Goal: Task Accomplishment & Management: Complete application form

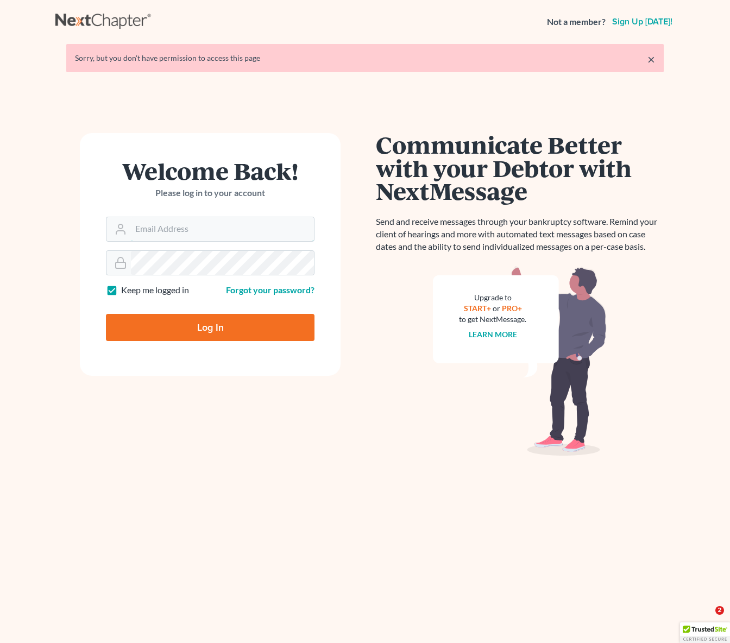
type input "[EMAIL_ADDRESS][DOMAIN_NAME]"
click at [211, 327] on input "Log In" at bounding box center [210, 327] width 209 height 27
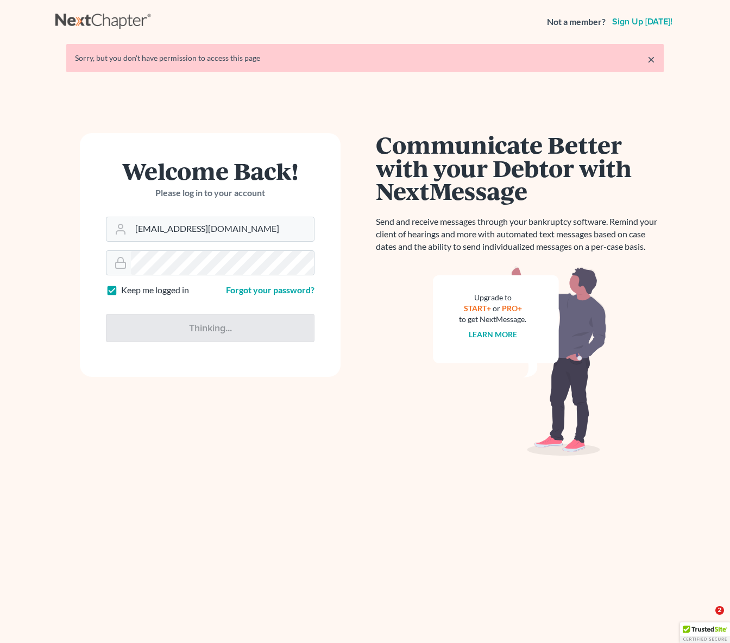
type input "Thinking..."
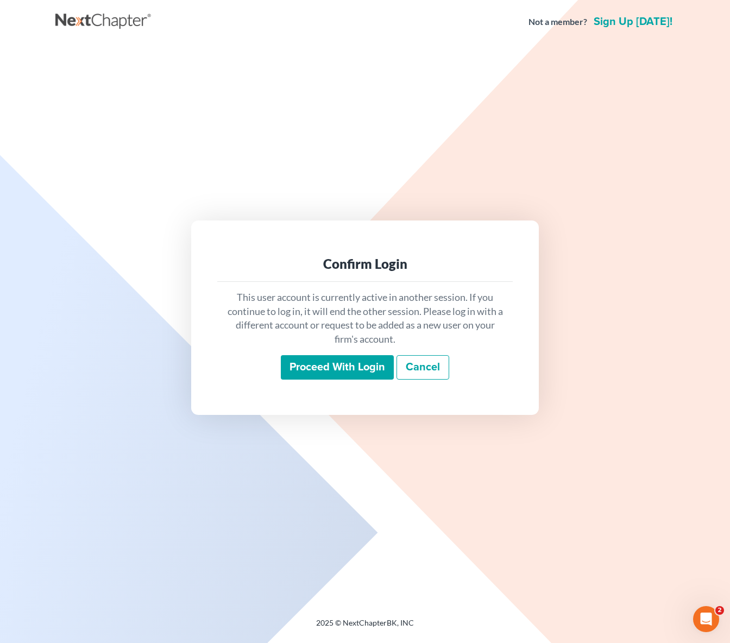
click at [325, 366] on input "Proceed with login" at bounding box center [337, 367] width 113 height 25
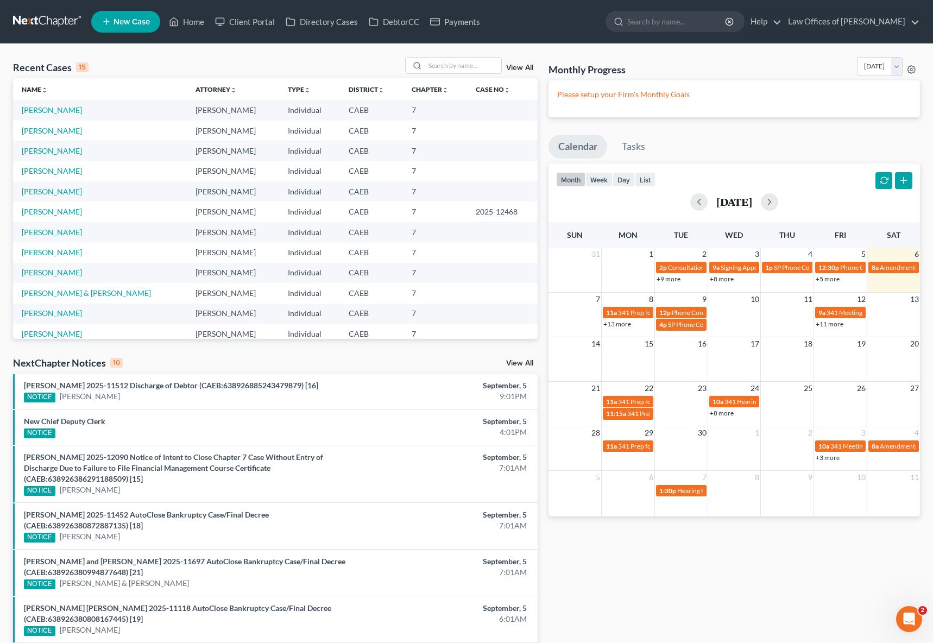
click at [618, 325] on link "+13 more" at bounding box center [618, 324] width 28 height 8
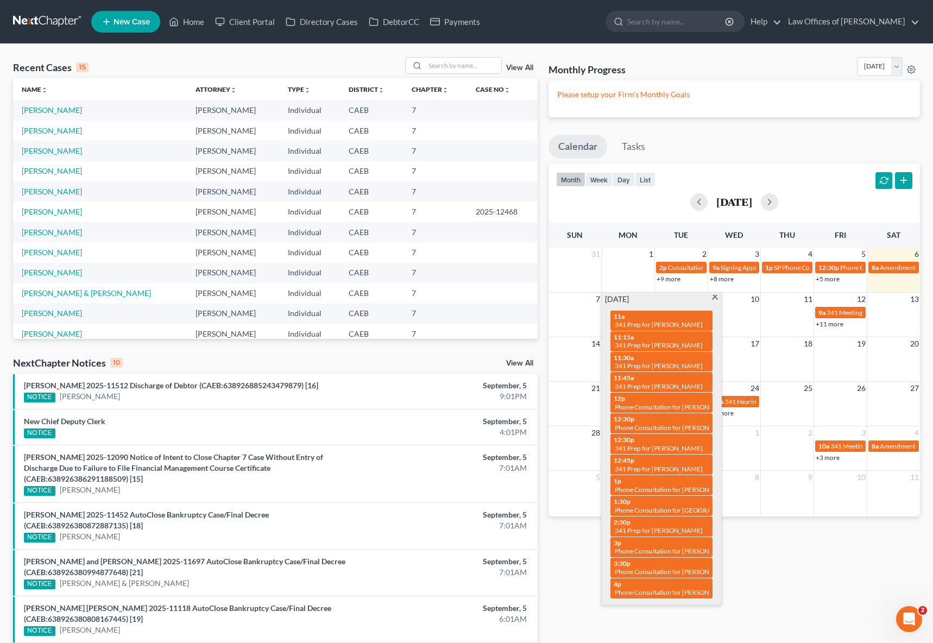
click at [717, 299] on span at bounding box center [715, 298] width 8 height 7
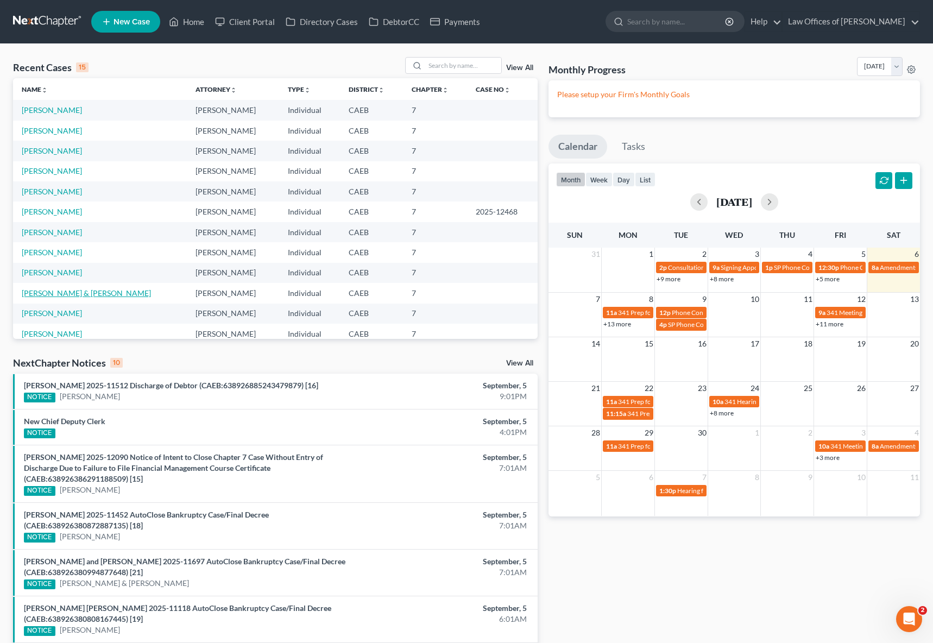
click at [59, 292] on link "[PERSON_NAME] & [PERSON_NAME]" at bounding box center [86, 292] width 129 height 9
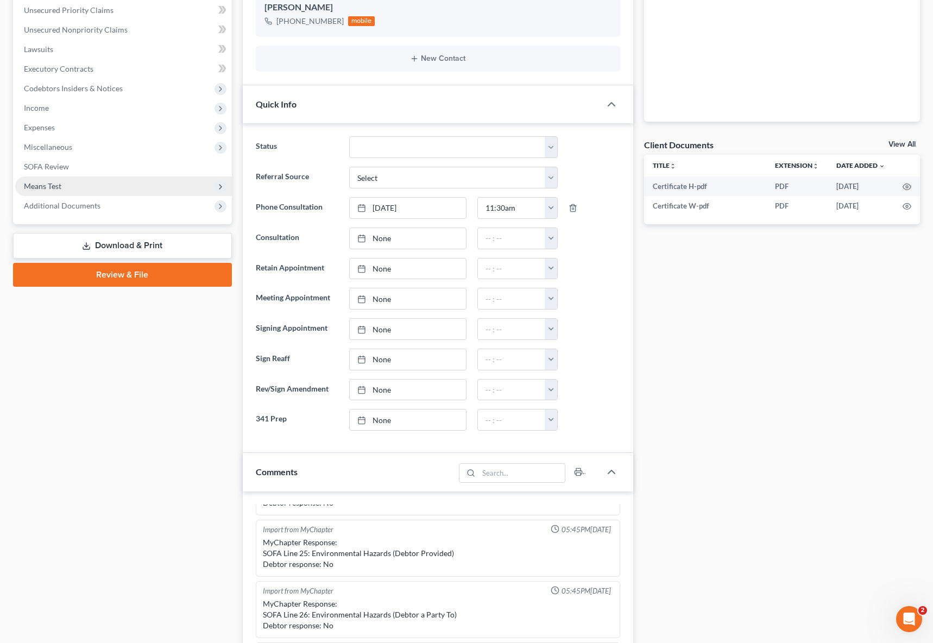
scroll to position [129, 0]
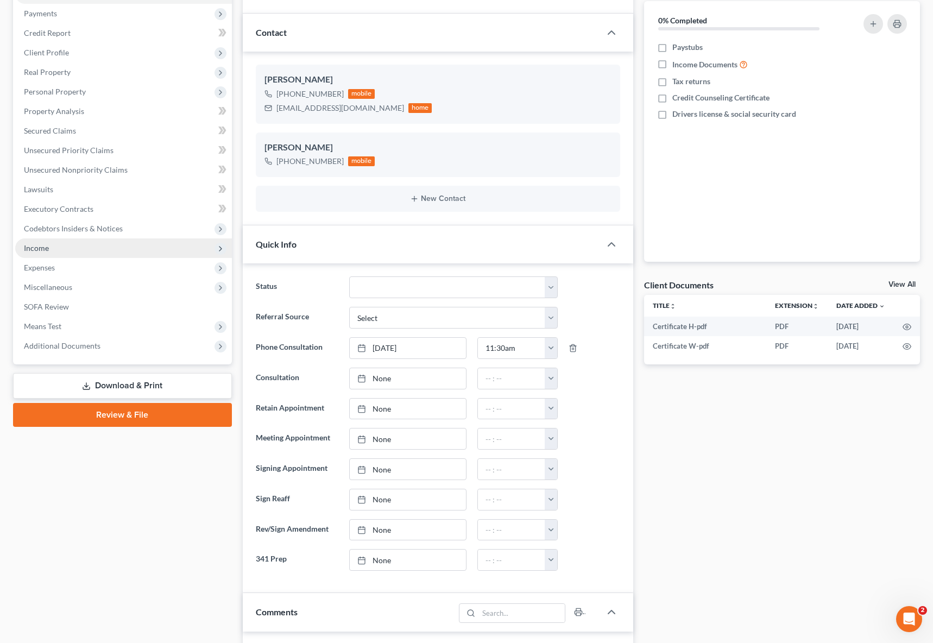
click at [51, 246] on span "Income" at bounding box center [123, 248] width 217 height 20
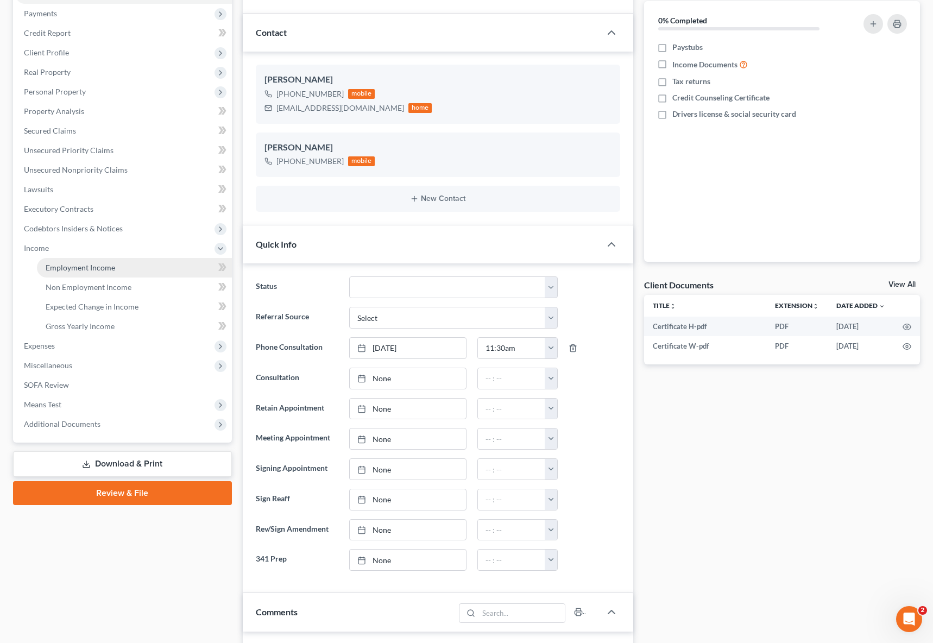
click at [68, 263] on span "Employment Income" at bounding box center [81, 267] width 70 height 9
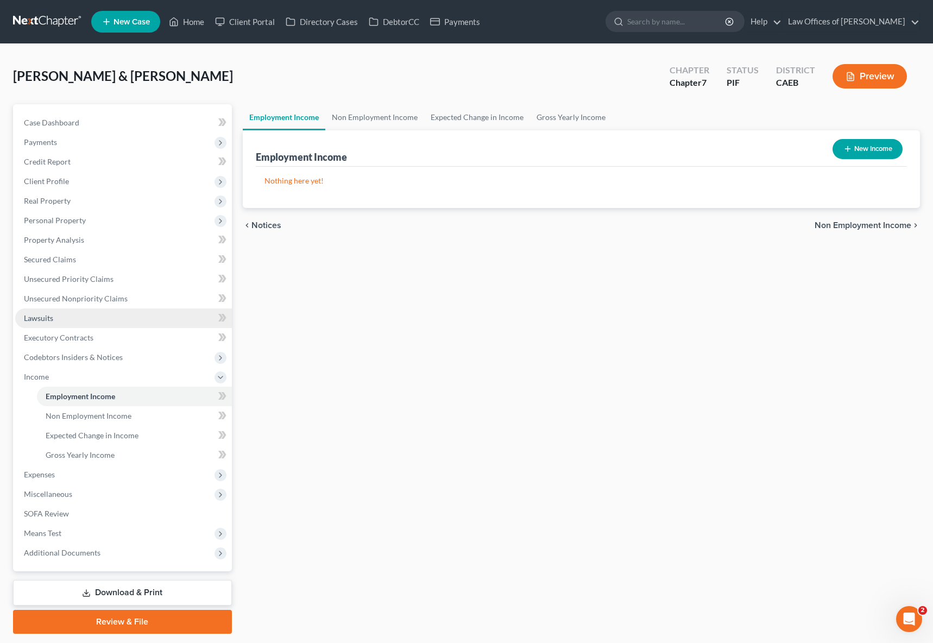
click at [34, 318] on span "Lawsuits" at bounding box center [38, 317] width 29 height 9
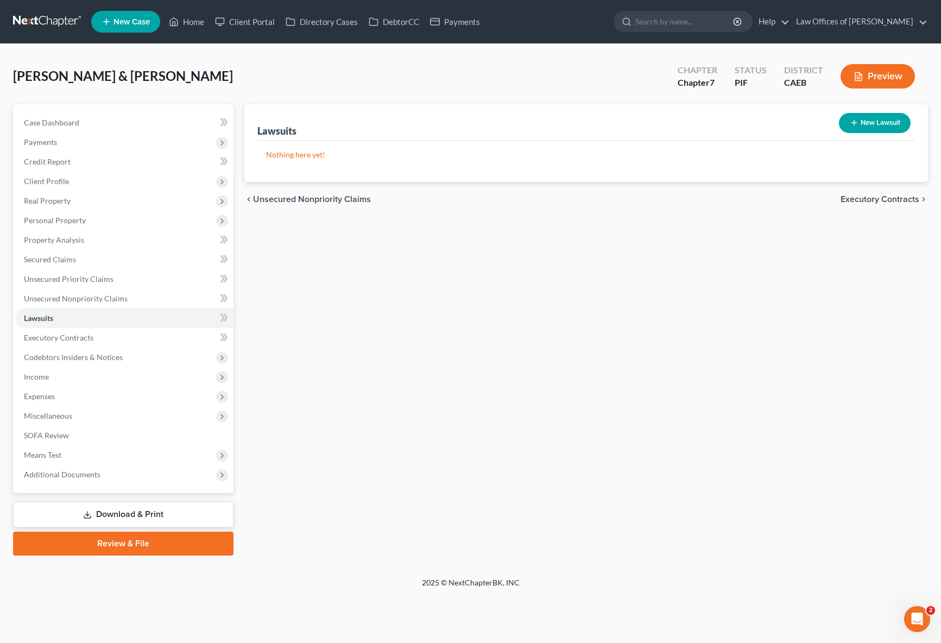
click at [730, 124] on button "New Lawsuit" at bounding box center [875, 123] width 72 height 20
select select "0"
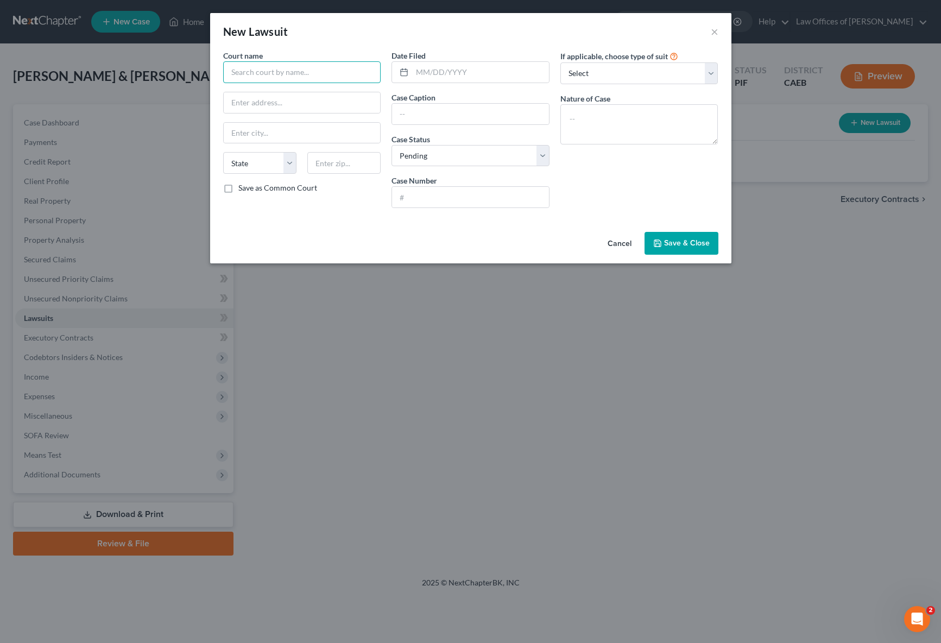
click at [239, 71] on input "text" at bounding box center [302, 72] width 158 height 22
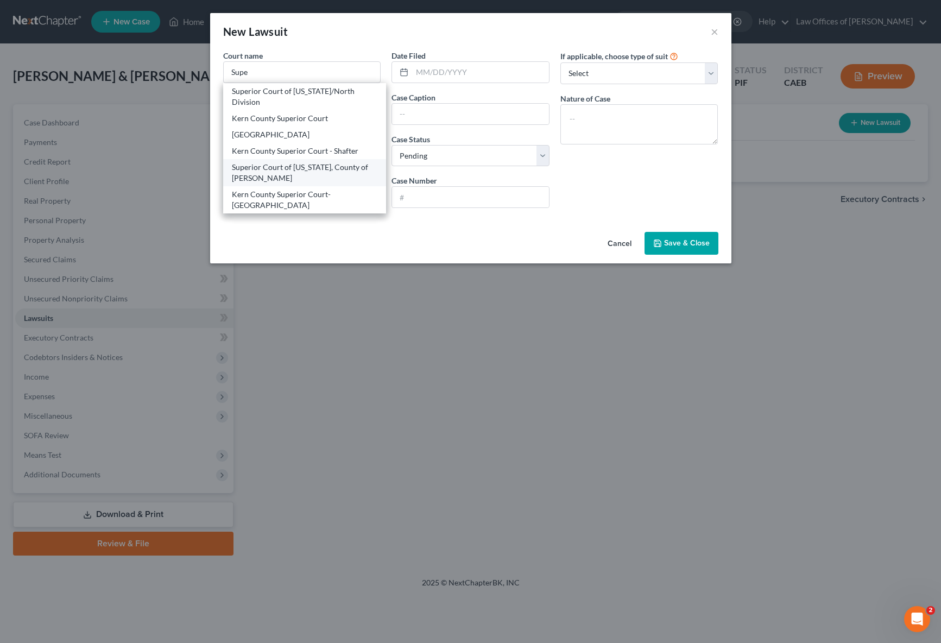
click at [281, 178] on div "Superior Court of [US_STATE], County of [PERSON_NAME]" at bounding box center [305, 173] width 146 height 22
type input "Superior Court of [US_STATE], County of [PERSON_NAME]"
type input "[STREET_ADDRESS]"
type input "[GEOGRAPHIC_DATA]"
select select "4"
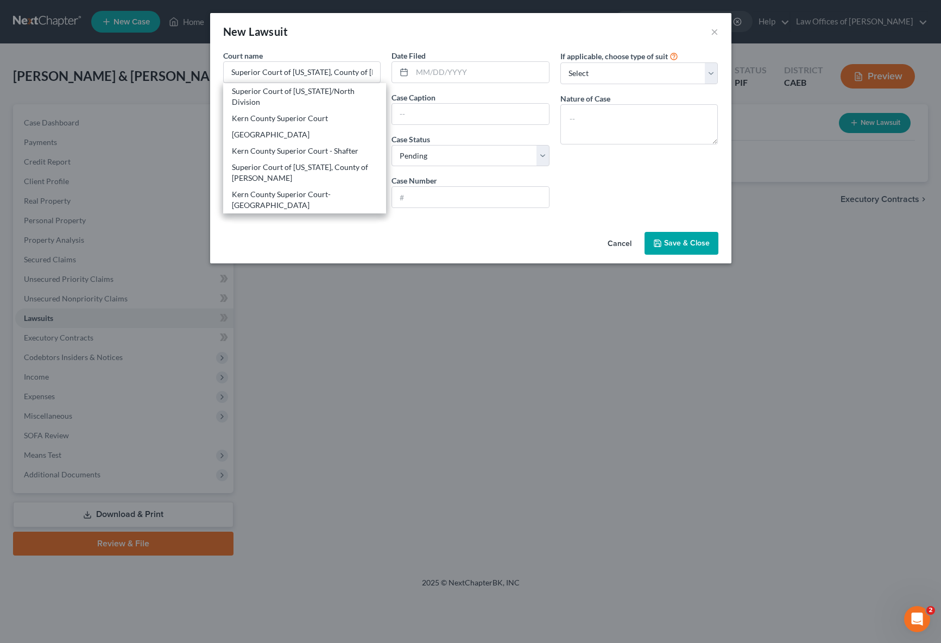
type input "93301"
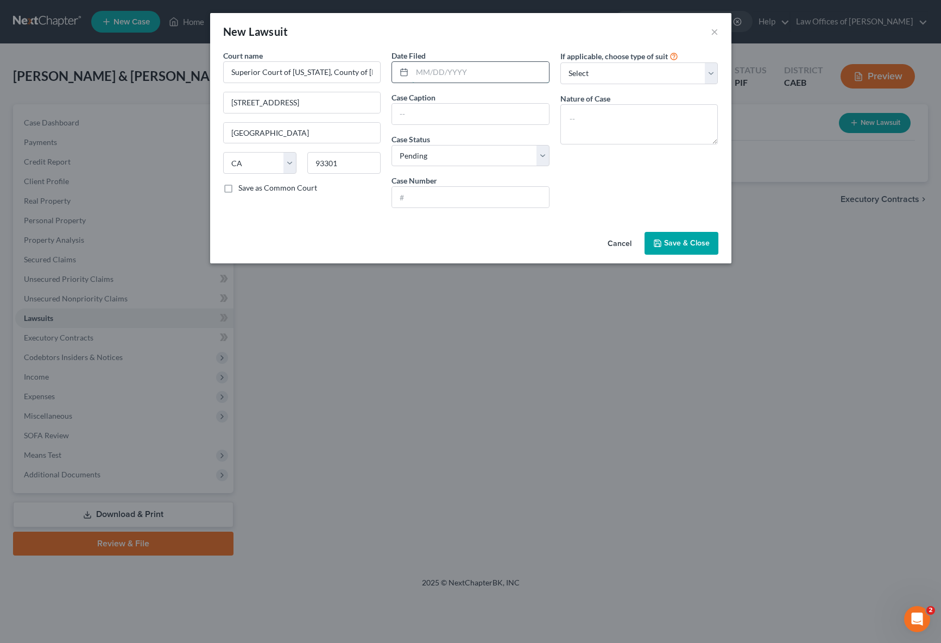
click at [504, 68] on input "text" at bounding box center [480, 72] width 137 height 21
type input "[DATE]"
type input "Capital One Vs. [PERSON_NAME]"
type input "BCL-25-015651"
click at [593, 116] on textarea at bounding box center [640, 124] width 158 height 40
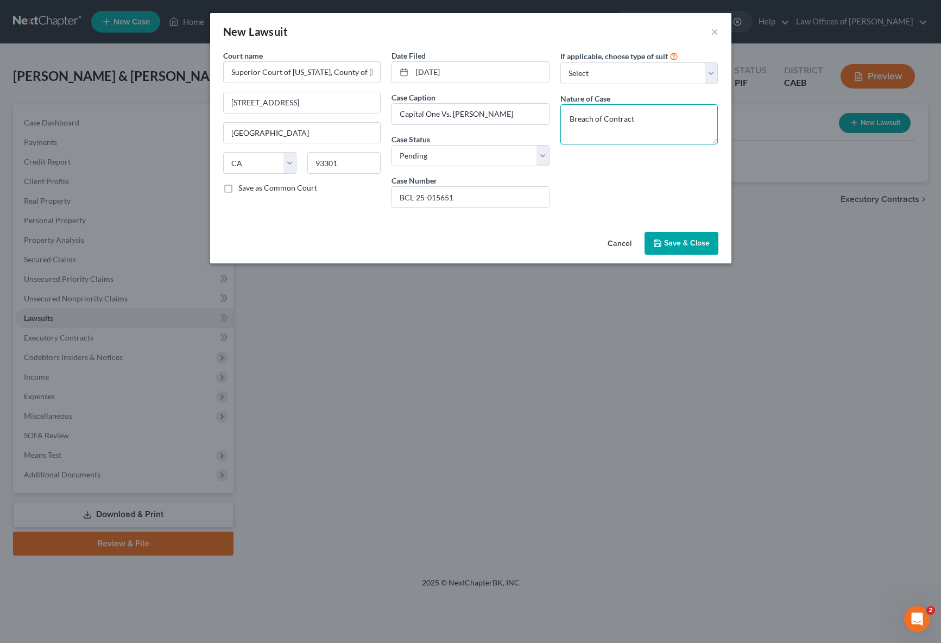
type textarea "Breach of Contract"
click at [714, 243] on button "Save & Close" at bounding box center [682, 243] width 74 height 23
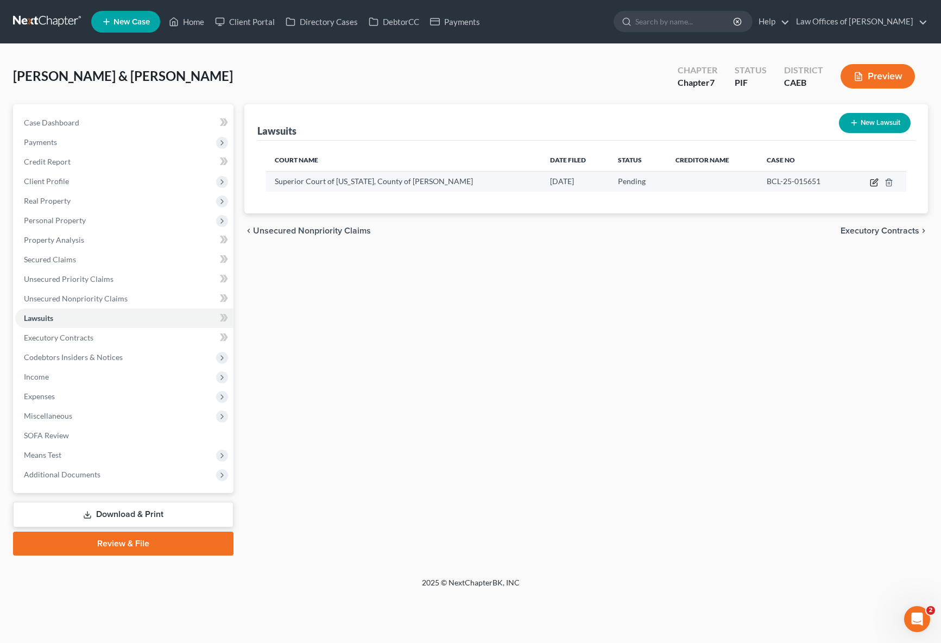
click at [730, 181] on icon "button" at bounding box center [874, 182] width 9 height 9
select select "4"
select select "0"
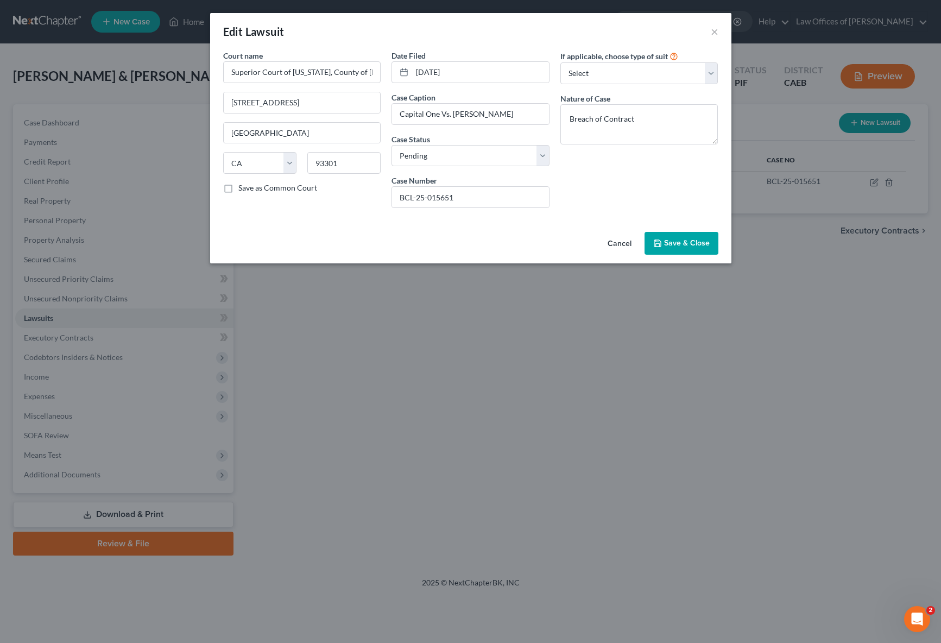
click at [654, 242] on icon "button" at bounding box center [657, 243] width 9 height 9
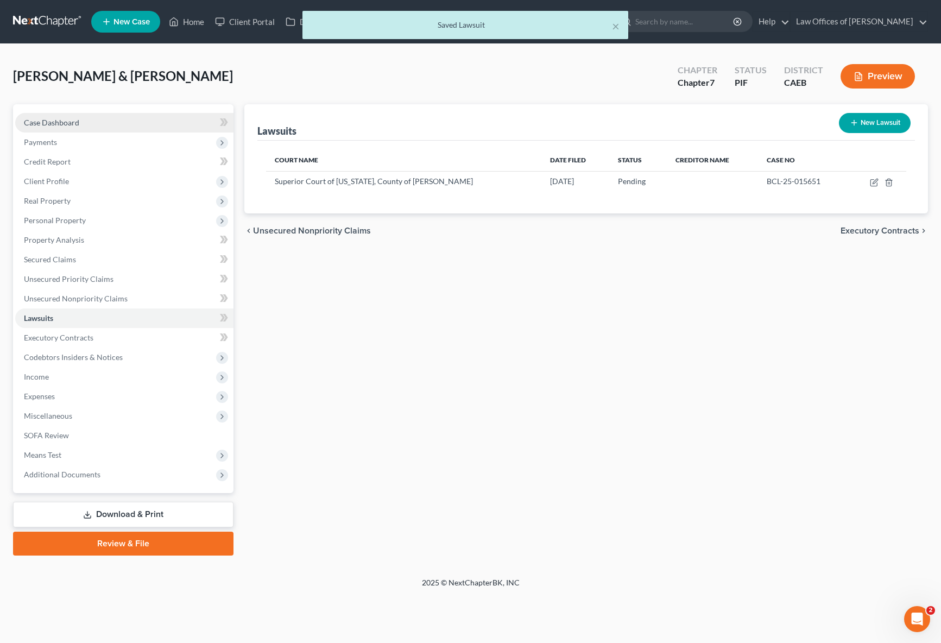
click at [102, 128] on link "Case Dashboard" at bounding box center [124, 123] width 218 height 20
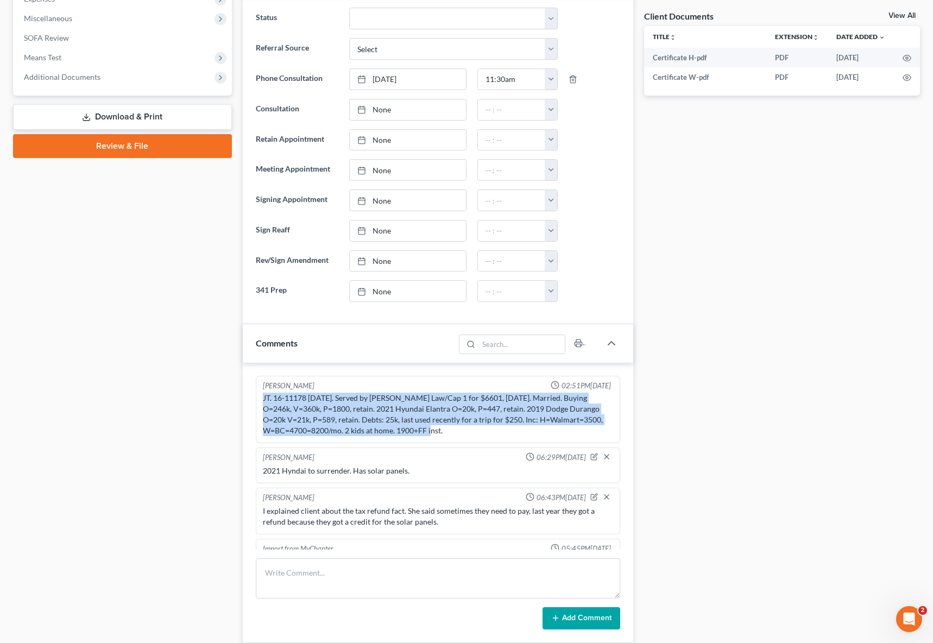
drag, startPoint x: 261, startPoint y: 397, endPoint x: 537, endPoint y: 430, distance: 277.4
click at [537, 430] on div "JT. 16-11178 [DATE]. Served by [PERSON_NAME] Law/Cap 1 for $6601, [DATE]. Marri…" at bounding box center [438, 415] width 355 height 48
copy div "JT. 16-11178 [DATE]. Served by [PERSON_NAME] Law/Cap 1 for $6601, [DATE]. Marri…"
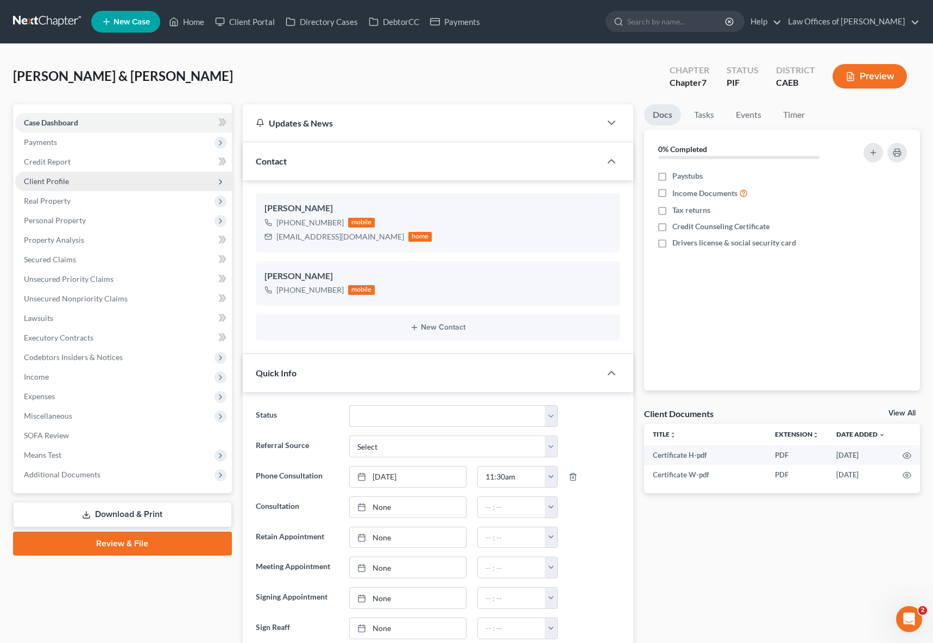
click at [74, 182] on span "Client Profile" at bounding box center [123, 182] width 217 height 20
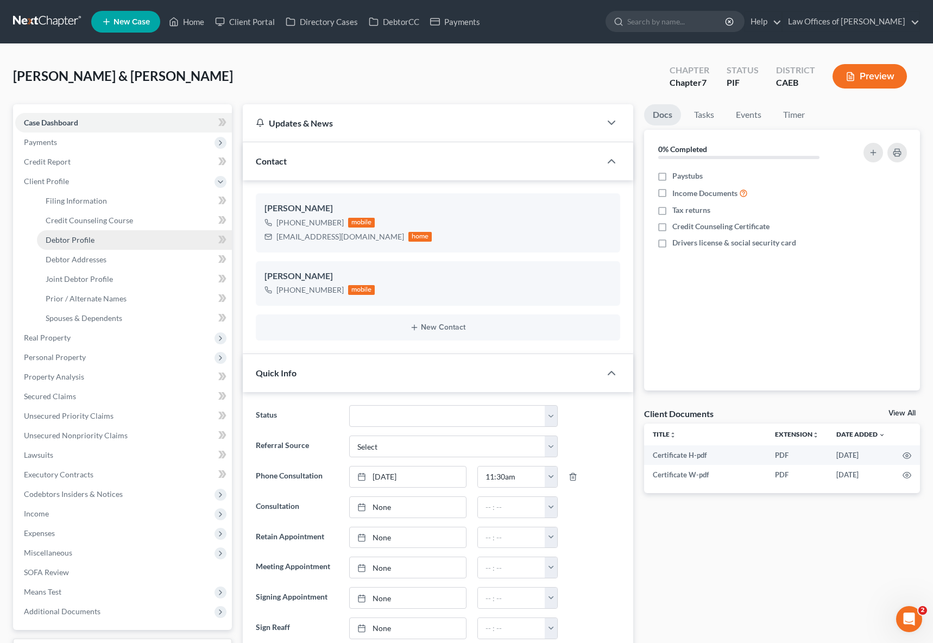
click at [108, 244] on link "Debtor Profile" at bounding box center [134, 240] width 195 height 20
select select "1"
select select "3"
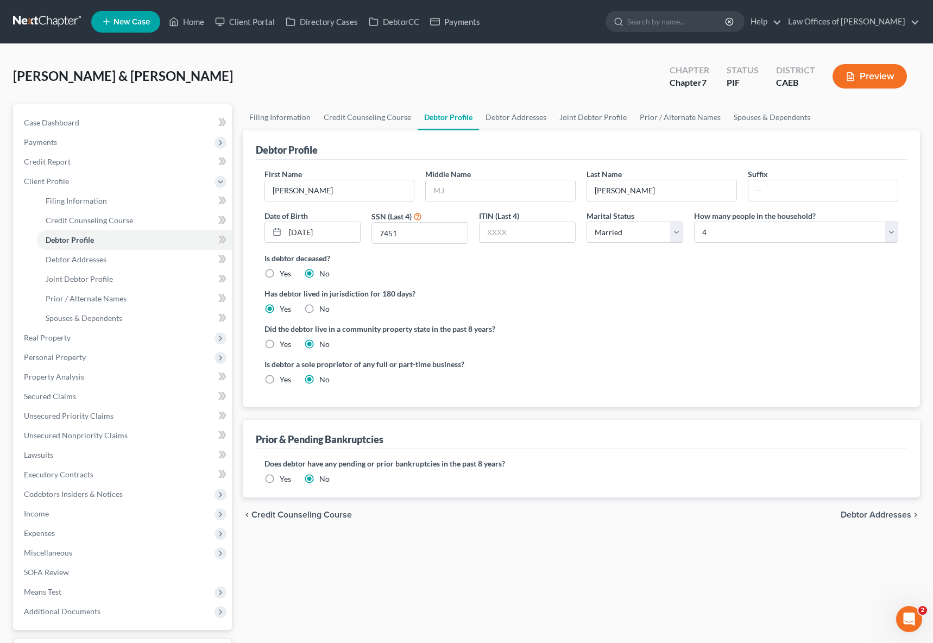
click at [280, 479] on label "Yes" at bounding box center [285, 479] width 11 height 11
click at [284, 479] on input "Yes" at bounding box center [287, 477] width 7 height 7
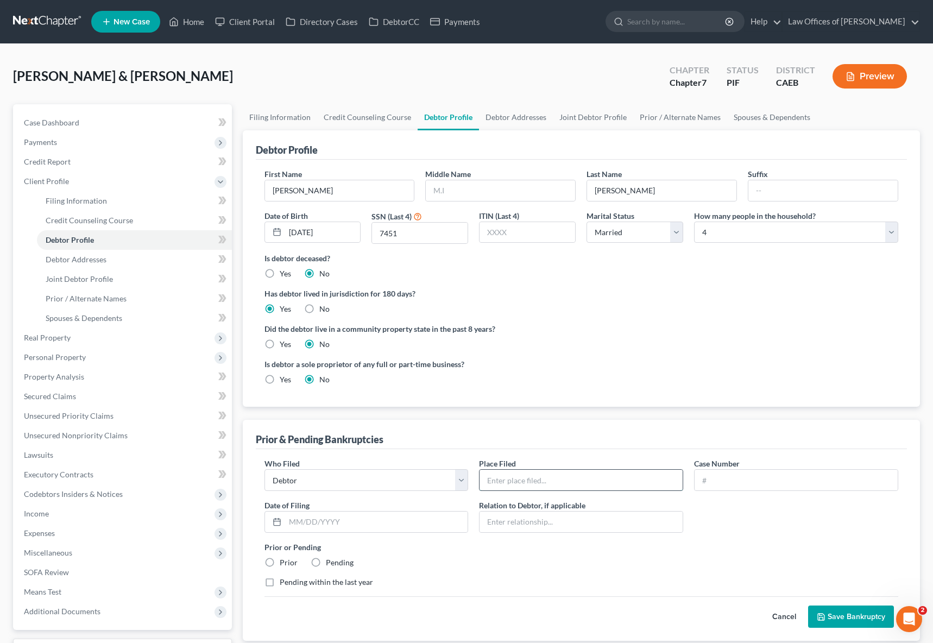
click at [507, 483] on input "text" at bounding box center [581, 480] width 203 height 21
type input "Eastern District of [US_STATE]"
click at [730, 477] on input "text" at bounding box center [796, 480] width 203 height 21
type input "16-11178"
type input "[DATE]"
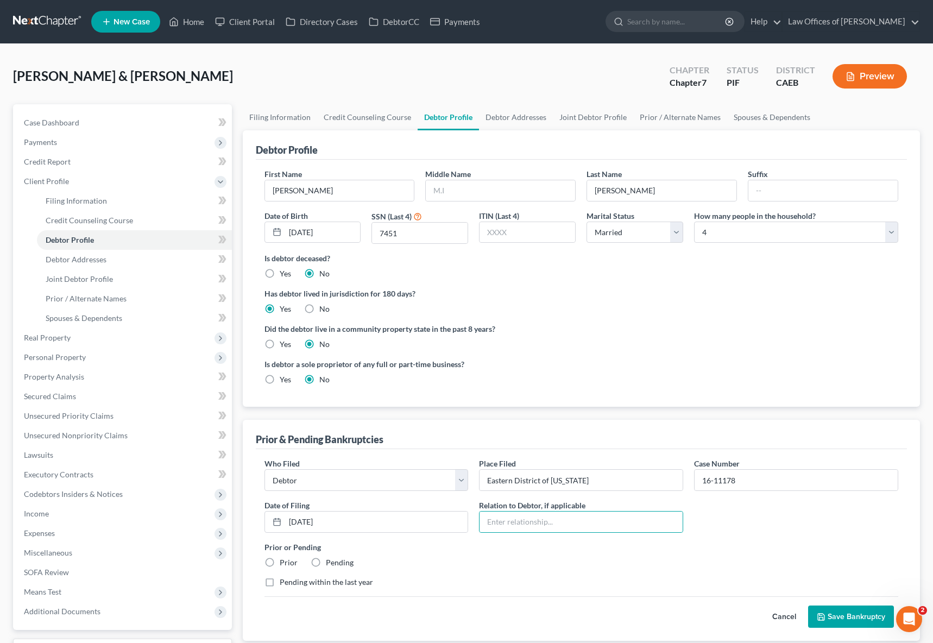
click at [280, 564] on label "Prior" at bounding box center [289, 562] width 18 height 11
click at [284, 564] on input "Prior" at bounding box center [287, 560] width 7 height 7
radio input "true"
click at [730, 615] on button "Save Bankruptcy" at bounding box center [851, 617] width 86 height 23
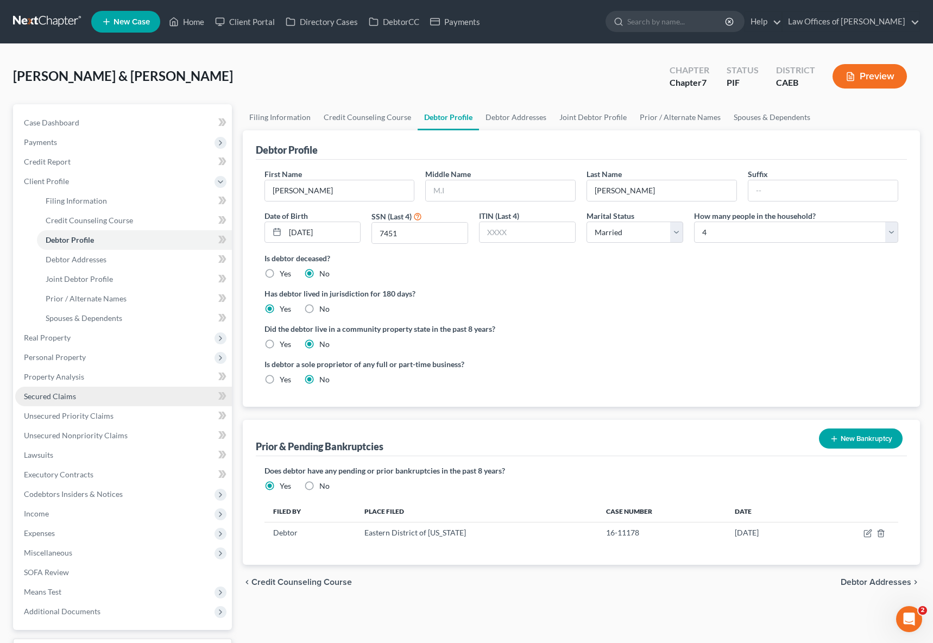
click at [105, 398] on link "Secured Claims" at bounding box center [123, 397] width 217 height 20
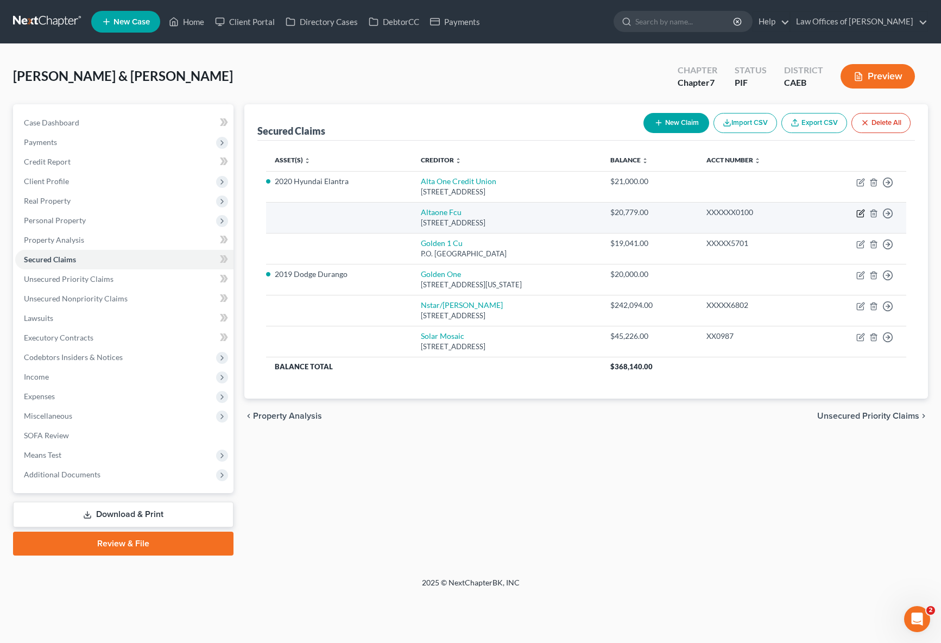
click at [730, 211] on icon "button" at bounding box center [861, 213] width 9 height 9
select select "4"
select select "1"
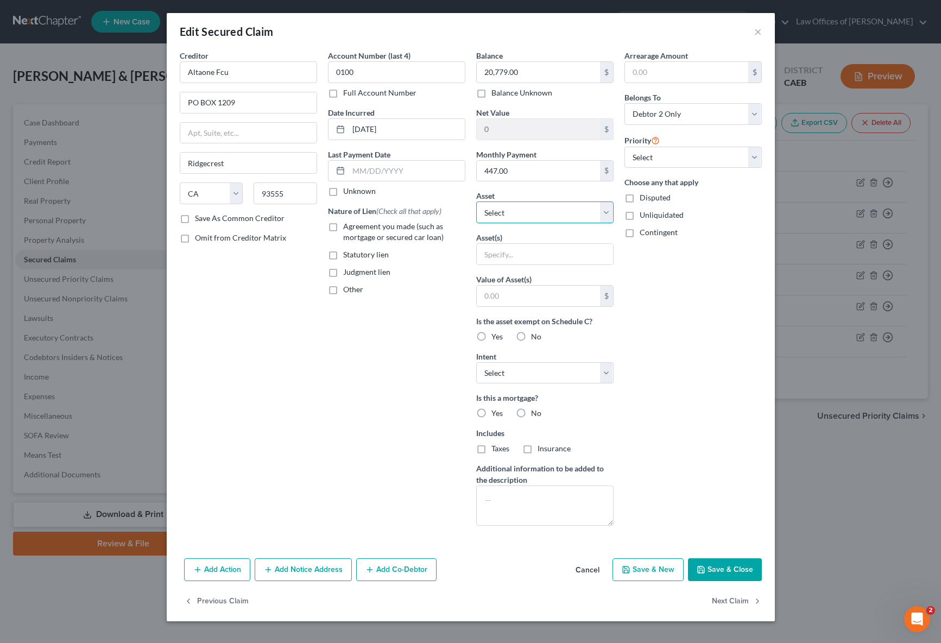
click at [609, 213] on select "Select Other Multiple Assets 2020 Hyundai Elantra - $16000.0 2019 Dodge Durango…" at bounding box center [544, 213] width 137 height 22
select select "2"
click at [476, 202] on select "Select Other Multiple Assets 2020 Hyundai Elantra - $16000.0 2019 Dodge Durango…" at bounding box center [544, 213] width 137 height 22
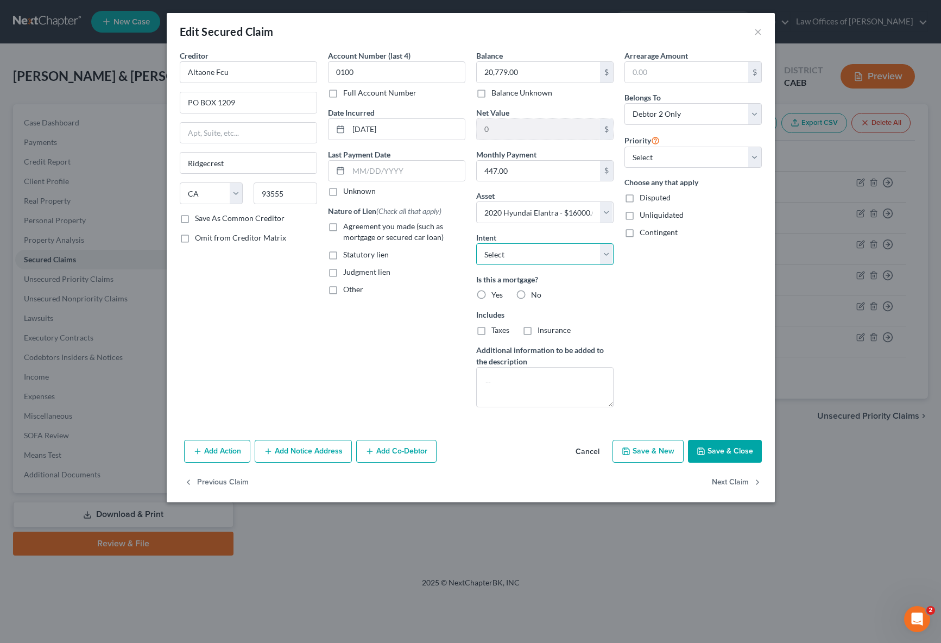
click at [606, 249] on select "Select Surrender Redeem Reaffirm Avoid Other" at bounding box center [544, 254] width 137 height 22
select select "4"
click at [476, 243] on select "Select Surrender Redeem Reaffirm Avoid Other" at bounding box center [544, 254] width 137 height 22
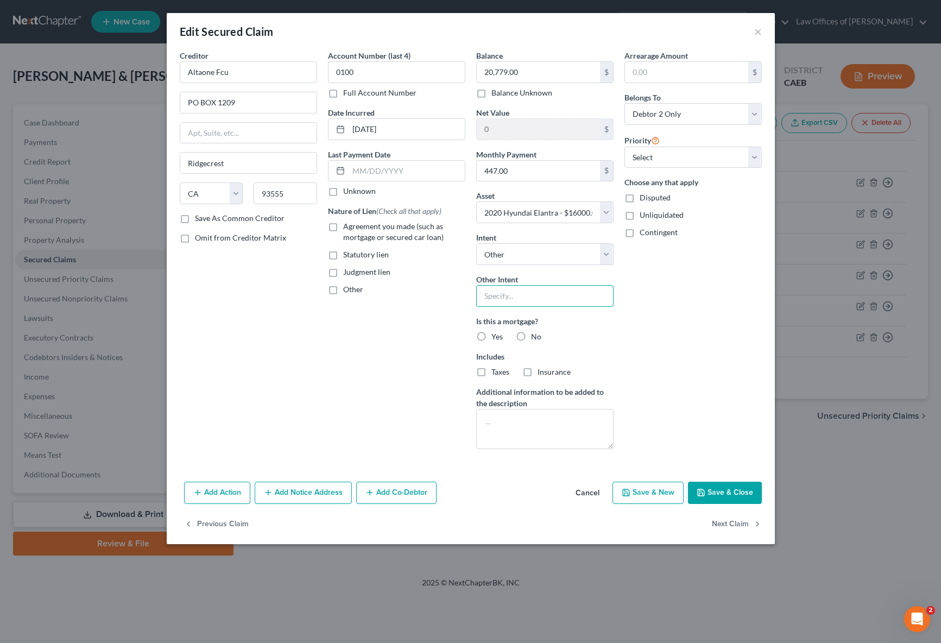
click at [517, 301] on input "text" at bounding box center [544, 296] width 137 height 22
type input "Retain & Pay"
drag, startPoint x: 410, startPoint y: 167, endPoint x: 469, endPoint y: 161, distance: 59.5
click at [411, 167] on input "text" at bounding box center [407, 171] width 116 height 21
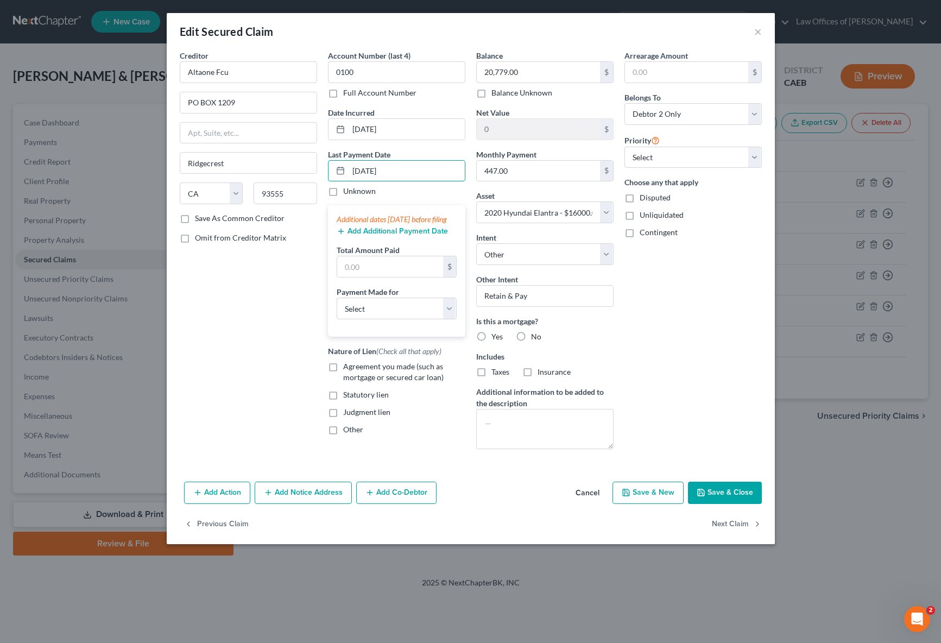
type input "[DATE]"
click at [404, 274] on input "text" at bounding box center [390, 266] width 106 height 21
type input "1,431"
click at [450, 319] on select "Select Car Credit Card Loan Repayment Mortgage Other Suppliers Or Vendors" at bounding box center [397, 309] width 120 height 22
select select "0"
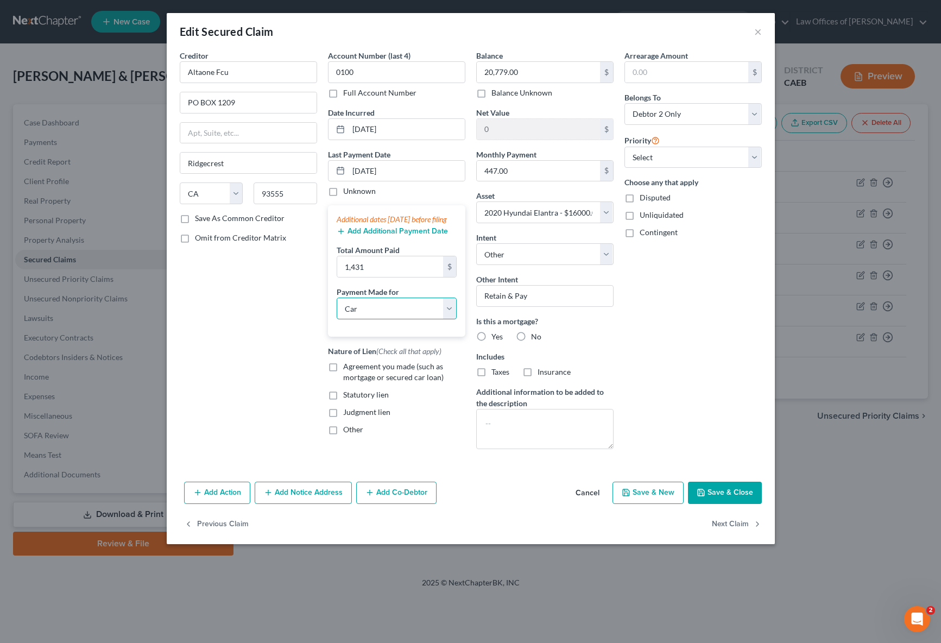
click at [337, 309] on select "Select Car Credit Card Loan Repayment Mortgage Other Suppliers Or Vendors" at bounding box center [397, 309] width 120 height 22
click at [343, 378] on label "Agreement you made (such as mortgage or secured car loan)" at bounding box center [404, 372] width 122 height 22
click at [348, 368] on input "Agreement you made (such as mortgage or secured car loan)" at bounding box center [351, 364] width 7 height 7
checkbox input "true"
click at [730, 155] on select "Select 1st 2nd 3rd 4th 5th 6th 7th 8th 9th 10th 11th 12th 13th 14th 15th 16th 1…" at bounding box center [693, 158] width 137 height 22
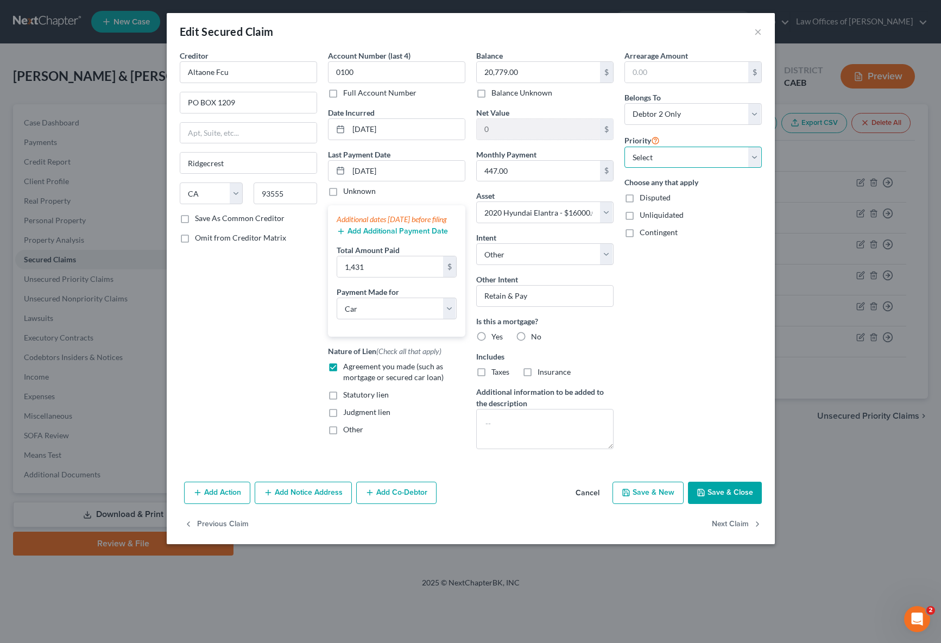
select select "0"
click at [625, 147] on select "Select 1st 2nd 3rd 4th 5th 6th 7th 8th 9th 10th 11th 12th 13th 14th 15th 16th 1…" at bounding box center [693, 158] width 137 height 22
click at [730, 494] on button "Save & Close" at bounding box center [725, 493] width 74 height 23
select select
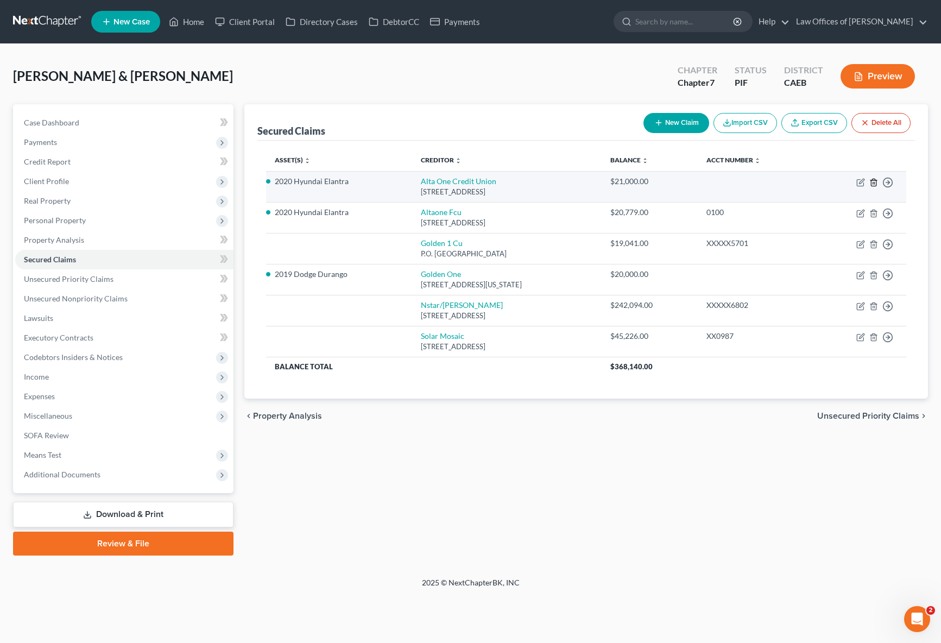
click at [730, 183] on icon "button" at bounding box center [874, 182] width 9 height 9
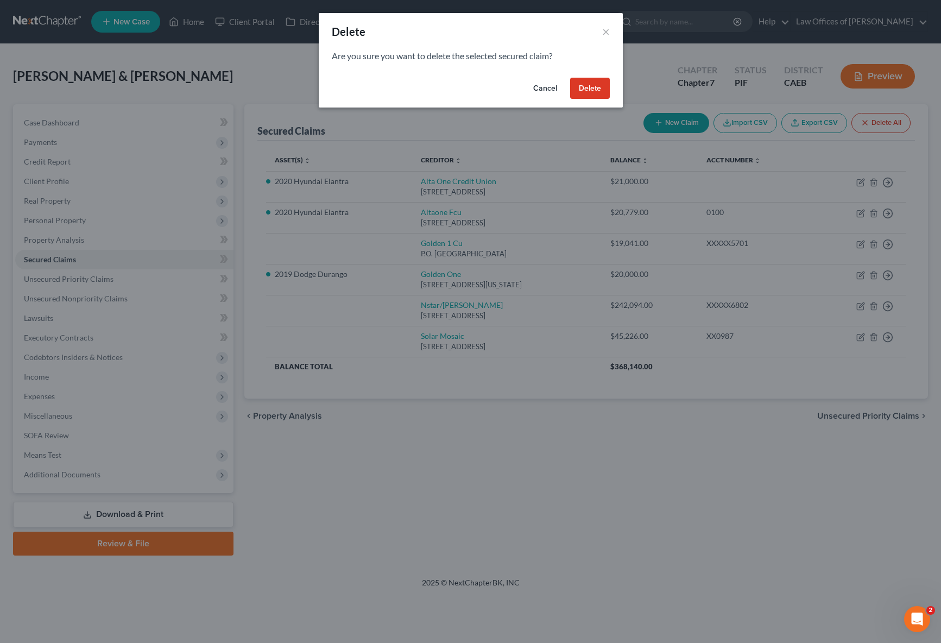
click at [600, 93] on button "Delete" at bounding box center [590, 89] width 40 height 22
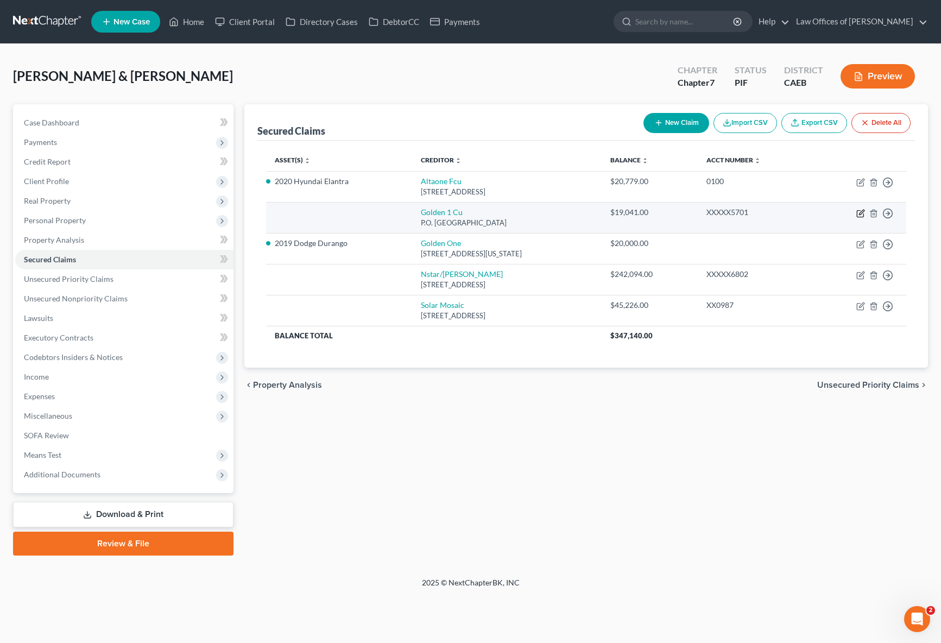
click at [730, 211] on icon "button" at bounding box center [861, 213] width 9 height 9
select select "4"
select select "0"
select select "2"
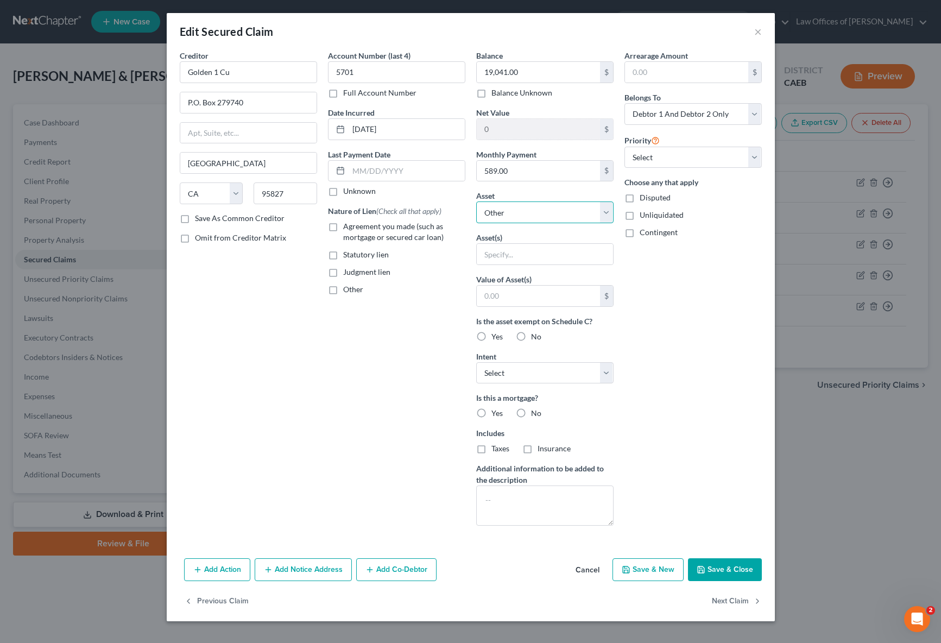
click at [611, 212] on select "Select Other Multiple Assets 2020 Hyundai Elantra - $16000.0 2019 Dodge Durango…" at bounding box center [544, 213] width 137 height 22
select select "3"
click at [476, 202] on select "Select Other Multiple Assets 2020 Hyundai Elantra - $16000.0 2019 Dodge Durango…" at bounding box center [544, 213] width 137 height 22
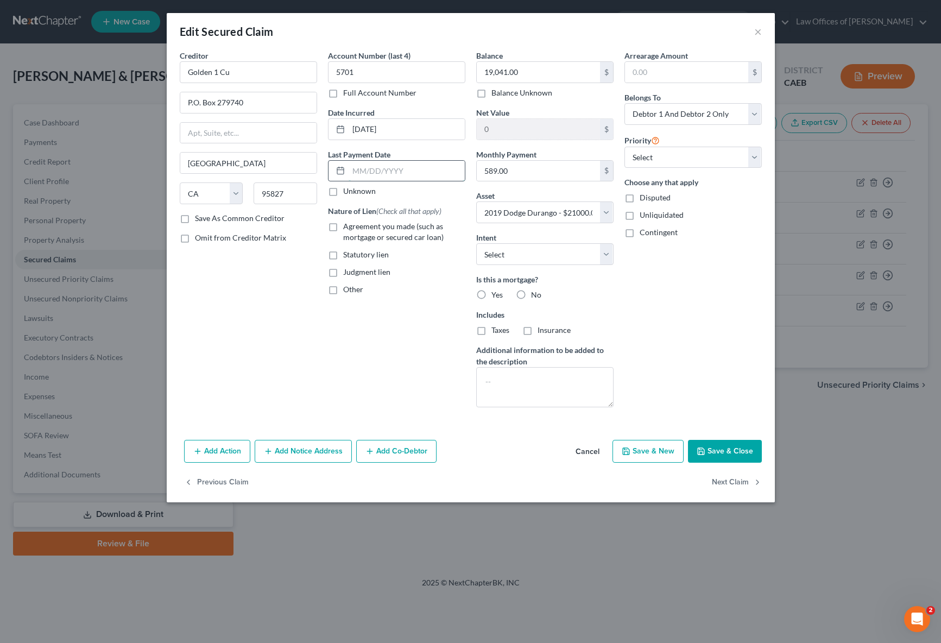
click at [435, 174] on input "text" at bounding box center [407, 171] width 116 height 21
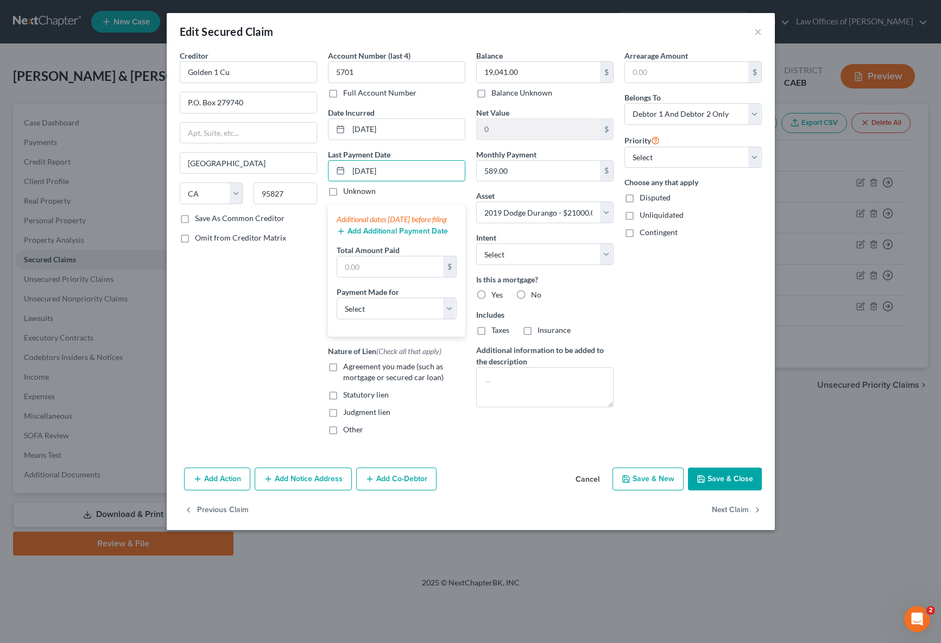
type input "[DATE]"
drag, startPoint x: 813, startPoint y: 190, endPoint x: 927, endPoint y: 206, distance: 115.8
click at [730, 190] on div "Edit Secured Claim × Creditor * Golden 1 Cu P.O. [GEOGRAPHIC_DATA] [US_STATE] A…" at bounding box center [470, 321] width 941 height 643
drag, startPoint x: 379, startPoint y: 275, endPoint x: 471, endPoint y: 260, distance: 93.1
click at [383, 276] on input "text" at bounding box center [390, 266] width 106 height 21
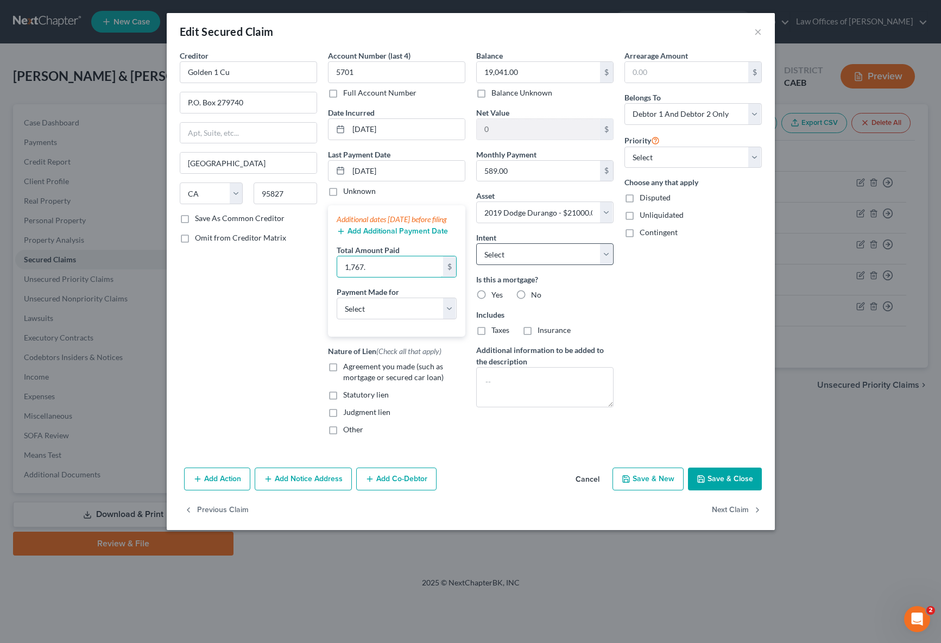
type input "1,767."
click at [454, 317] on select "Select Car Credit Card Loan Repayment Mortgage Other Suppliers Or Vendors" at bounding box center [397, 309] width 120 height 22
select select "0"
click at [337, 309] on select "Select Car Credit Card Loan Repayment Mortgage Other Suppliers Or Vendors" at bounding box center [397, 309] width 120 height 22
click at [343, 380] on label "Agreement you made (such as mortgage or secured car loan)" at bounding box center [404, 372] width 122 height 22
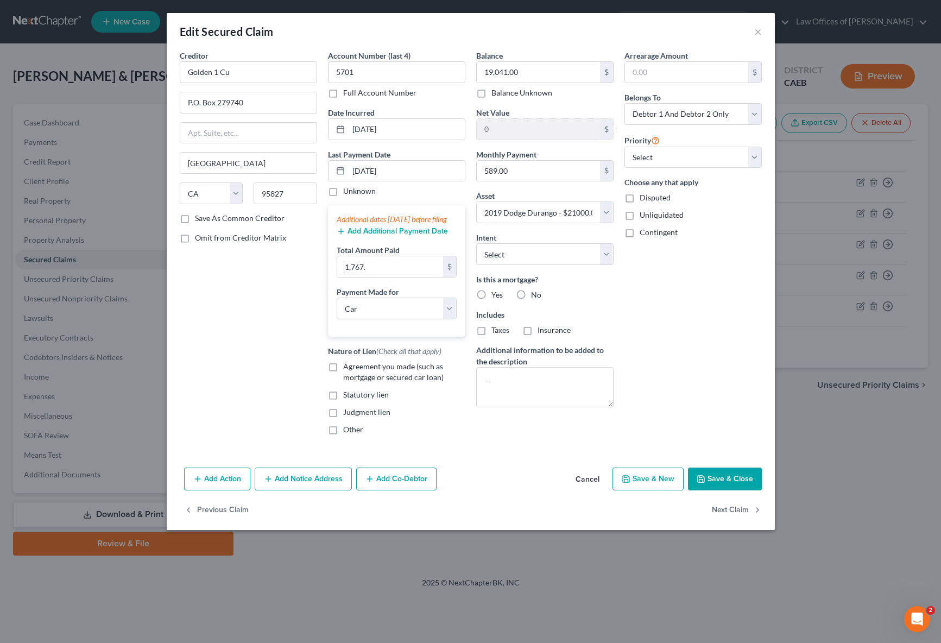
click at [348, 368] on input "Agreement you made (such as mortgage or secured car loan)" at bounding box center [351, 364] width 7 height 7
checkbox input "true"
click at [607, 252] on select "Select Surrender Redeem Reaffirm Avoid Other" at bounding box center [544, 254] width 137 height 22
select select "4"
click at [476, 243] on select "Select Surrender Redeem Reaffirm Avoid Other" at bounding box center [544, 254] width 137 height 22
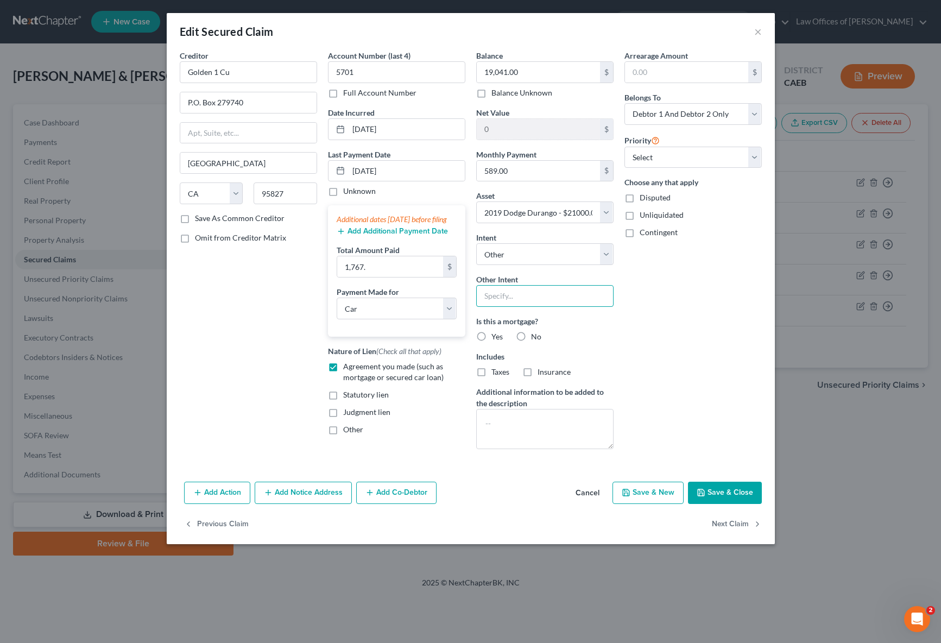
click at [505, 286] on input "text" at bounding box center [544, 296] width 137 height 22
type input "Retain & Pay"
click at [730, 156] on select "Select 1st 2nd 3rd 4th 5th 6th 7th 8th 9th 10th 11th 12th 13th 14th 15th 16th 1…" at bounding box center [693, 158] width 137 height 22
select select "0"
click at [625, 147] on select "Select 1st 2nd 3rd 4th 5th 6th 7th 8th 9th 10th 11th 12th 13th 14th 15th 16th 1…" at bounding box center [693, 158] width 137 height 22
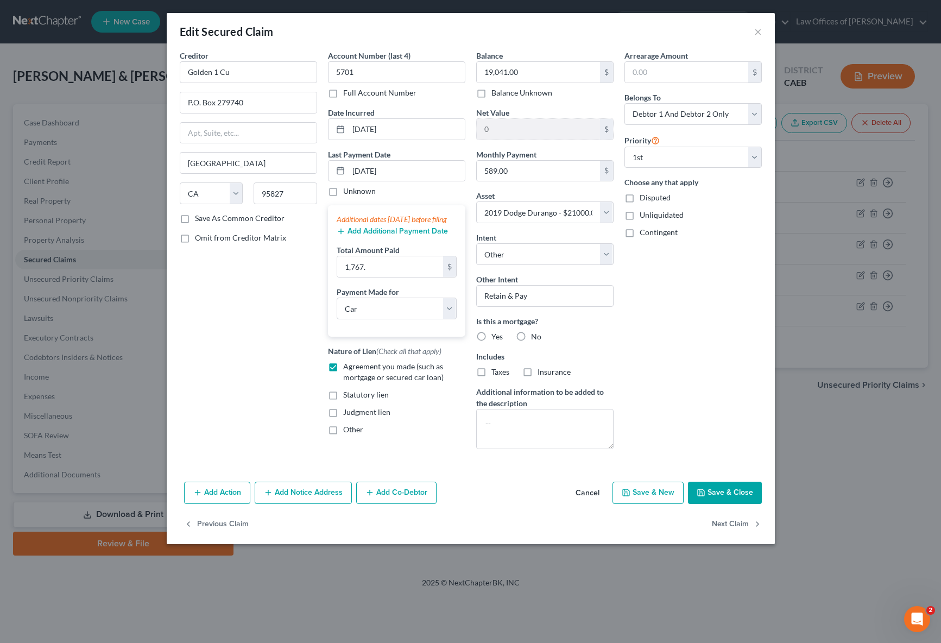
click at [727, 496] on button "Save & Close" at bounding box center [725, 493] width 74 height 23
select select
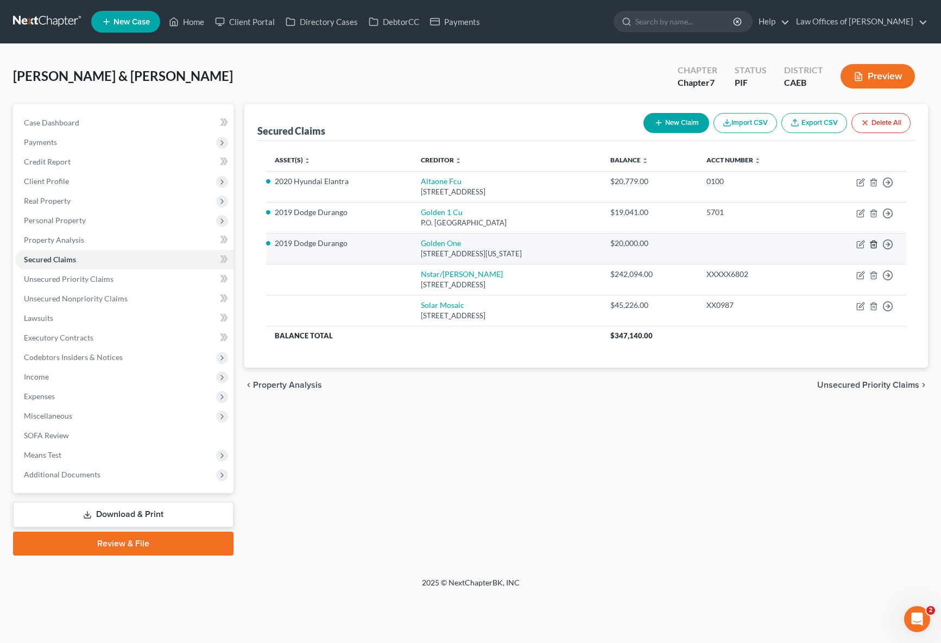
click at [730, 246] on icon "button" at bounding box center [874, 244] width 9 height 9
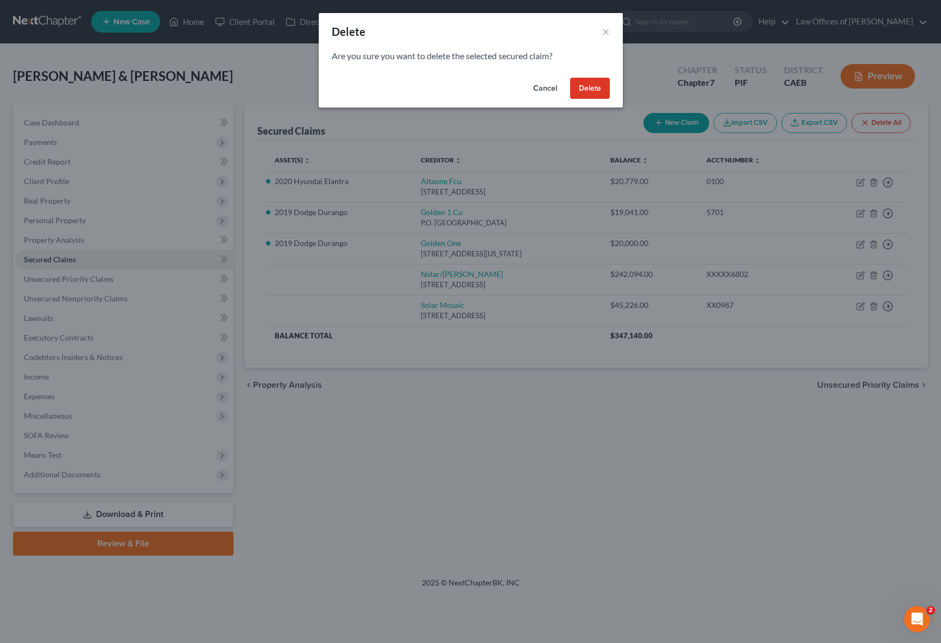
click at [592, 90] on button "Delete" at bounding box center [590, 89] width 40 height 22
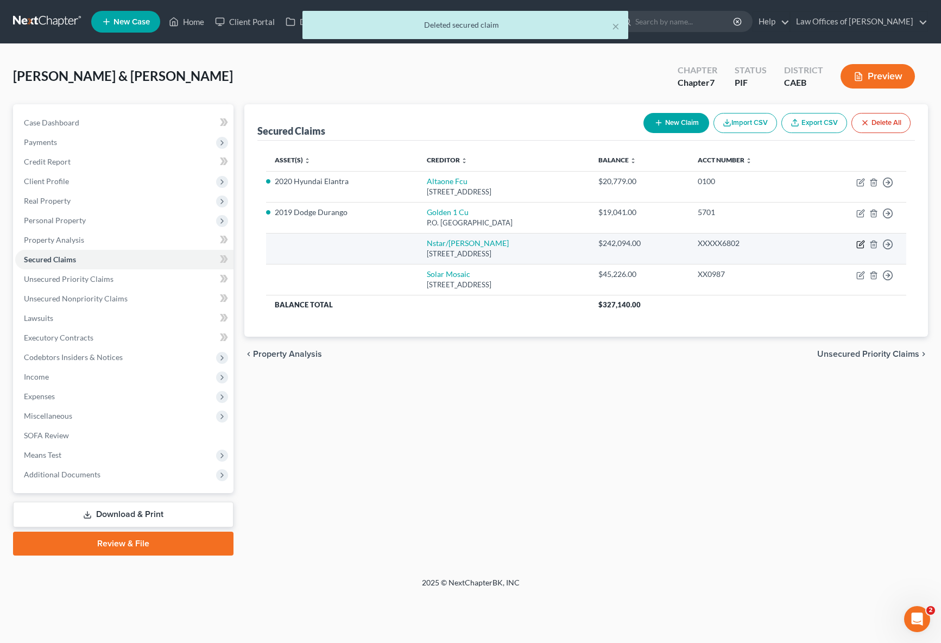
click at [730, 242] on icon "button" at bounding box center [861, 243] width 5 height 5
select select "45"
select select "2"
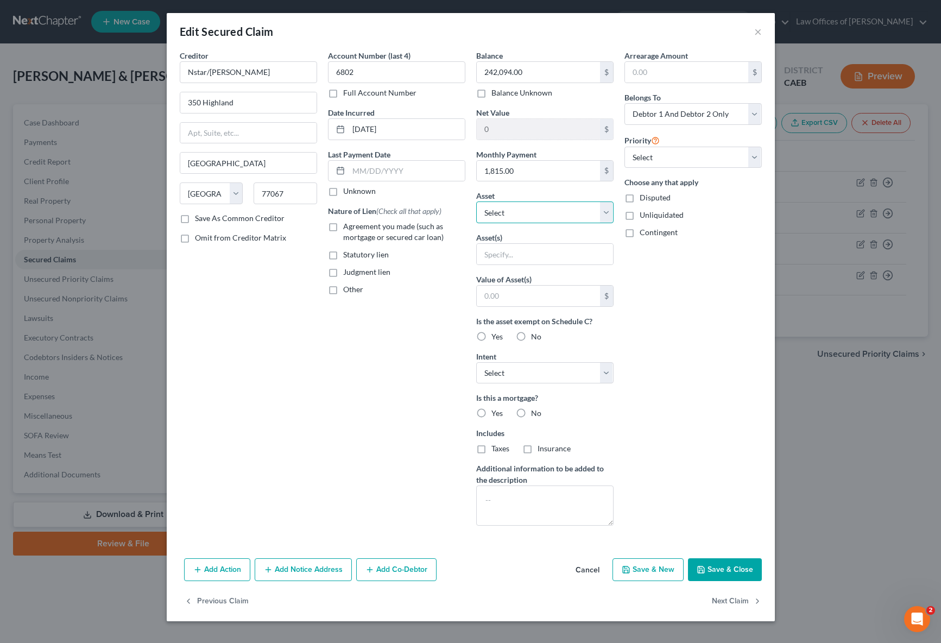
click at [609, 213] on select "Select Other Multiple Assets 2020 Hyundai Elantra - $16000.0 2019 Dodge Durango…" at bounding box center [544, 213] width 137 height 22
select select "6"
click at [476, 202] on select "Select Other Multiple Assets 2020 Hyundai Elantra - $16000.0 2019 Dodge Durango…" at bounding box center [544, 213] width 137 height 22
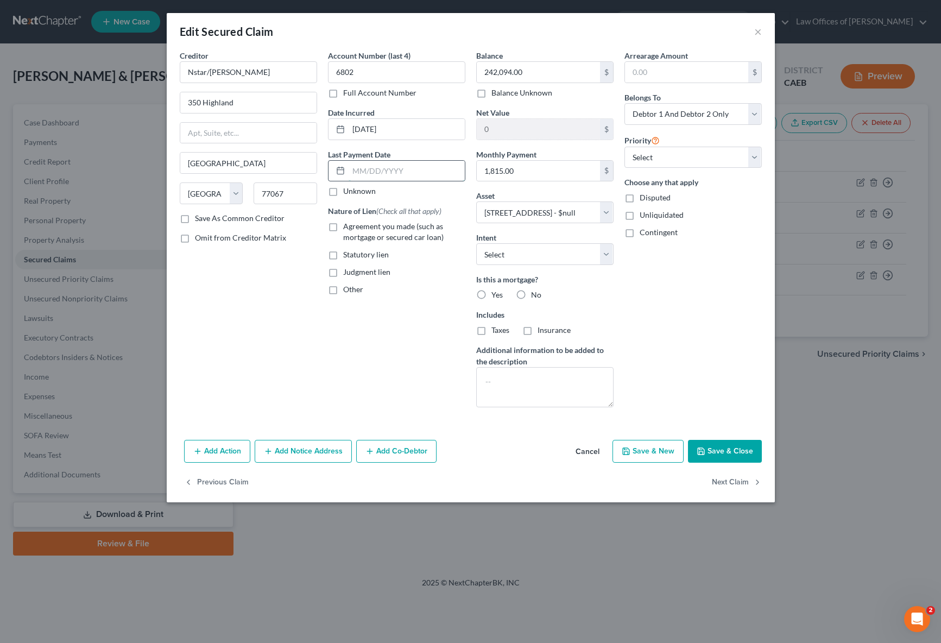
click at [434, 173] on input "text" at bounding box center [407, 171] width 116 height 21
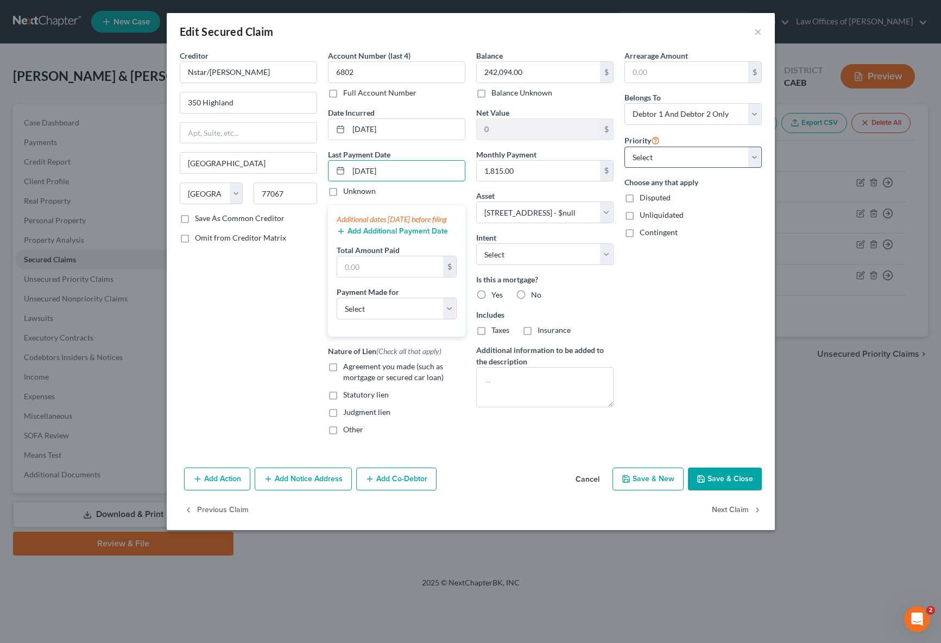
type input "[DATE]"
drag, startPoint x: 375, startPoint y: 277, endPoint x: 416, endPoint y: 269, distance: 41.4
click at [375, 277] on input "text" at bounding box center [390, 266] width 106 height 21
type input "5,445."
click at [447, 312] on select "Select Car Credit Card Loan Repayment Mortgage Other Suppliers Or Vendors" at bounding box center [397, 309] width 120 height 22
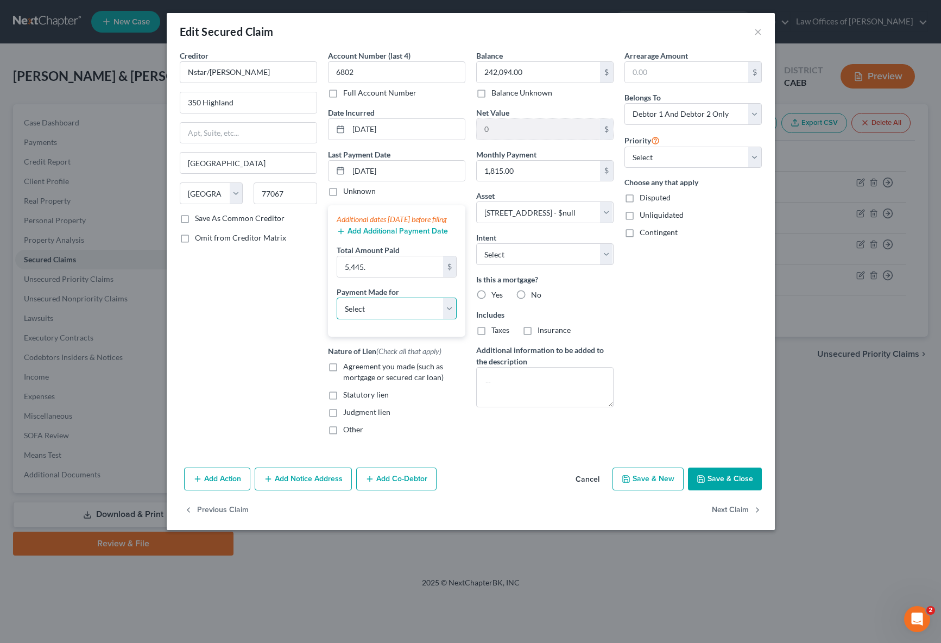
select select "3"
click at [337, 309] on select "Select Car Credit Card Loan Repayment Mortgage Other Suppliers Or Vendors" at bounding box center [397, 309] width 120 height 22
click at [343, 379] on label "Agreement you made (such as mortgage or secured car loan)" at bounding box center [404, 372] width 122 height 22
click at [348, 368] on input "Agreement you made (such as mortgage or secured car loan)" at bounding box center [351, 364] width 7 height 7
checkbox input "true"
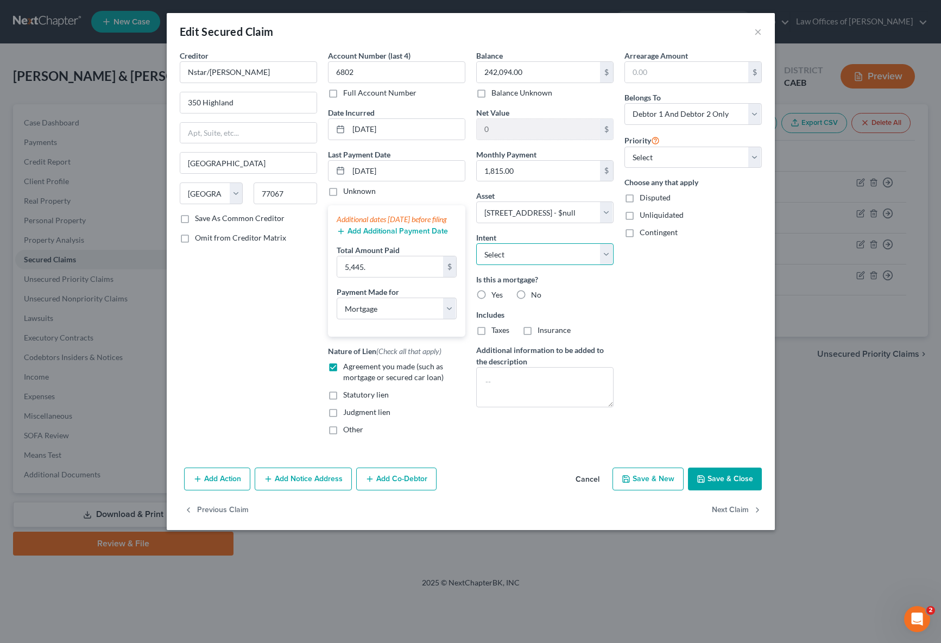
click at [609, 255] on select "Select Surrender Redeem Reaffirm Avoid Other" at bounding box center [544, 254] width 137 height 22
select select "2"
click at [476, 243] on select "Select Surrender Redeem Reaffirm Avoid Other" at bounding box center [544, 254] width 137 height 22
click at [492, 292] on label "Yes" at bounding box center [497, 295] width 11 height 11
click at [496, 292] on input "Yes" at bounding box center [499, 293] width 7 height 7
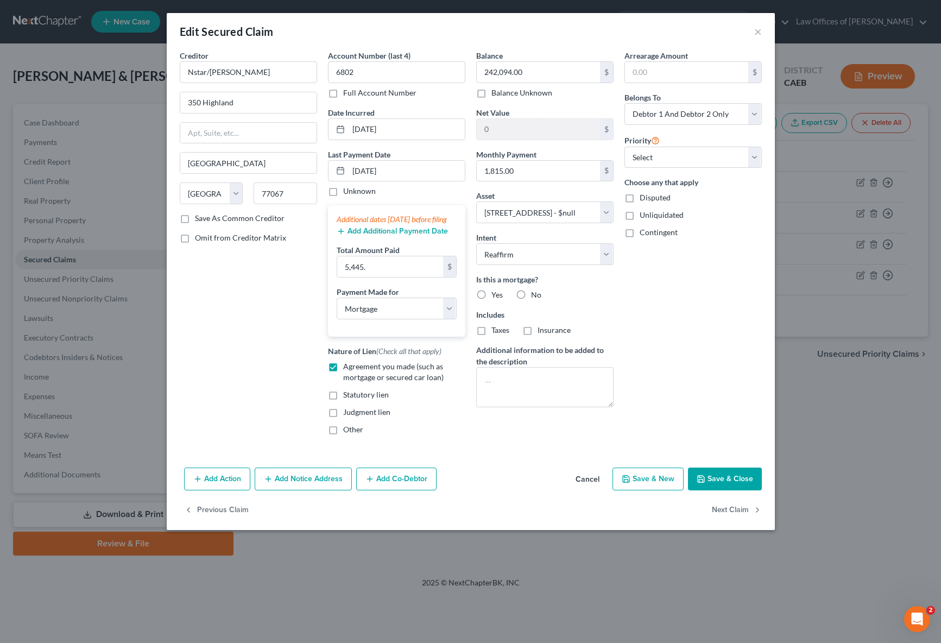
radio input "true"
click at [730, 155] on select "Select 1st 2nd 3rd 4th 5th 6th 7th 8th 9th 10th 11th 12th 13th 14th 15th 16th 1…" at bounding box center [693, 158] width 137 height 22
select select "0"
click at [625, 147] on select "Select 1st 2nd 3rd 4th 5th 6th 7th 8th 9th 10th 11th 12th 13th 14th 15th 16th 1…" at bounding box center [693, 158] width 137 height 22
click at [730, 117] on select "Select Debtor 1 Only Debtor 2 Only Debtor 1 And Debtor 2 Only At Least One Of T…" at bounding box center [693, 114] width 137 height 22
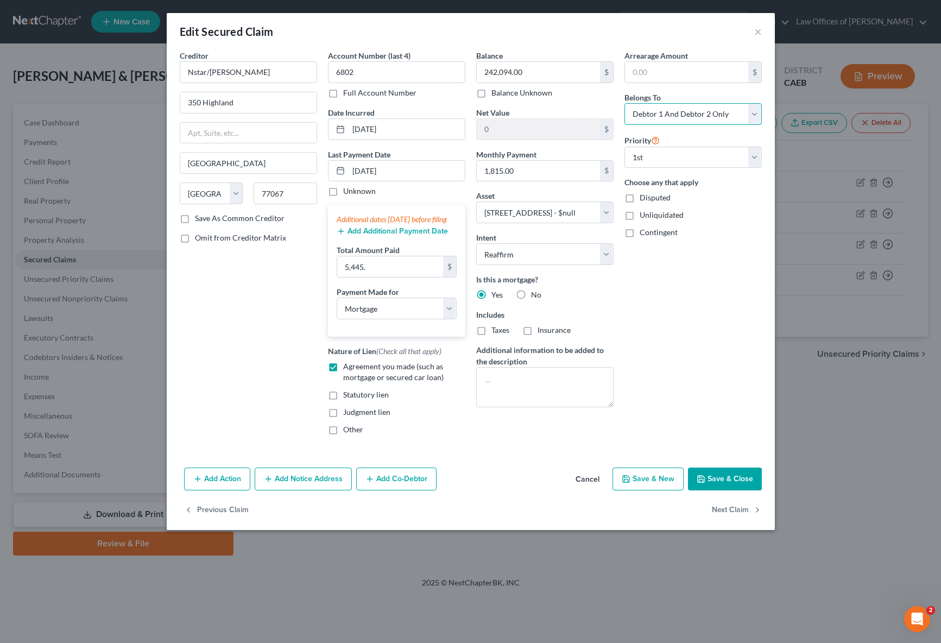
select select "4"
click at [625, 103] on select "Select Debtor 1 Only Debtor 2 Only Debtor 1 And Debtor 2 Only At Least One Of T…" at bounding box center [693, 114] width 137 height 22
click at [720, 491] on button "Save & Close" at bounding box center [725, 479] width 74 height 23
select select
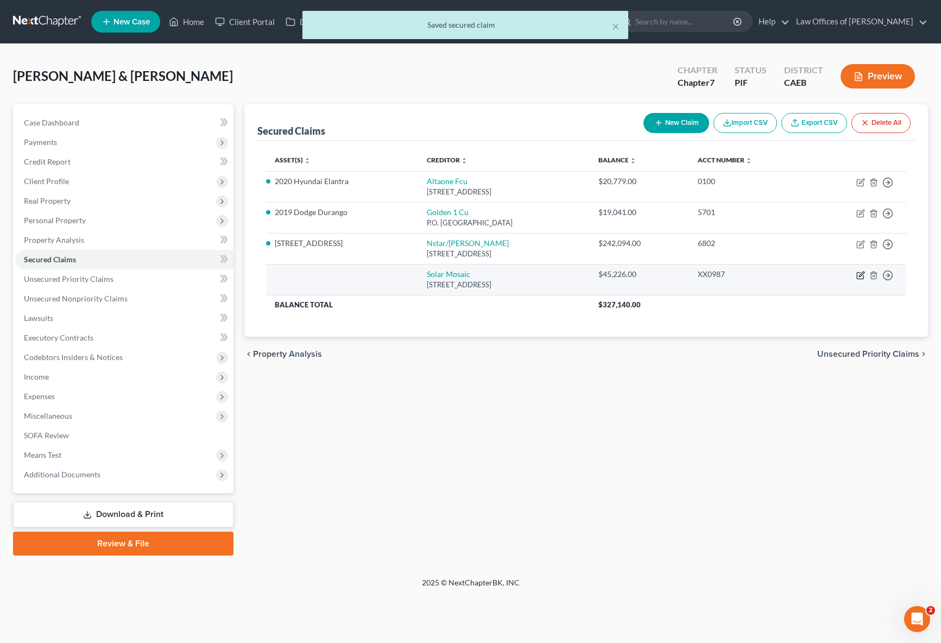
click at [730, 277] on icon "button" at bounding box center [861, 275] width 9 height 9
select select "4"
select select "1"
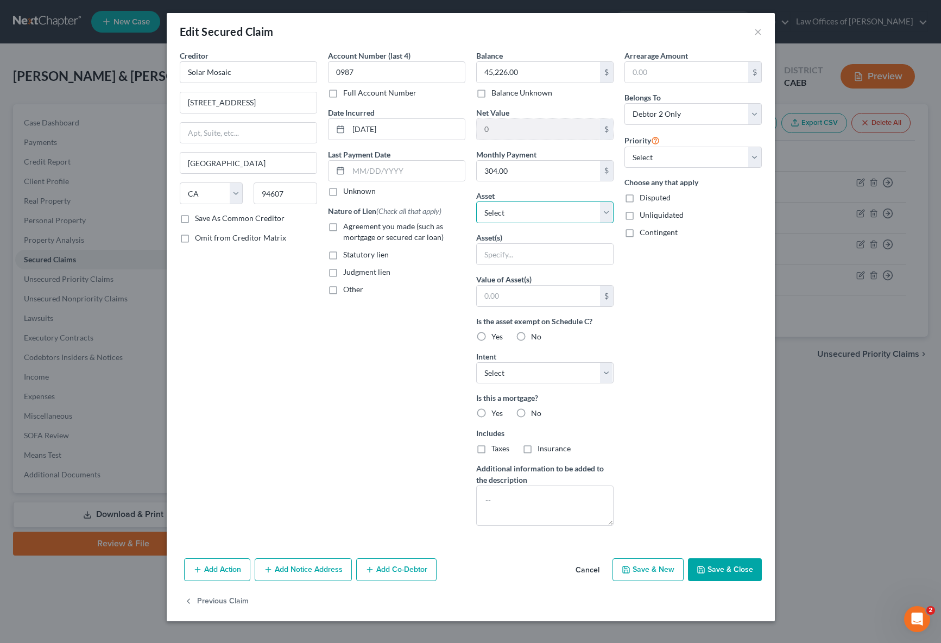
click at [603, 212] on select "Select Other Multiple Assets 2020 Hyundai Elantra - $16000.0 2019 Dodge Durango…" at bounding box center [544, 213] width 137 height 22
click at [730, 33] on button "×" at bounding box center [759, 31] width 8 height 13
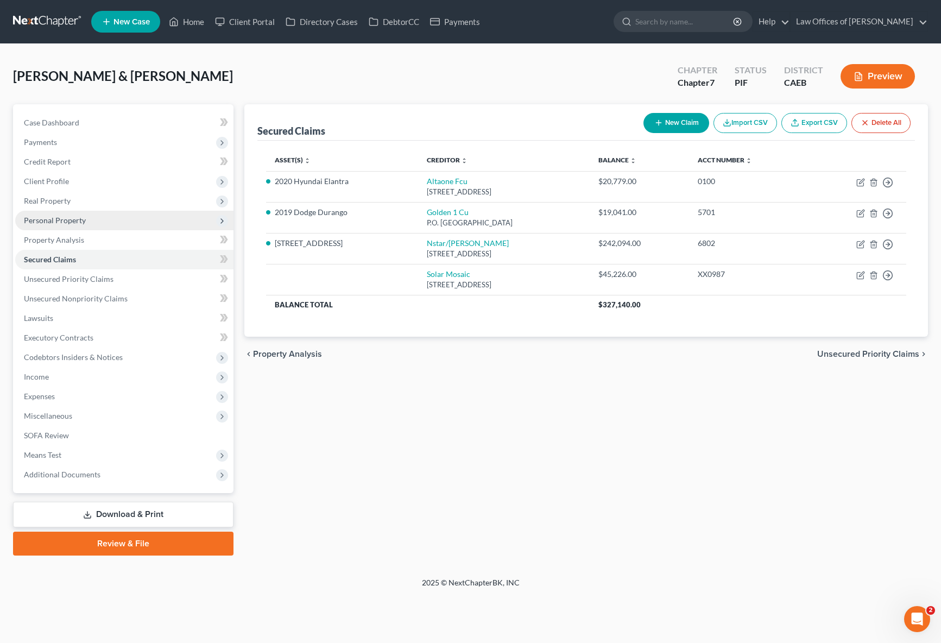
click at [78, 221] on span "Personal Property" at bounding box center [55, 220] width 62 height 9
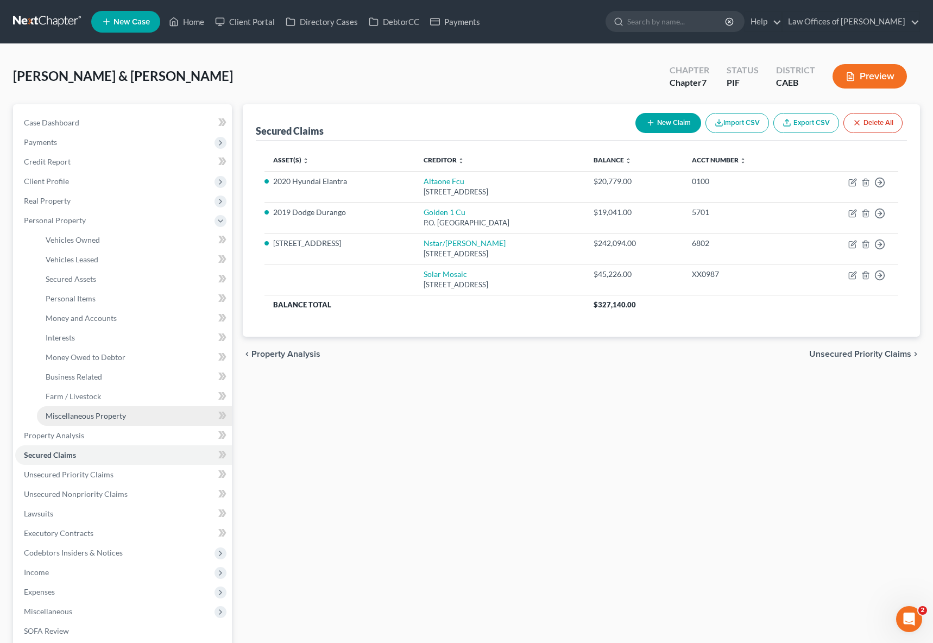
click at [97, 418] on span "Miscellaneous Property" at bounding box center [86, 415] width 80 height 9
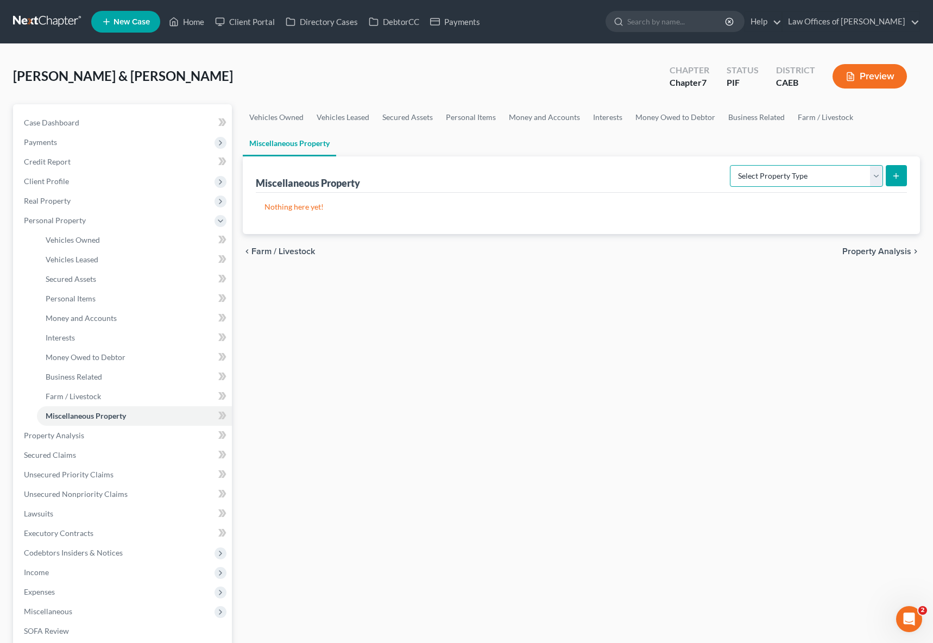
click at [730, 170] on select "Select Property Type Assigned for Creditor Benefit [DATE] Holding for Another N…" at bounding box center [806, 176] width 153 height 22
select select "transferred"
click at [730, 165] on select "Select Property Type Assigned for Creditor Benefit [DATE] Holding for Another N…" at bounding box center [806, 176] width 153 height 22
click at [730, 174] on line "submit" at bounding box center [896, 175] width 0 height 5
select select "Ordinary ([DATE])"
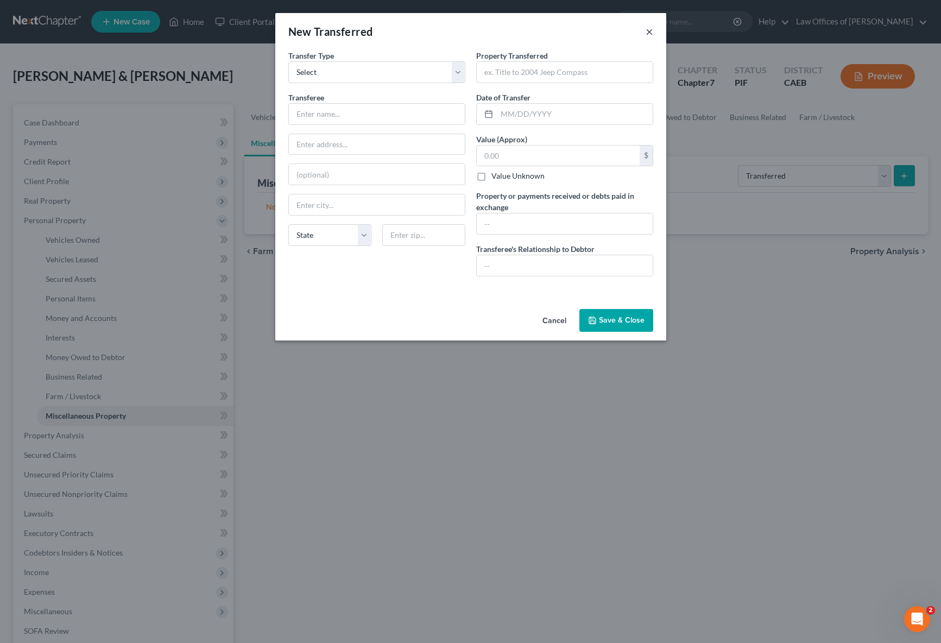
click at [651, 33] on button "×" at bounding box center [650, 31] width 8 height 13
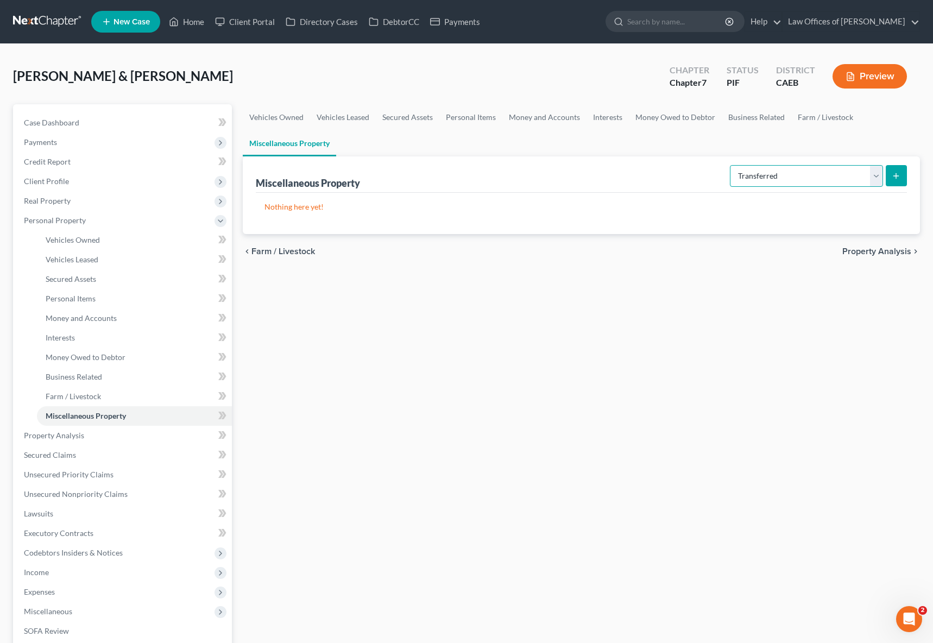
click at [730, 179] on select "Select Property Type Assigned for Creditor Benefit [DATE] Holding for Another N…" at bounding box center [806, 176] width 153 height 22
select select "not_yet_listed"
click at [730, 165] on select "Select Property Type Assigned for Creditor Benefit [DATE] Holding for Another N…" at bounding box center [806, 176] width 153 height 22
click at [730, 177] on button "submit" at bounding box center [896, 175] width 21 height 21
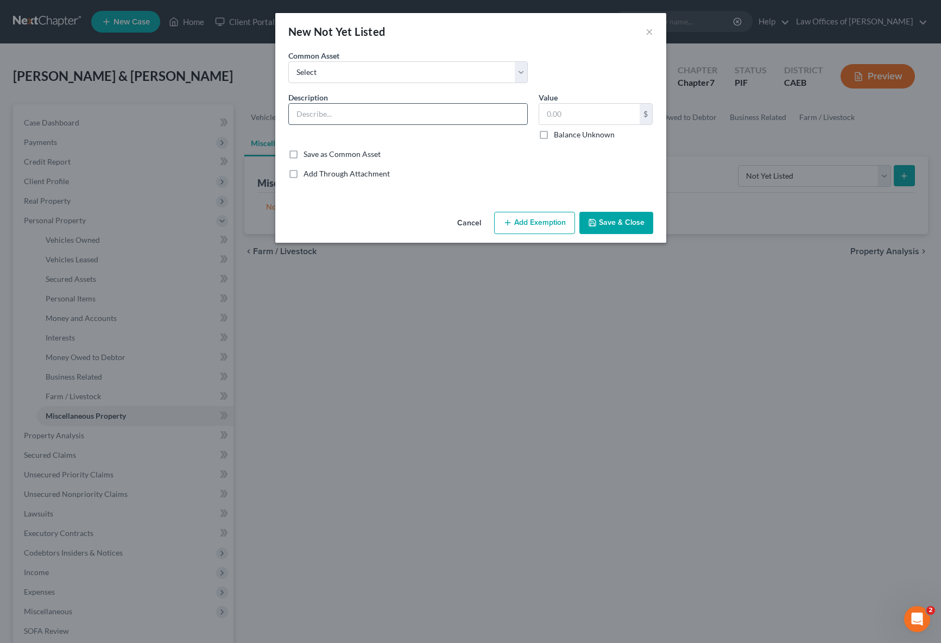
click at [355, 111] on input "text" at bounding box center [408, 114] width 238 height 21
type input "Solar Panels"
click at [590, 118] on input "text" at bounding box center [589, 114] width 100 height 21
type input "151,000"
click at [617, 217] on button "Save & Close" at bounding box center [617, 223] width 74 height 23
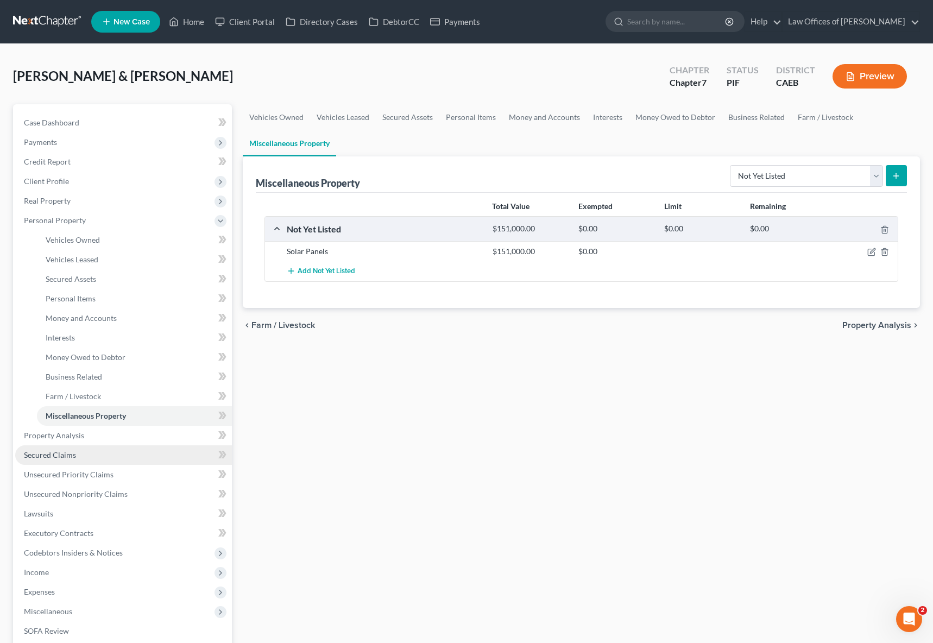
click at [81, 458] on link "Secured Claims" at bounding box center [123, 455] width 217 height 20
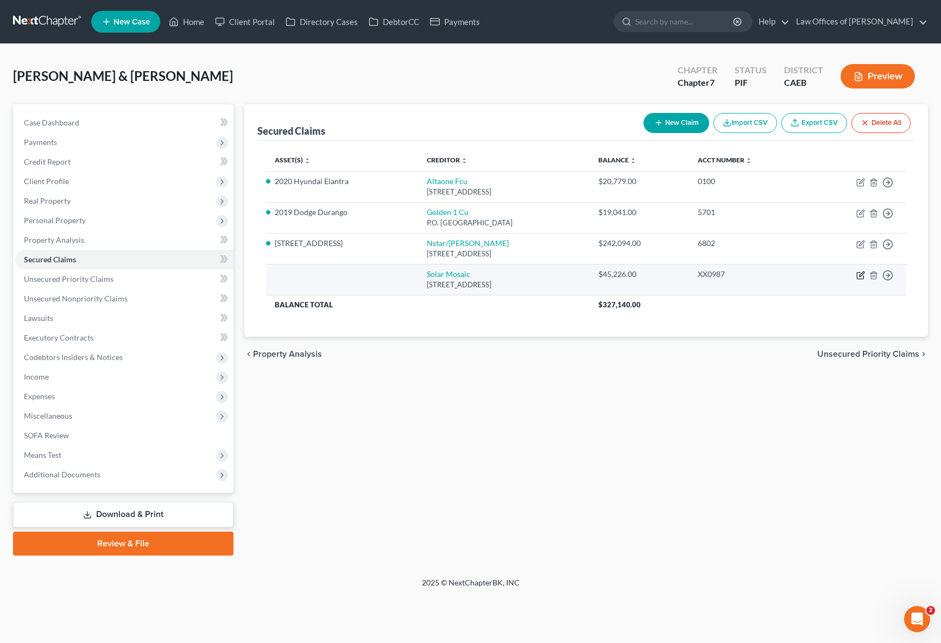
click at [730, 273] on icon "button" at bounding box center [861, 275] width 9 height 9
select select "4"
select select "1"
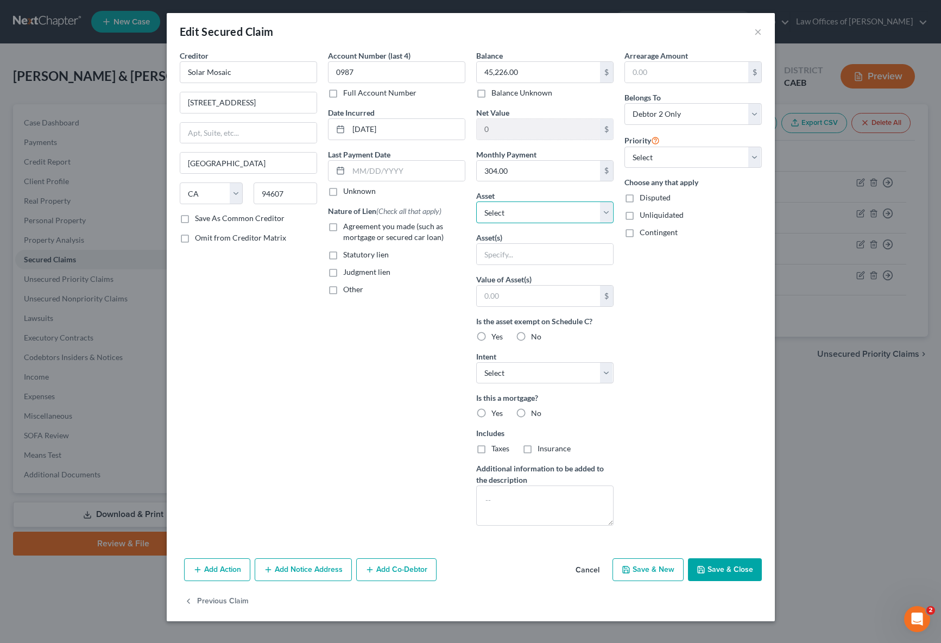
click at [605, 214] on select "Select Other Multiple Assets Solar Panels (Not Yet Listed) - $151000.0 2020 Hyu…" at bounding box center [544, 213] width 137 height 22
select select "2"
click at [476, 202] on select "Select Other Multiple Assets Solar Panels (Not Yet Listed) - $151000.0 2020 Hyu…" at bounding box center [544, 213] width 137 height 22
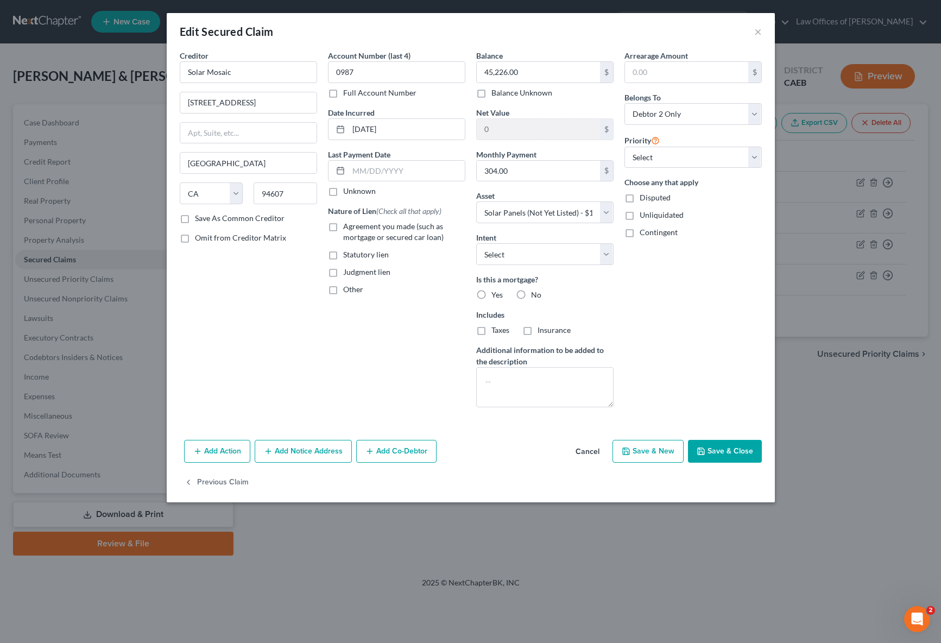
click at [343, 227] on label "Agreement you made (such as mortgage or secured car loan)" at bounding box center [404, 232] width 122 height 22
click at [348, 227] on input "Agreement you made (such as mortgage or secured car loan)" at bounding box center [351, 224] width 7 height 7
checkbox input "true"
click at [424, 172] on input "text" at bounding box center [407, 171] width 116 height 21
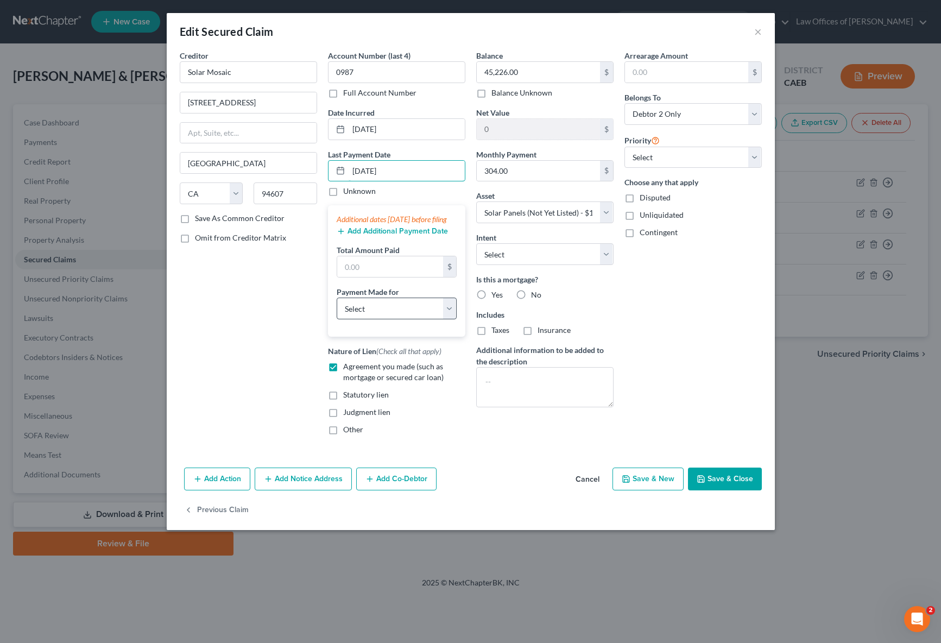
type input "[DATE]"
click at [397, 316] on select "Select Car Credit Card Loan Repayment Mortgage Other Suppliers Or Vendors" at bounding box center [397, 309] width 120 height 22
click at [400, 277] on input "text" at bounding box center [390, 266] width 106 height 21
type input "912"
click at [613, 250] on div "Balance 45,226.00 $ Balance Unknown Balance Undetermined 45,226.00 $ Balance Un…" at bounding box center [545, 247] width 148 height 394
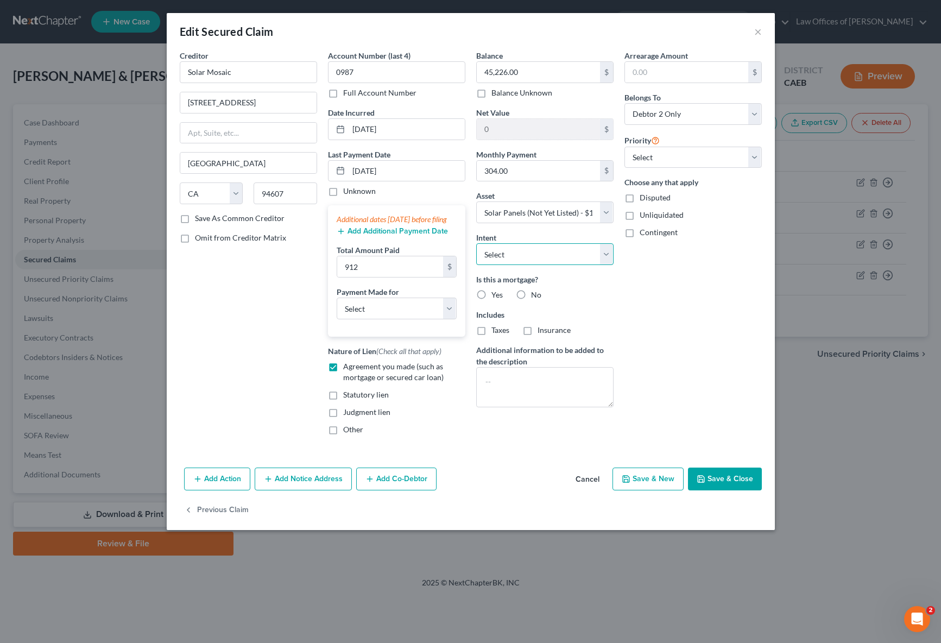
click at [605, 255] on select "Select Surrender Redeem Reaffirm Avoid Other" at bounding box center [544, 254] width 137 height 22
select select "4"
click at [476, 243] on select "Select Surrender Redeem Reaffirm Avoid Other" at bounding box center [544, 254] width 137 height 22
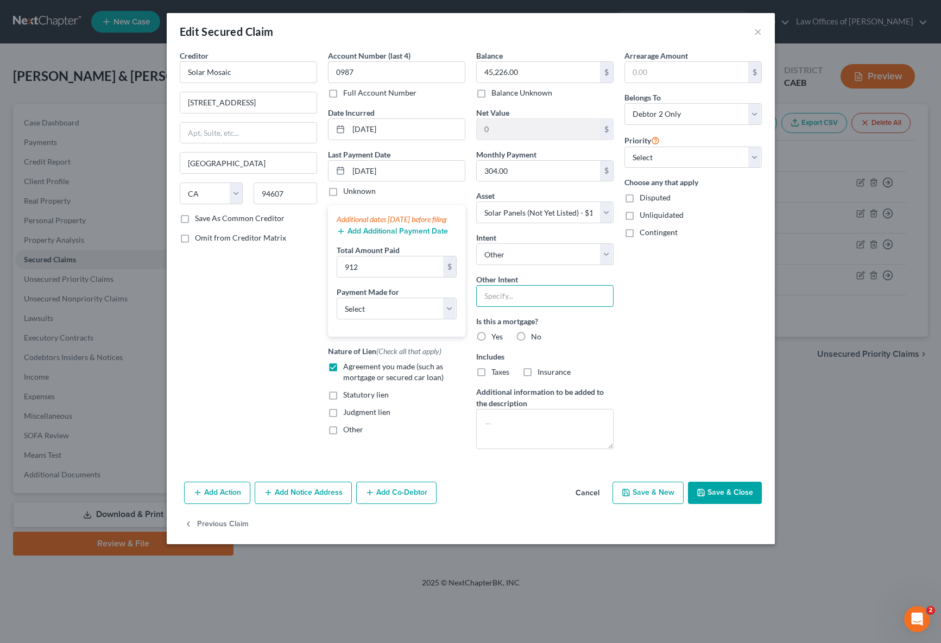
click at [524, 293] on input "text" at bounding box center [544, 296] width 137 height 22
type input "Retain & Pay"
click at [449, 317] on select "Select Car Credit Card Loan Repayment Mortgage Other Suppliers Or Vendors" at bounding box center [397, 309] width 120 height 22
click at [337, 309] on select "Select Car Credit Card Loan Repayment Mortgage Other Suppliers Or Vendors" at bounding box center [397, 309] width 120 height 22
click at [705, 486] on button "Save & Close" at bounding box center [725, 493] width 74 height 23
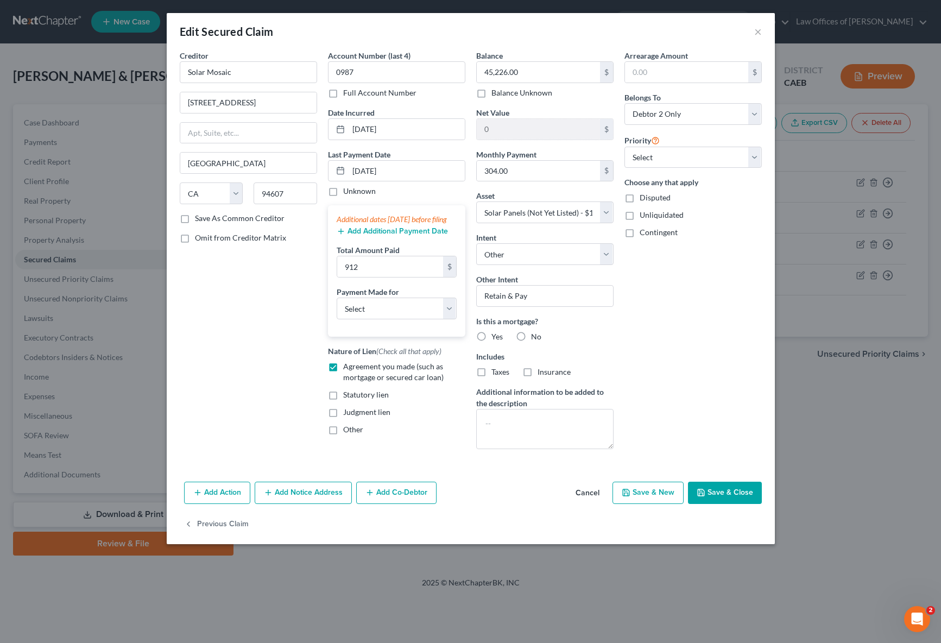
select select
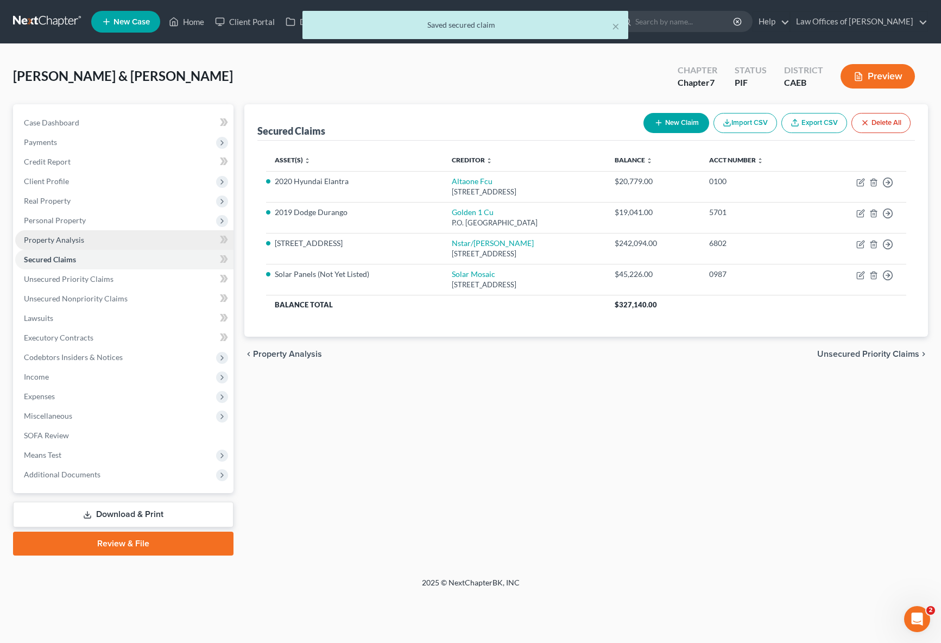
click at [92, 247] on link "Property Analysis" at bounding box center [124, 240] width 218 height 20
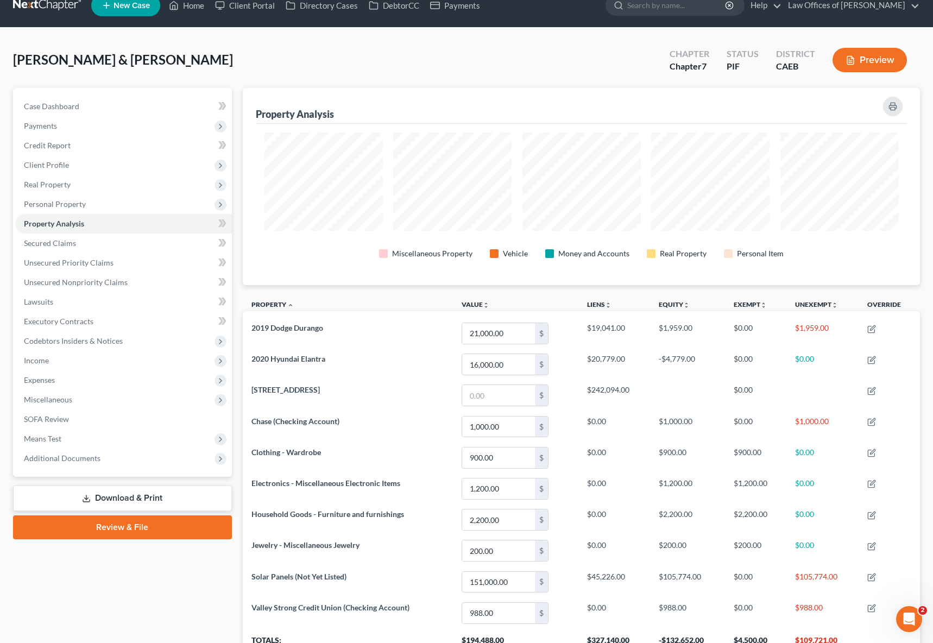
scroll to position [16, 0]
click at [67, 184] on span "Real Property" at bounding box center [47, 184] width 47 height 9
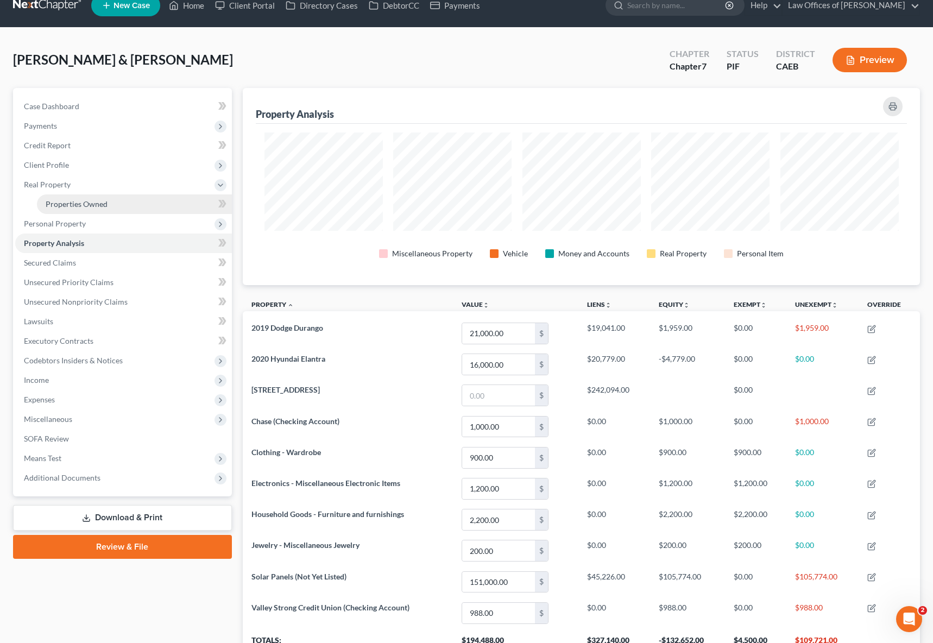
click at [118, 206] on link "Properties Owned" at bounding box center [134, 204] width 195 height 20
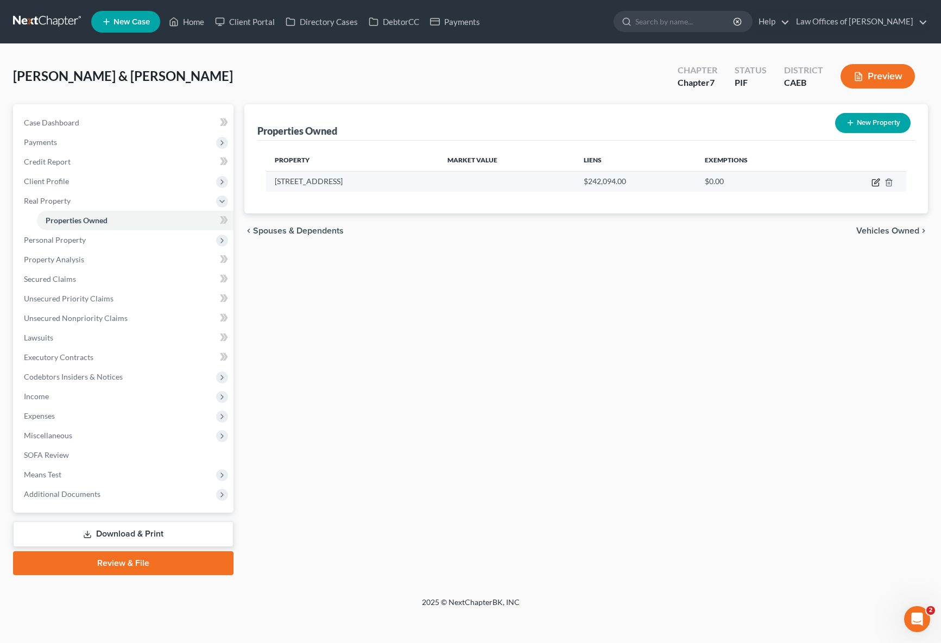
click at [730, 179] on icon "button" at bounding box center [876, 182] width 9 height 9
select select "4"
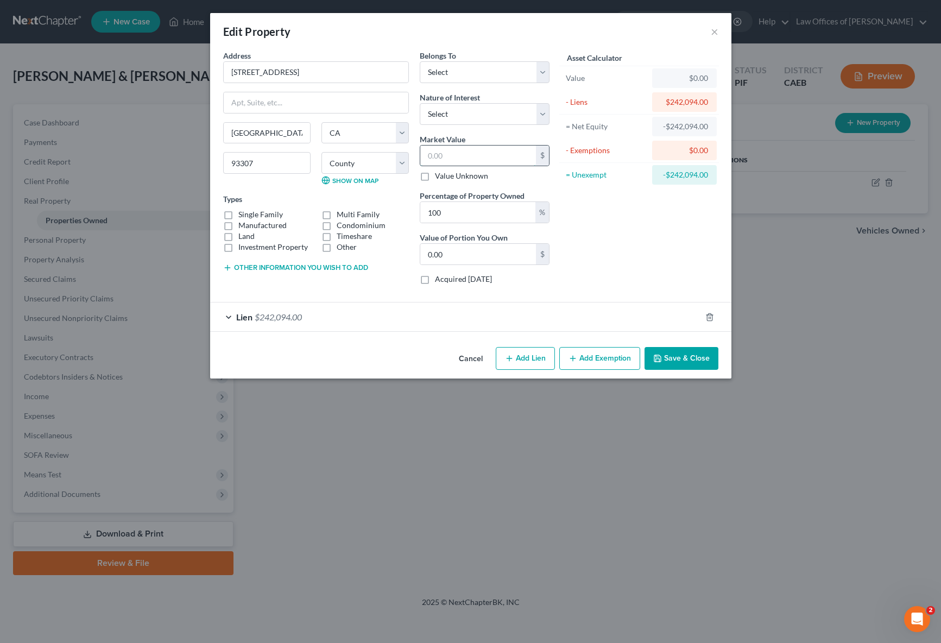
click at [491, 149] on input "text" at bounding box center [478, 156] width 116 height 21
type input "3"
type input "3.00"
type input "34"
type input "34.00"
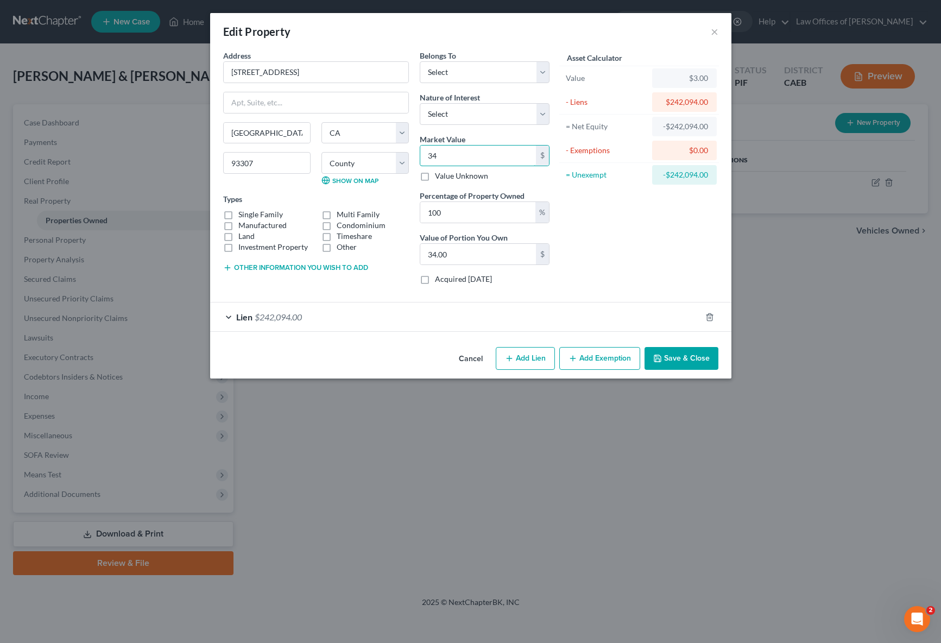
type input "348"
type input "348.00"
type input "3480"
type input "3,480.00"
type input "3,4800"
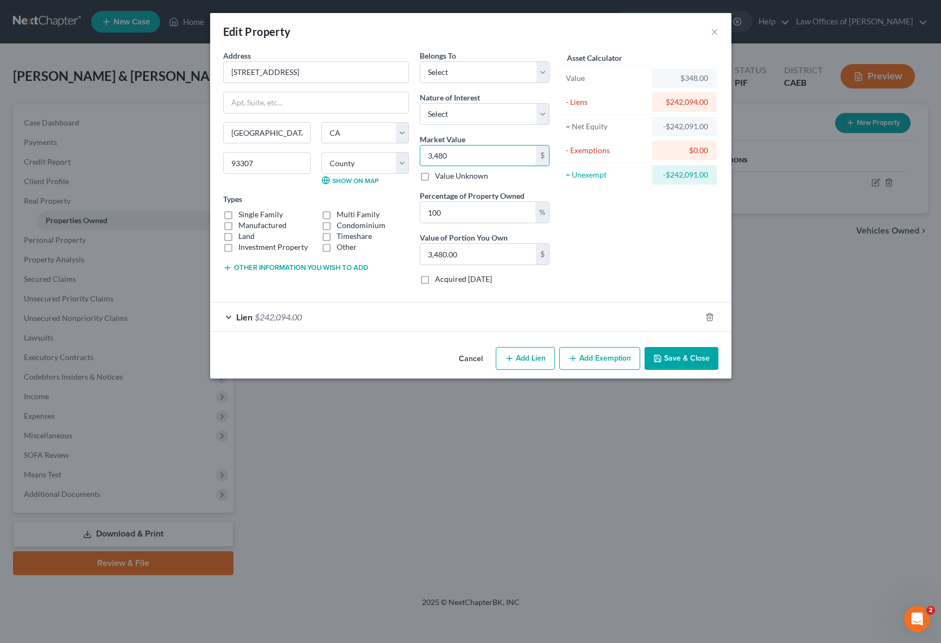
type input "34,800.00"
type input "34,8000"
type input "348,000.00"
type input "348,000"
click at [238, 216] on label "Single Family" at bounding box center [260, 214] width 45 height 11
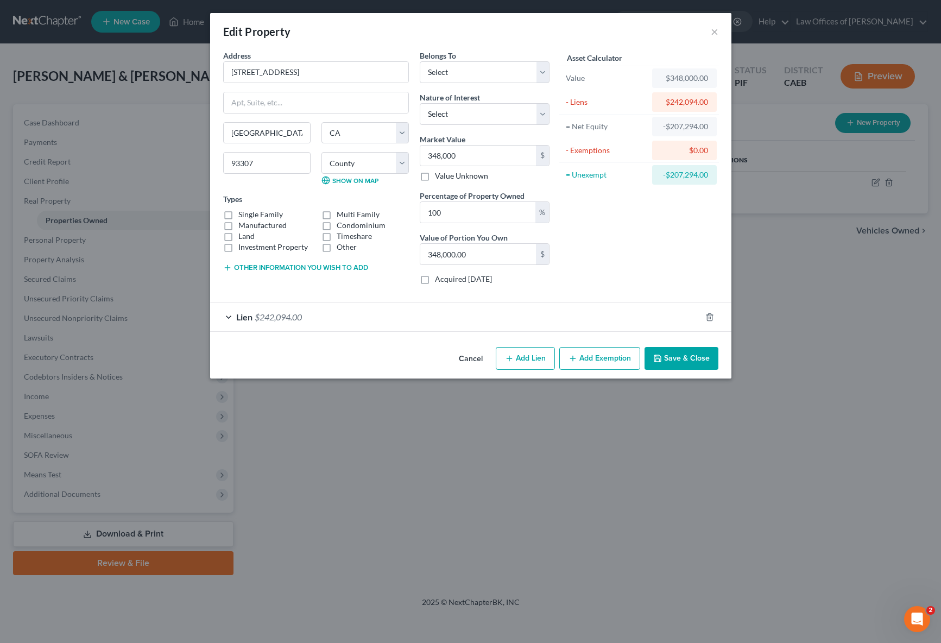
click at [243, 216] on input "Single Family" at bounding box center [246, 212] width 7 height 7
checkbox input "true"
click at [545, 76] on select "Select Debtor 1 Only Debtor 2 Only Debtor 1 And Debtor 2 Only At Least One Of T…" at bounding box center [485, 72] width 130 height 22
select select "4"
click at [420, 61] on select "Select Debtor 1 Only Debtor 2 Only Debtor 1 And Debtor 2 Only At Least One Of T…" at bounding box center [485, 72] width 130 height 22
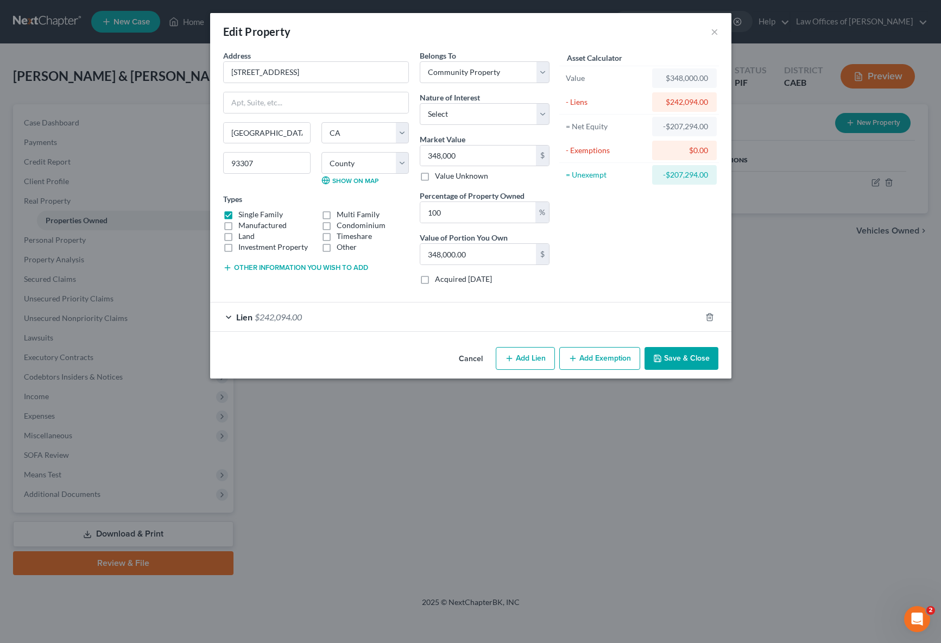
click at [705, 362] on button "Save & Close" at bounding box center [682, 358] width 74 height 23
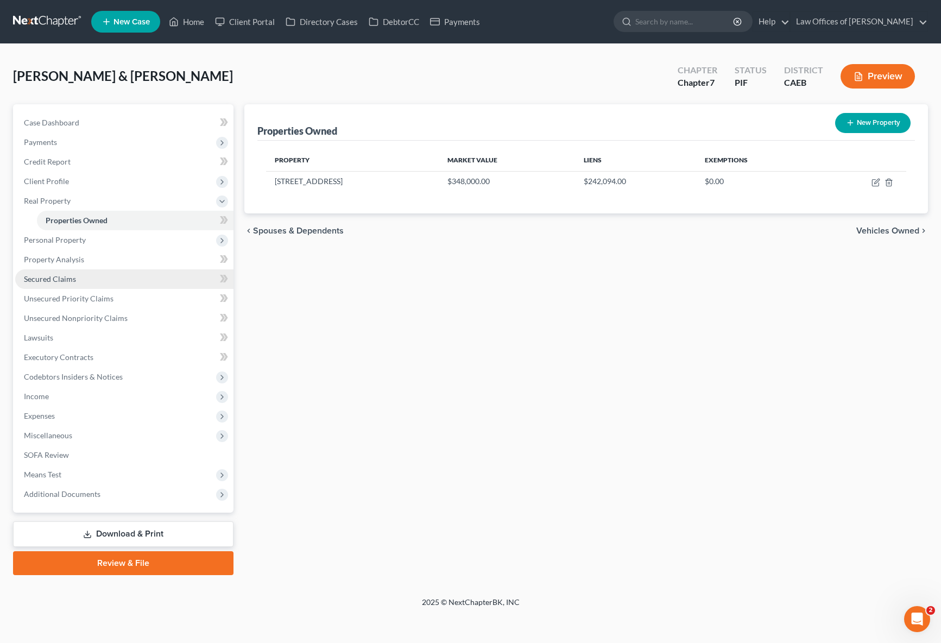
click at [92, 279] on link "Secured Claims" at bounding box center [124, 279] width 218 height 20
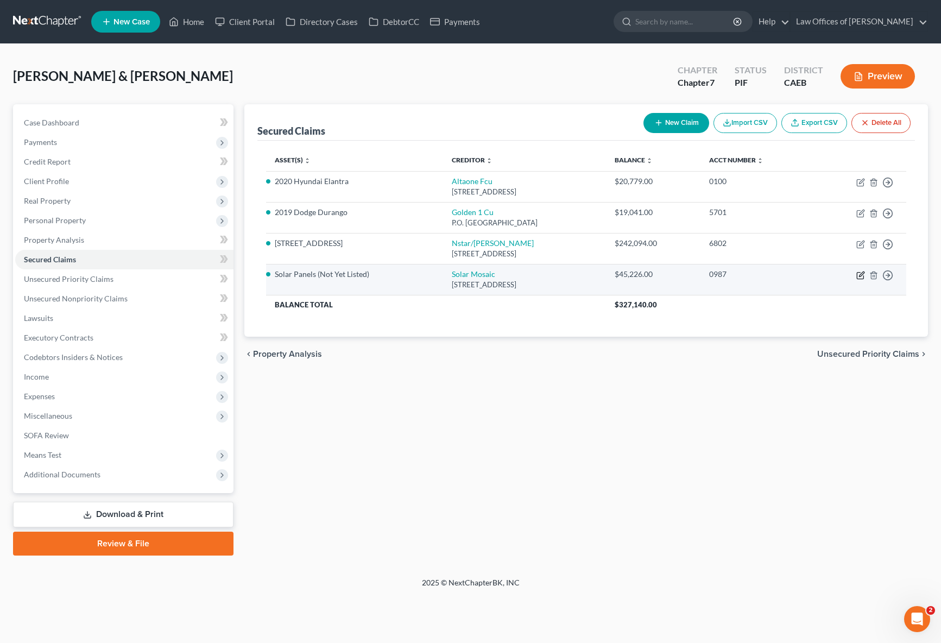
click at [730, 277] on icon "button" at bounding box center [861, 275] width 9 height 9
select select "4"
select select "1"
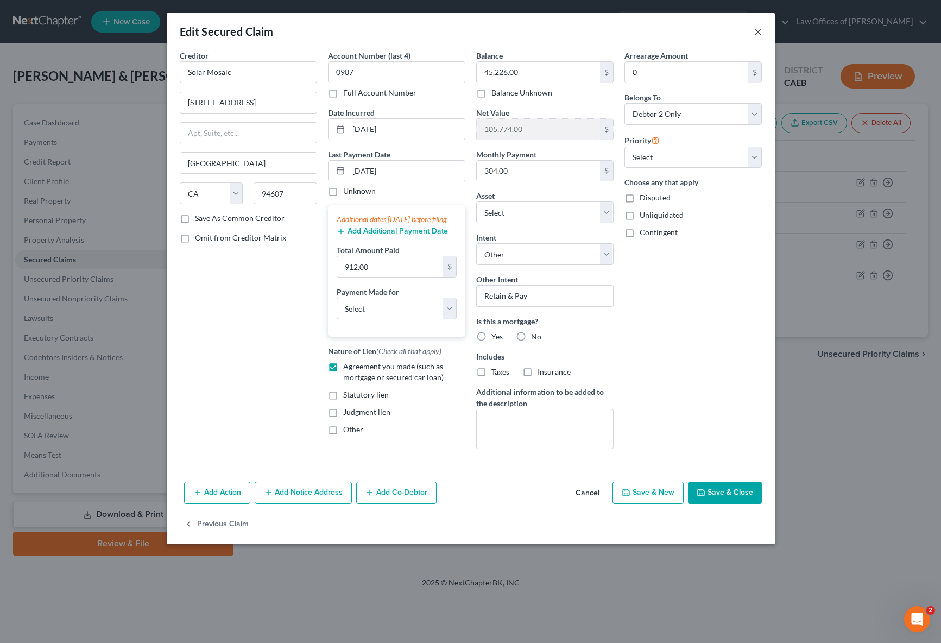
click at [730, 32] on button "×" at bounding box center [759, 31] width 8 height 13
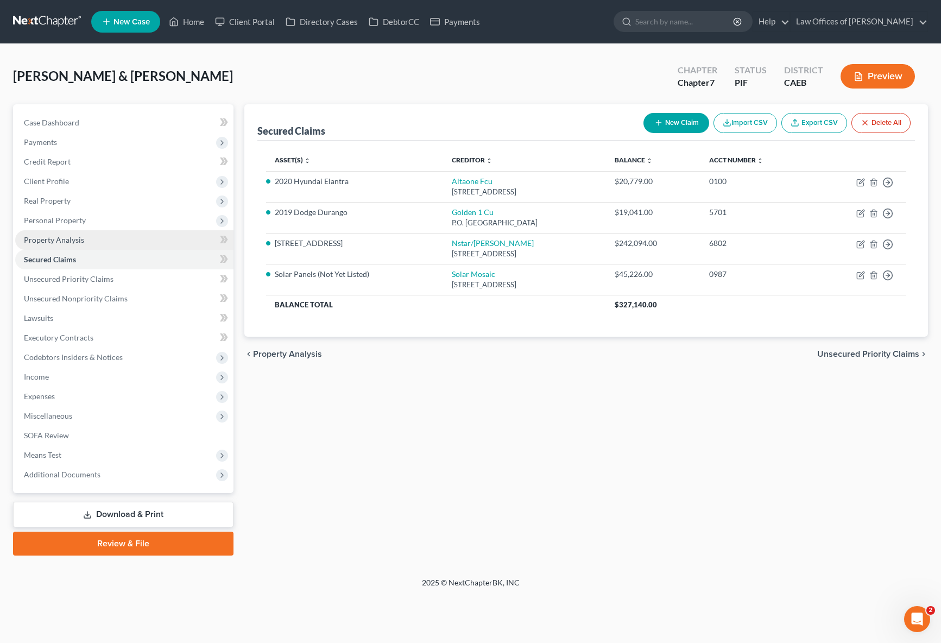
click at [83, 237] on link "Property Analysis" at bounding box center [124, 240] width 218 height 20
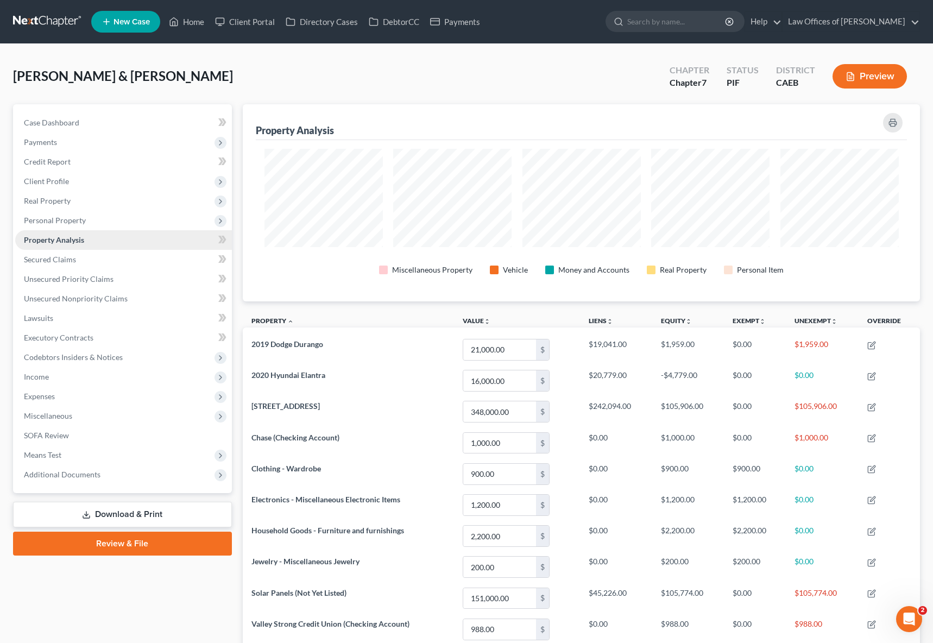
scroll to position [197, 677]
click at [86, 223] on span "Personal Property" at bounding box center [123, 221] width 217 height 20
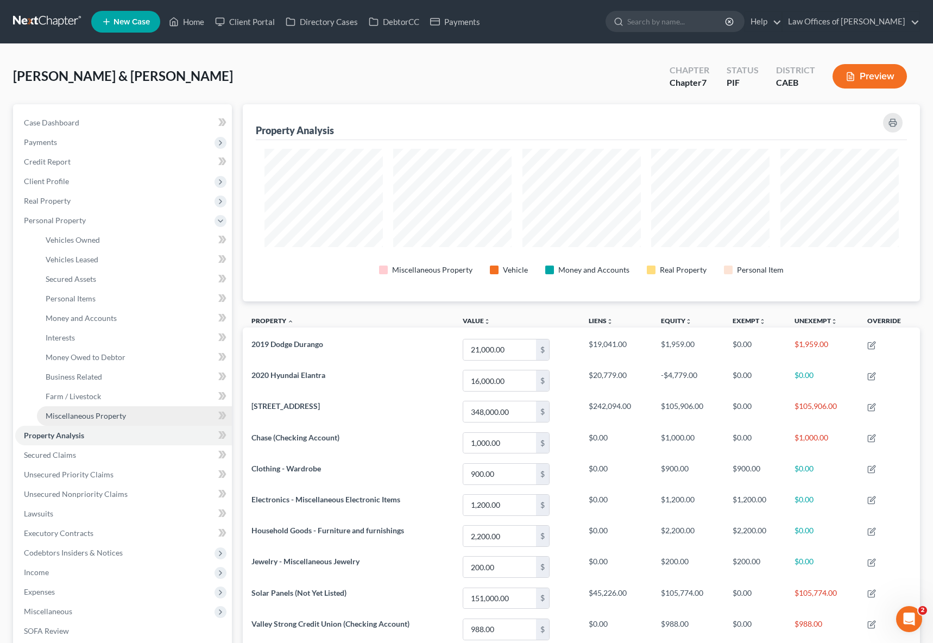
click at [114, 414] on span "Miscellaneous Property" at bounding box center [86, 415] width 80 height 9
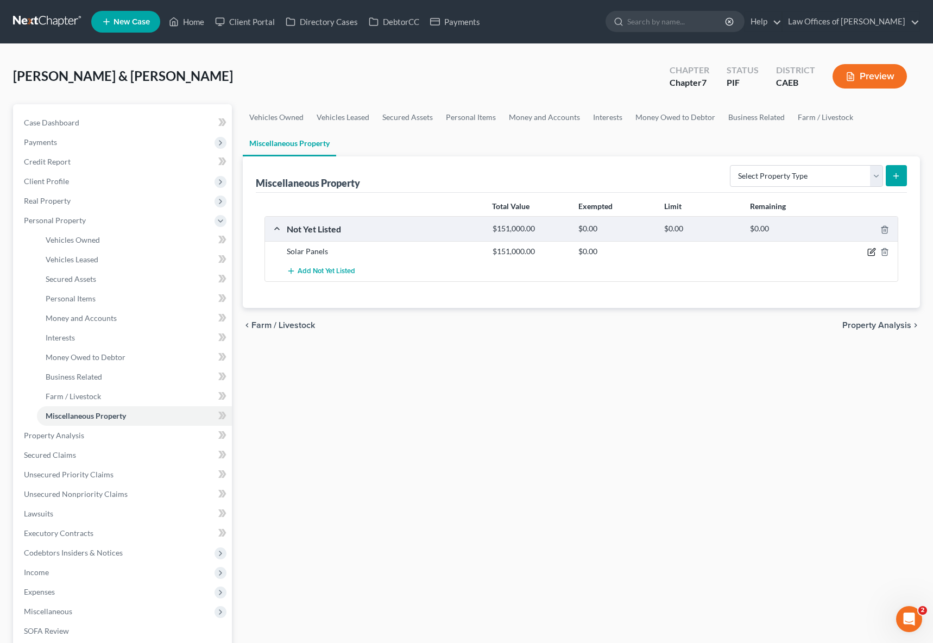
click at [730, 253] on icon "button" at bounding box center [872, 252] width 9 height 9
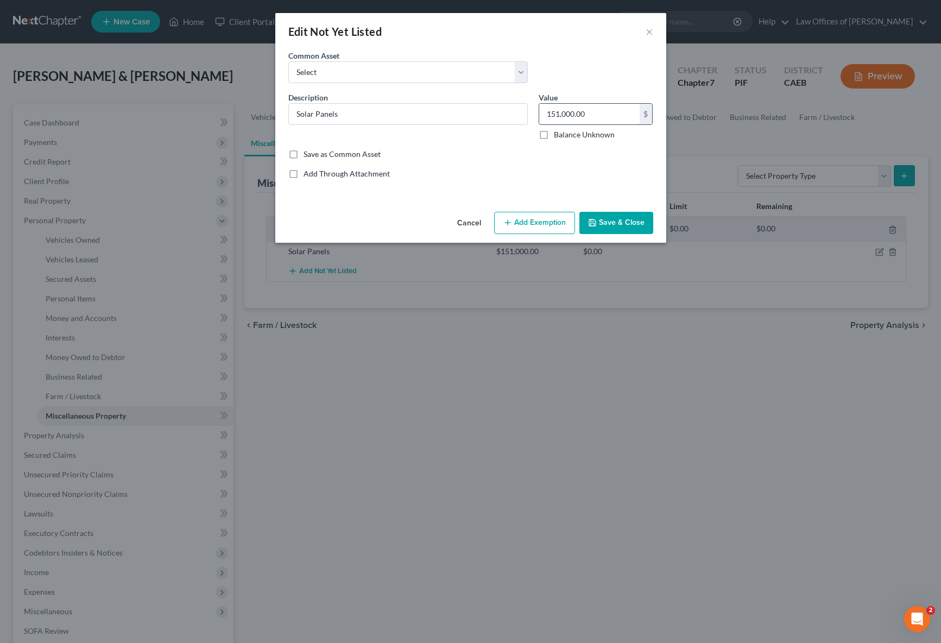
click at [597, 116] on input "151,000.00" at bounding box center [589, 114] width 100 height 21
type input "22,000"
click at [628, 219] on button "Save & Close" at bounding box center [617, 223] width 74 height 23
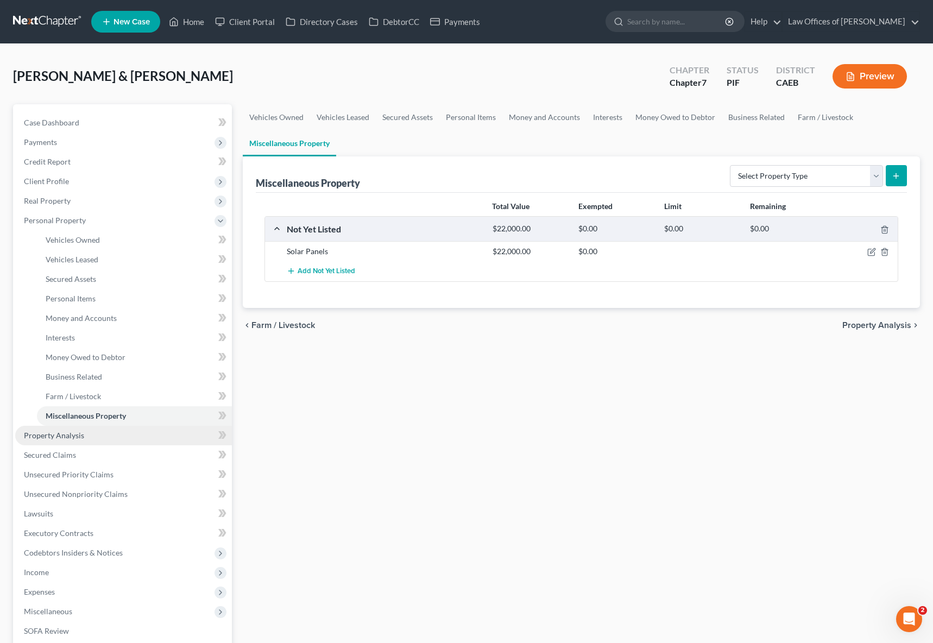
click at [100, 437] on link "Property Analysis" at bounding box center [123, 436] width 217 height 20
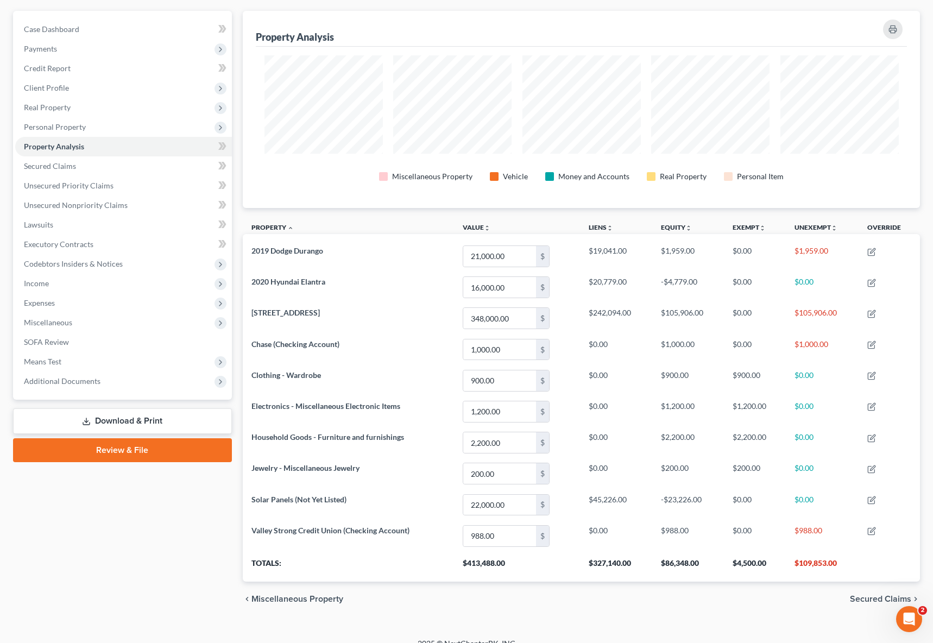
scroll to position [108, 0]
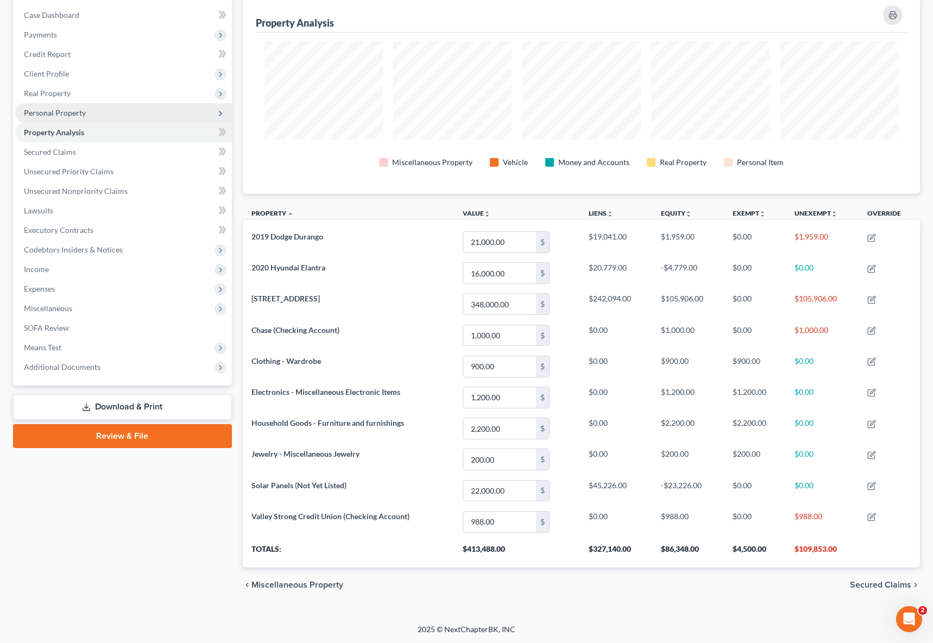
click at [95, 110] on span "Personal Property" at bounding box center [123, 113] width 217 height 20
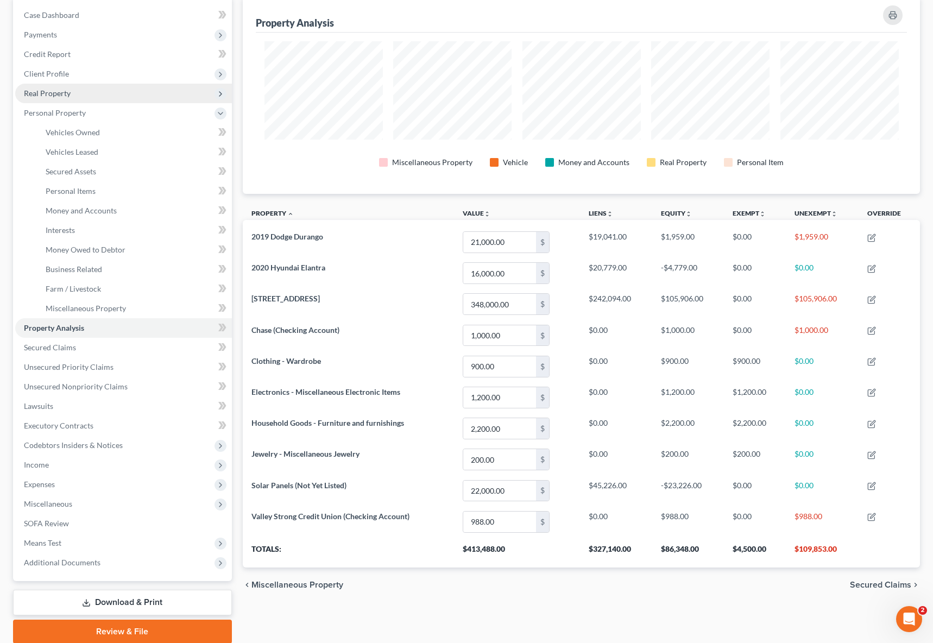
click at [84, 89] on span "Real Property" at bounding box center [123, 94] width 217 height 20
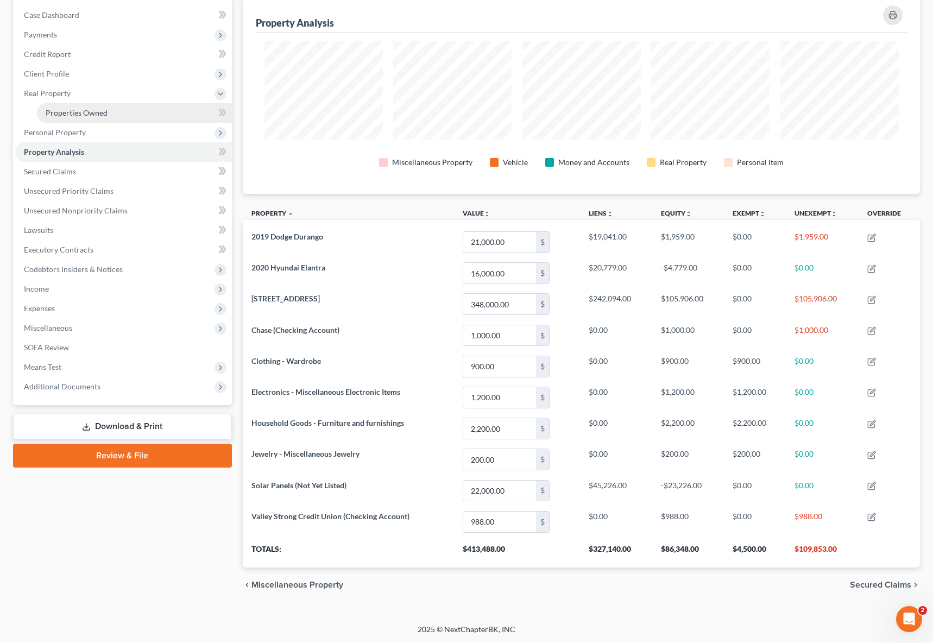
click at [81, 108] on span "Properties Owned" at bounding box center [77, 112] width 62 height 9
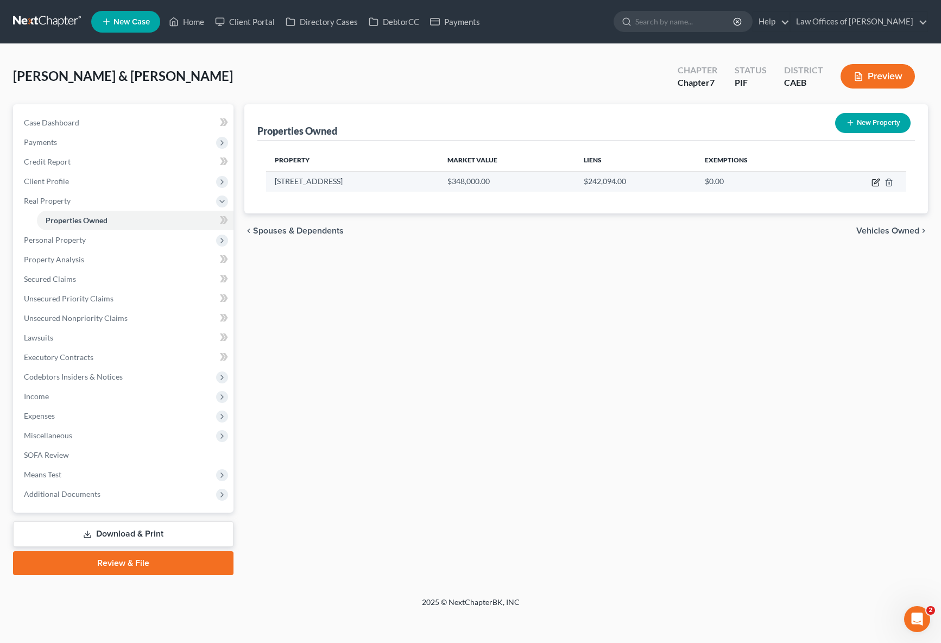
click at [730, 181] on icon "button" at bounding box center [877, 181] width 5 height 5
select select "4"
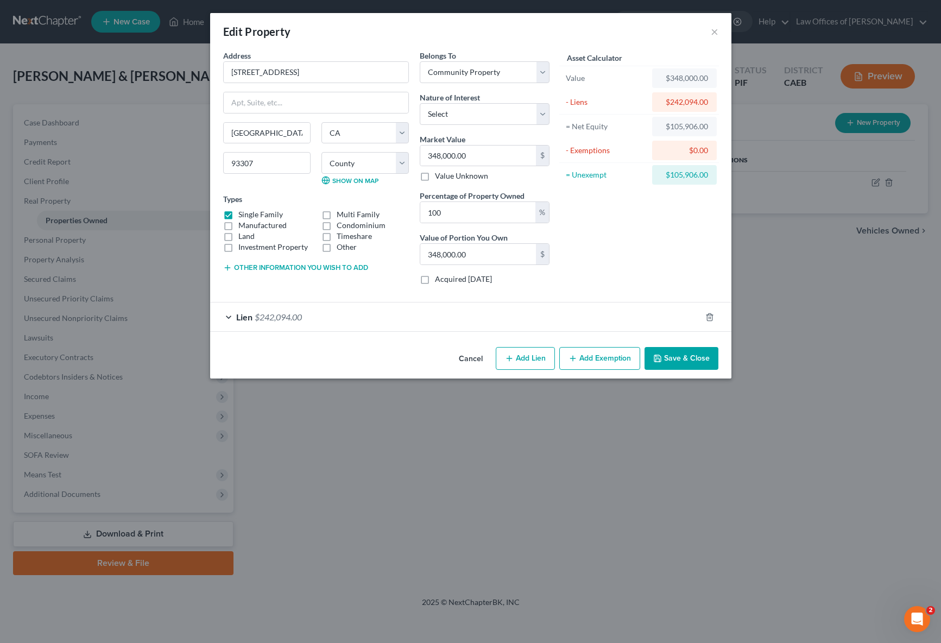
click at [625, 360] on button "Add Exemption" at bounding box center [600, 358] width 81 height 23
select select "2"
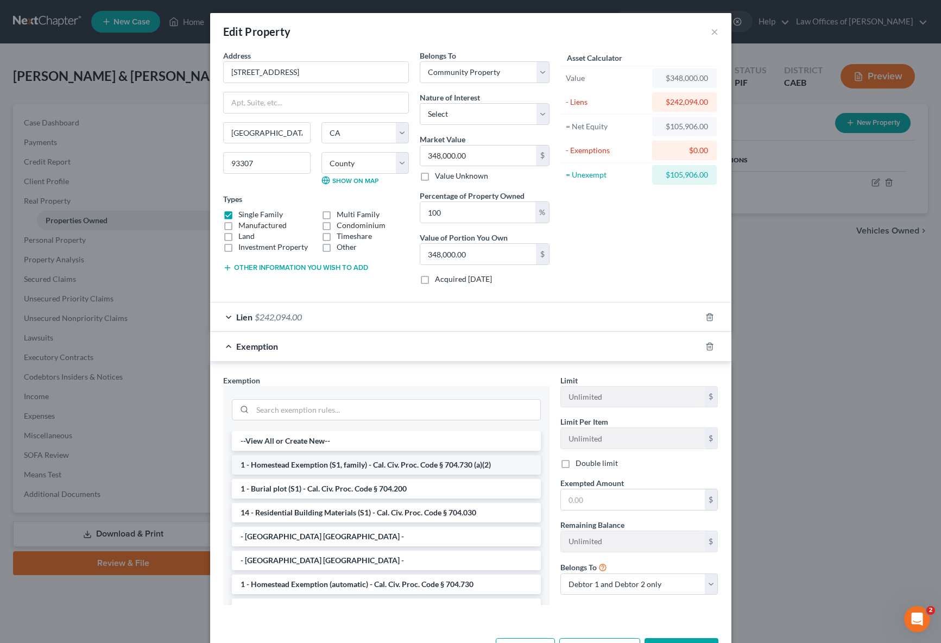
click at [441, 461] on li "1 - Homestead Exemption (S1, family) - Cal. Civ. Proc. Code § 704.730 (a)(2)" at bounding box center [386, 465] width 309 height 20
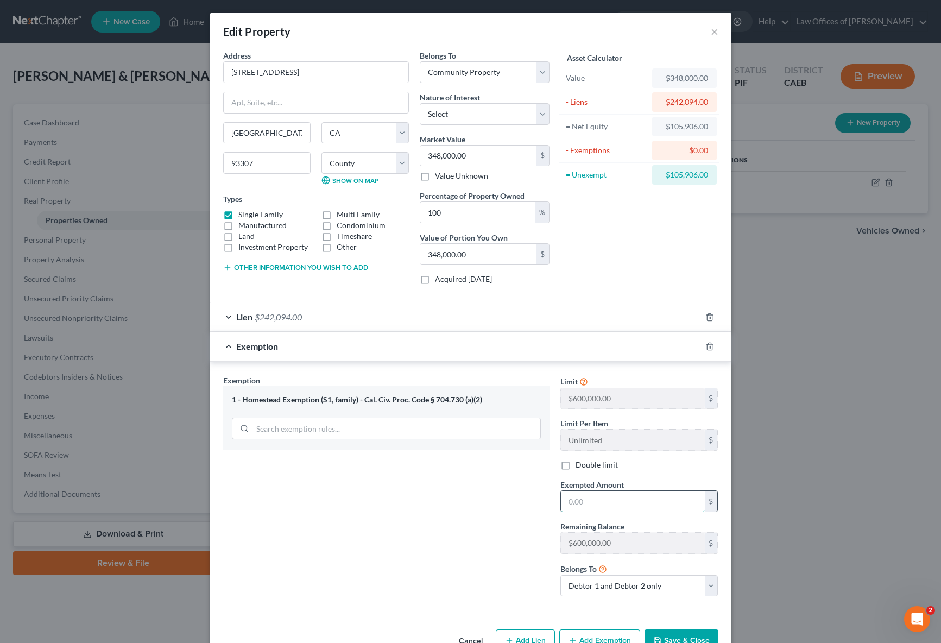
click at [622, 503] on input "text" at bounding box center [633, 501] width 144 height 21
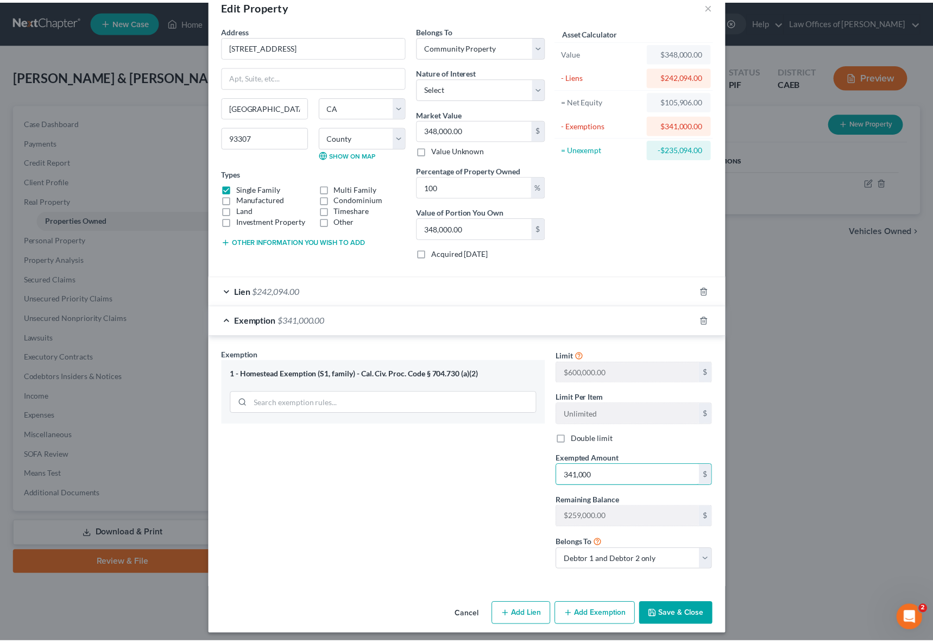
scroll to position [31, 0]
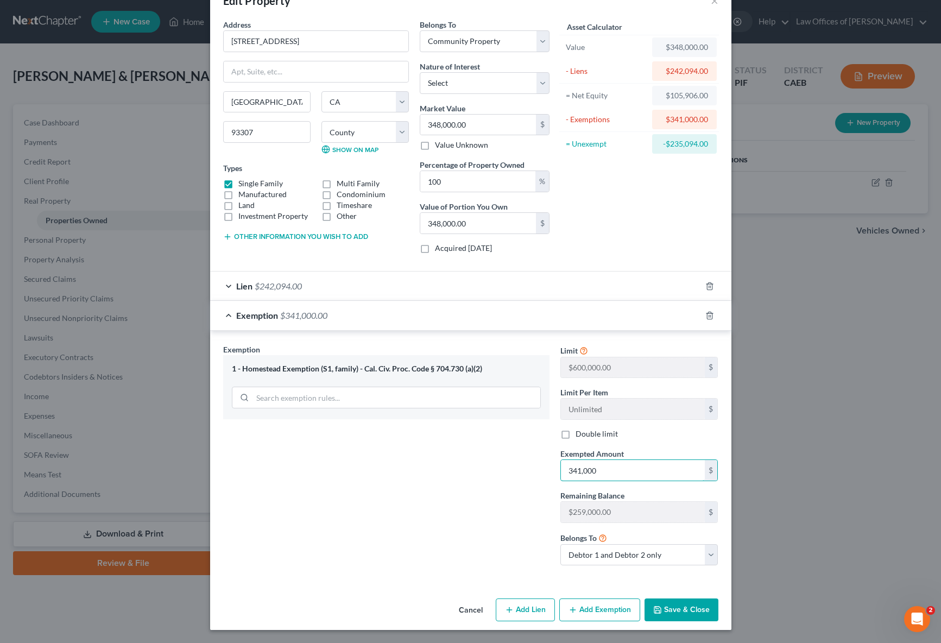
type input "341,000"
click at [658, 607] on icon "button" at bounding box center [657, 610] width 9 height 9
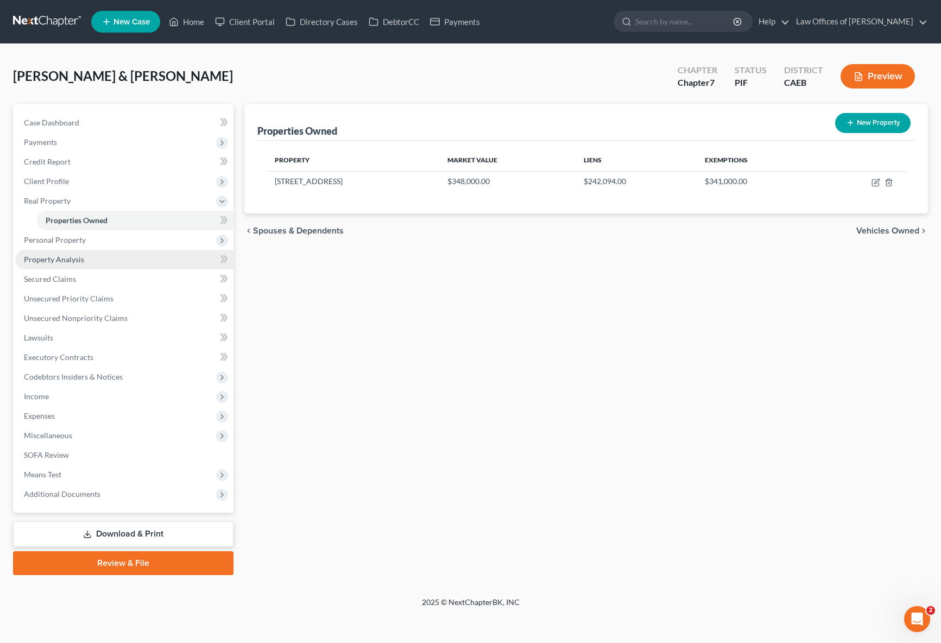
click at [80, 262] on span "Property Analysis" at bounding box center [54, 259] width 60 height 9
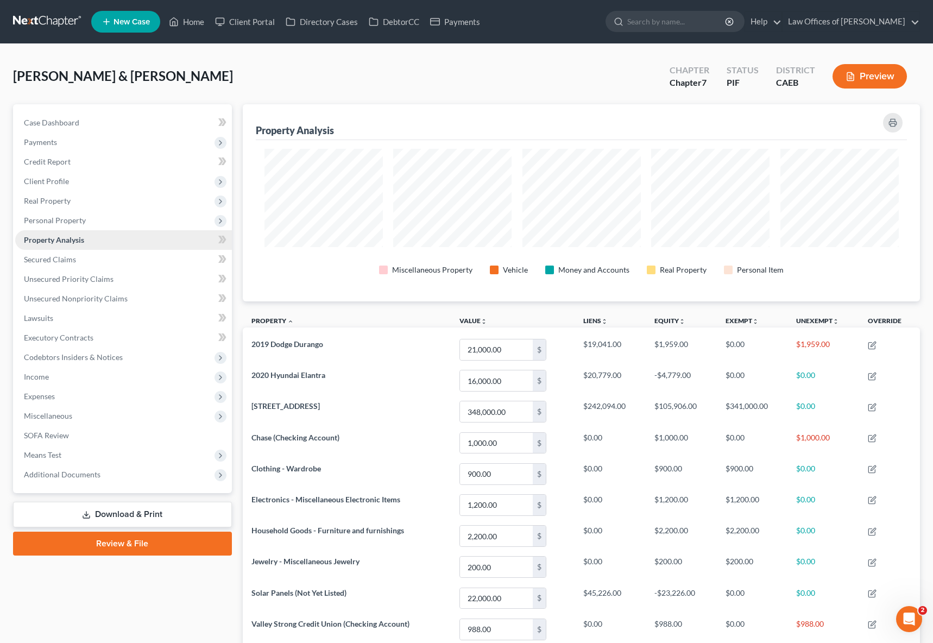
scroll to position [197, 677]
click at [91, 218] on span "Personal Property" at bounding box center [123, 221] width 217 height 20
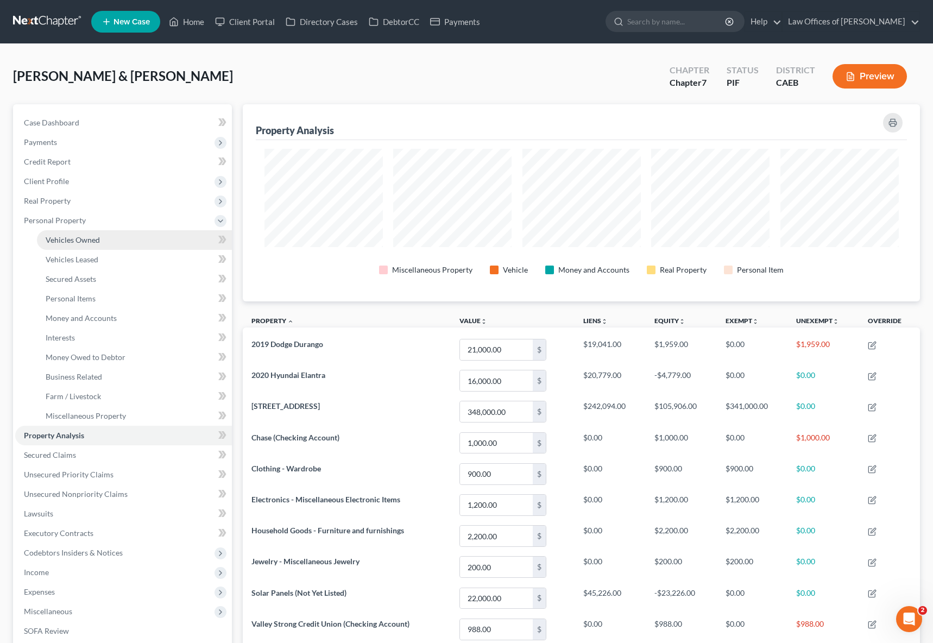
click at [94, 235] on span "Vehicles Owned" at bounding box center [73, 239] width 54 height 9
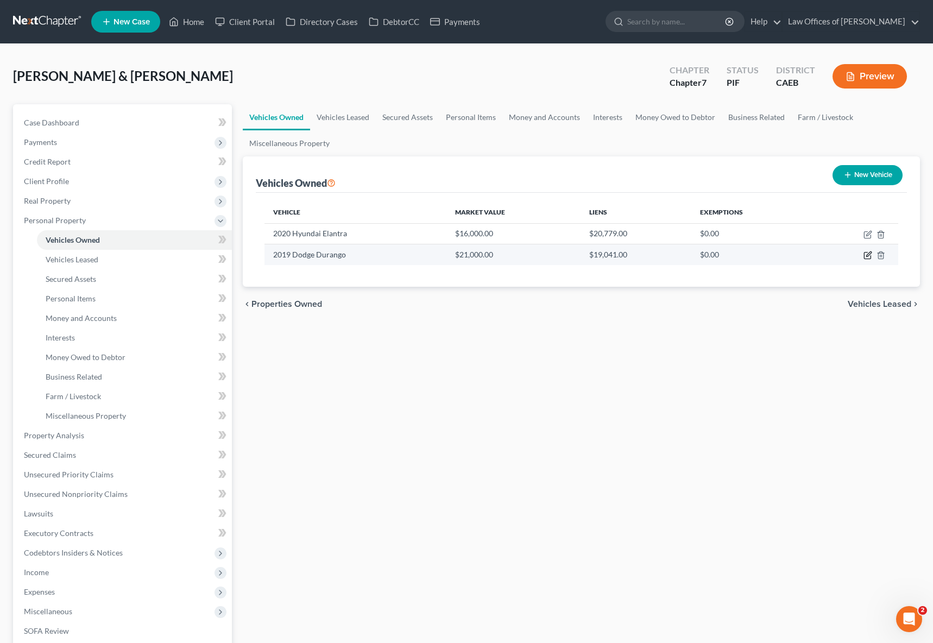
click at [730, 256] on icon "button" at bounding box center [868, 255] width 9 height 9
select select "0"
select select "7"
select select "2"
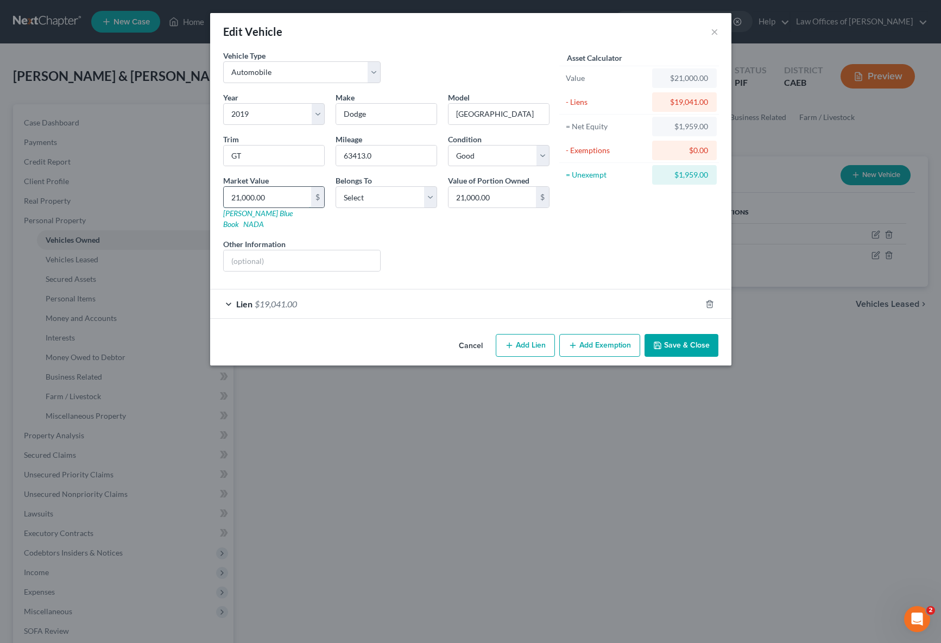
click at [288, 194] on input "21,000.00" at bounding box center [267, 197] width 87 height 21
type input "1"
type input "1.00"
type input "17"
type input "17.00"
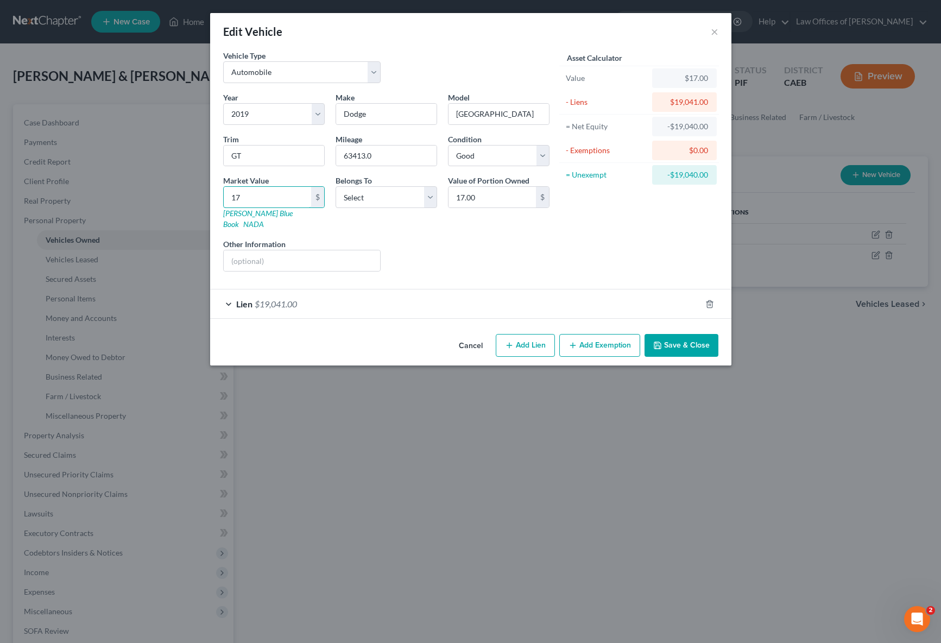
type input "173"
type input "173.00"
type input "1730"
type input "1,730.00"
type input "1,7300"
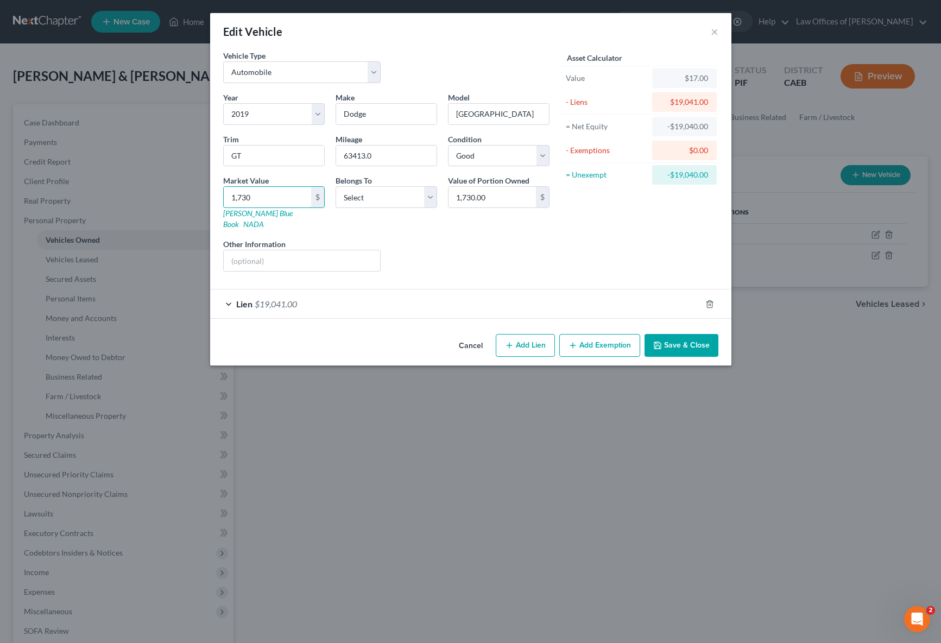
type input "17,300.00"
type input "17,300"
click at [668, 334] on button "Save & Close" at bounding box center [682, 345] width 74 height 23
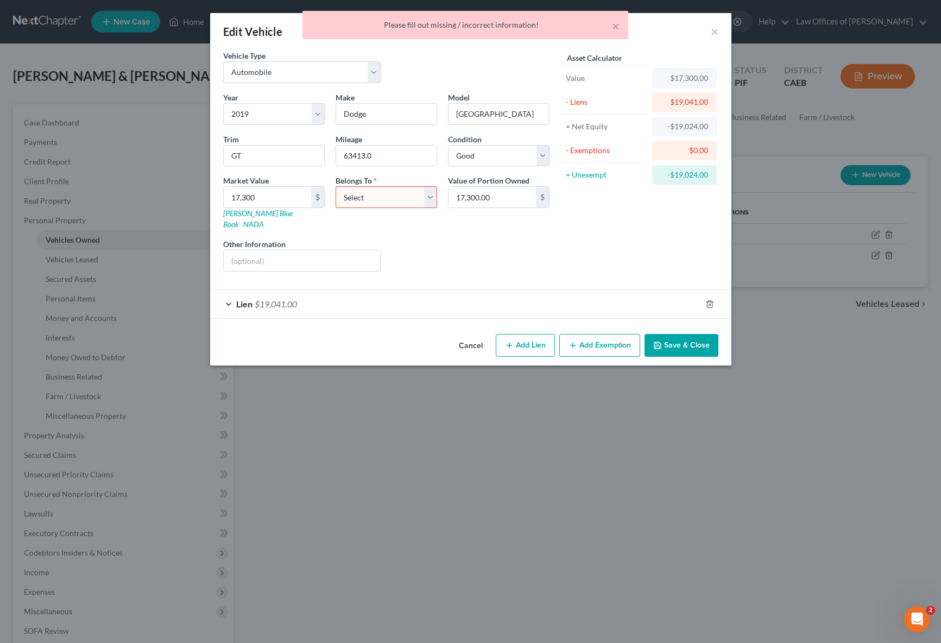
click at [433, 198] on select "Select Debtor 1 Only Debtor 2 Only Debtor 1 And Debtor 2 Only At Least One Of T…" at bounding box center [387, 197] width 102 height 22
select select "4"
click at [336, 186] on select "Select Debtor 1 Only Debtor 2 Only Debtor 1 And Debtor 2 Only At Least One Of T…" at bounding box center [387, 197] width 102 height 22
click at [711, 335] on button "Save & Close" at bounding box center [682, 345] width 74 height 23
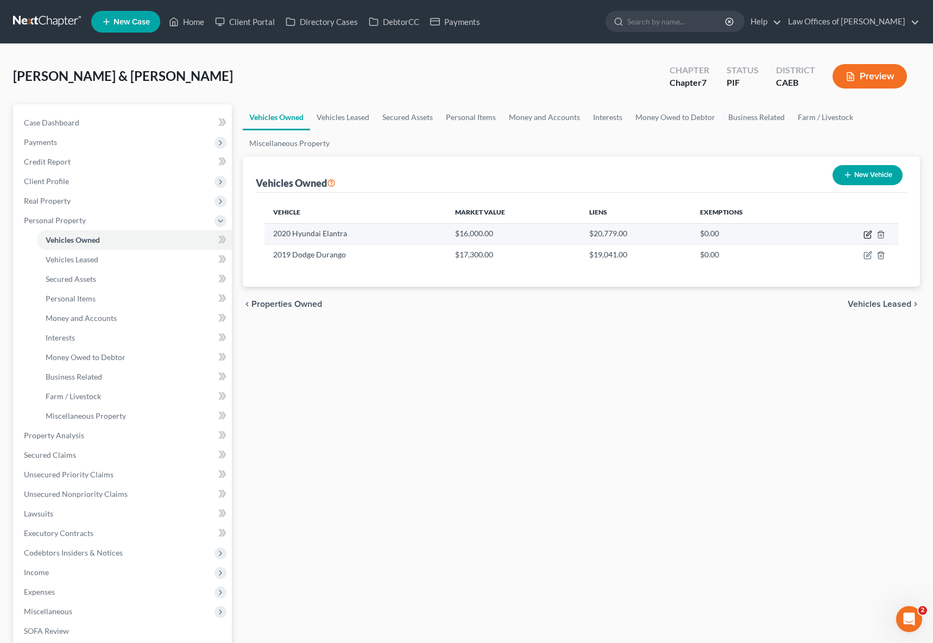
click at [730, 232] on icon "button" at bounding box center [868, 234] width 9 height 9
select select "0"
select select "6"
select select "2"
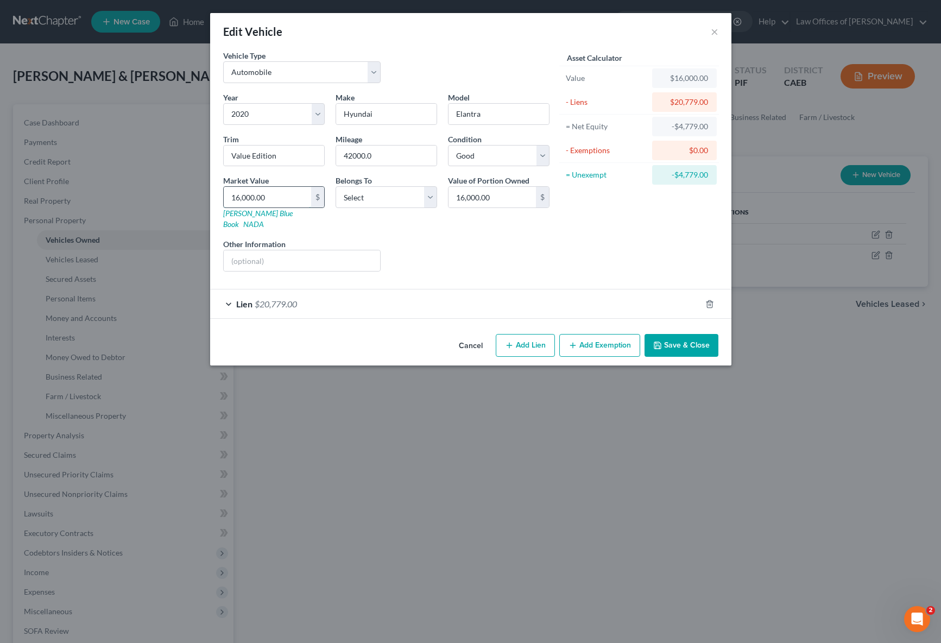
click at [284, 194] on input "16,000.00" at bounding box center [267, 197] width 87 height 21
type input "1"
type input "1.00"
type input "15"
type input "15.00"
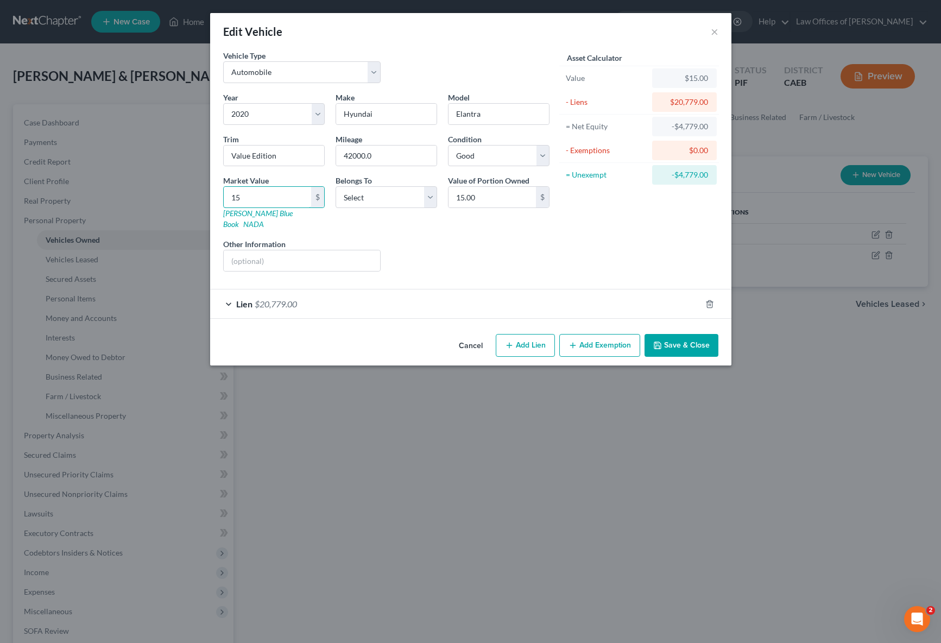
type input "153"
type input "153.00"
type input "1530"
type input "1,530.00"
type input "1,5300"
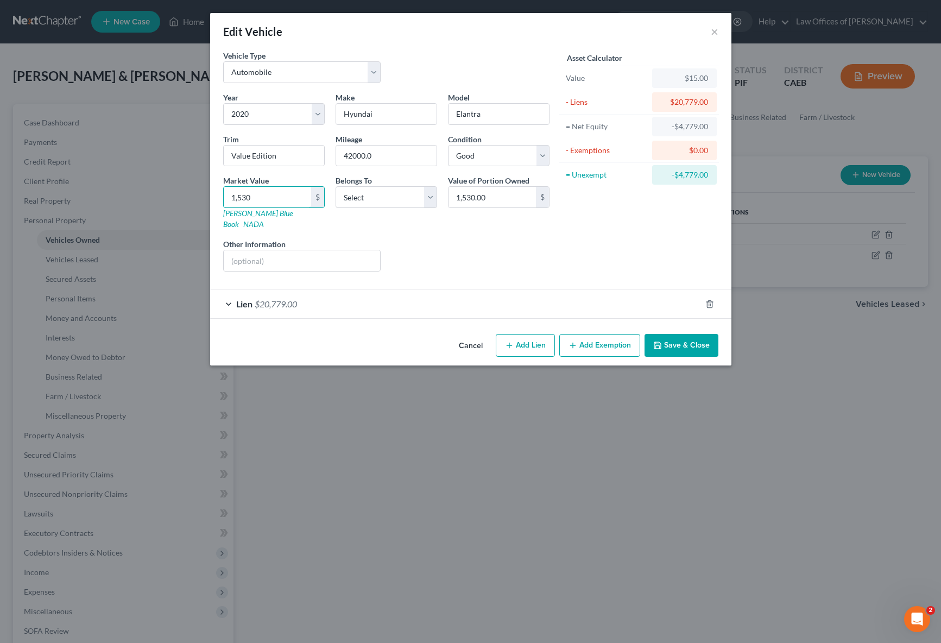
type input "15,300.00"
type input "15,300"
click at [669, 335] on button "Save & Close" at bounding box center [682, 345] width 74 height 23
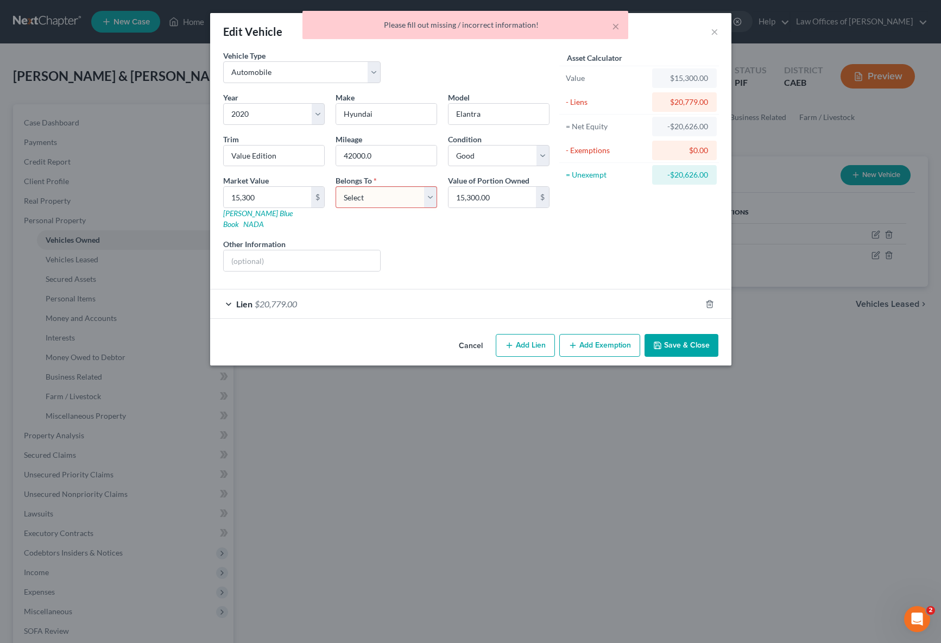
click at [428, 198] on select "Select Debtor 1 Only Debtor 2 Only Debtor 1 And Debtor 2 Only At Least One Of T…" at bounding box center [387, 197] width 102 height 22
select select "4"
click at [336, 186] on select "Select Debtor 1 Only Debtor 2 Only Debtor 1 And Debtor 2 Only At Least One Of T…" at bounding box center [387, 197] width 102 height 22
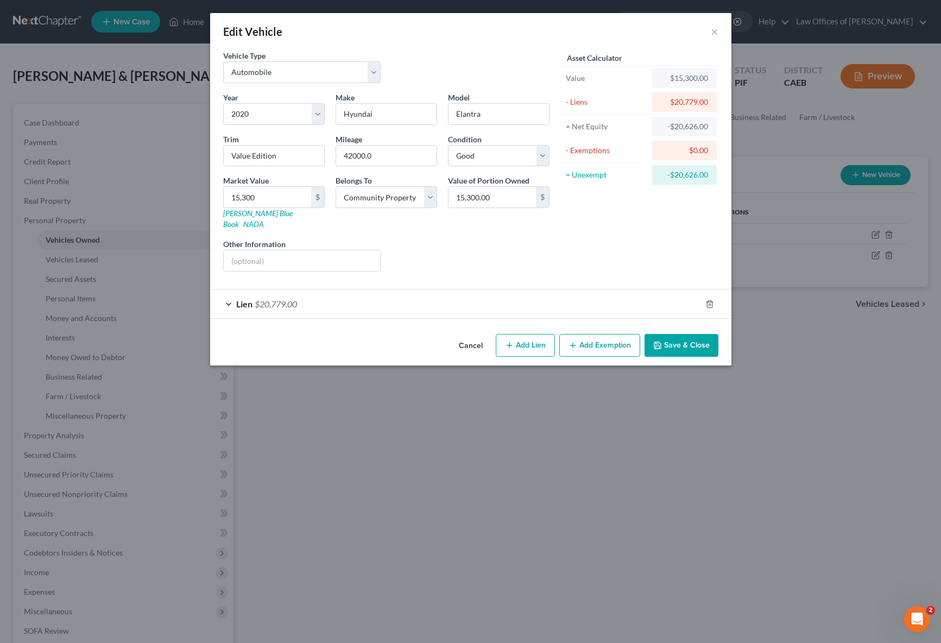
click at [676, 336] on button "Save & Close" at bounding box center [682, 345] width 74 height 23
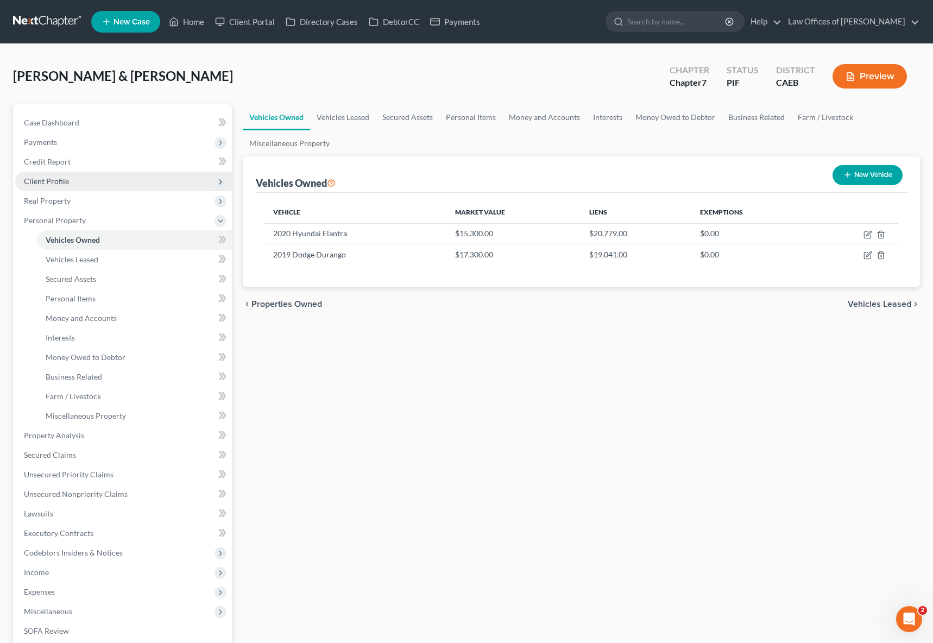
click at [94, 181] on span "Client Profile" at bounding box center [123, 182] width 217 height 20
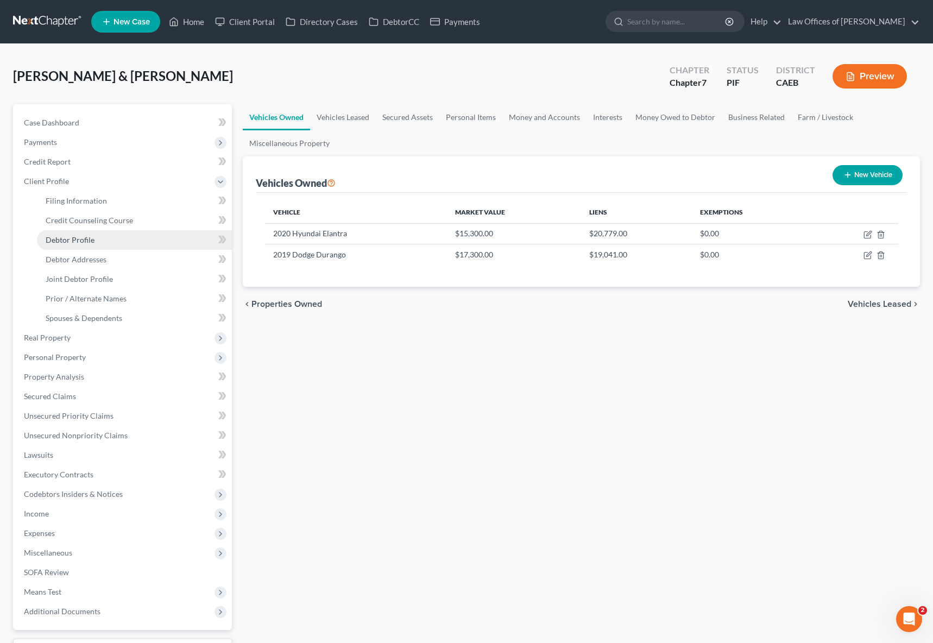
click at [103, 237] on link "Debtor Profile" at bounding box center [134, 240] width 195 height 20
select select "1"
select select "3"
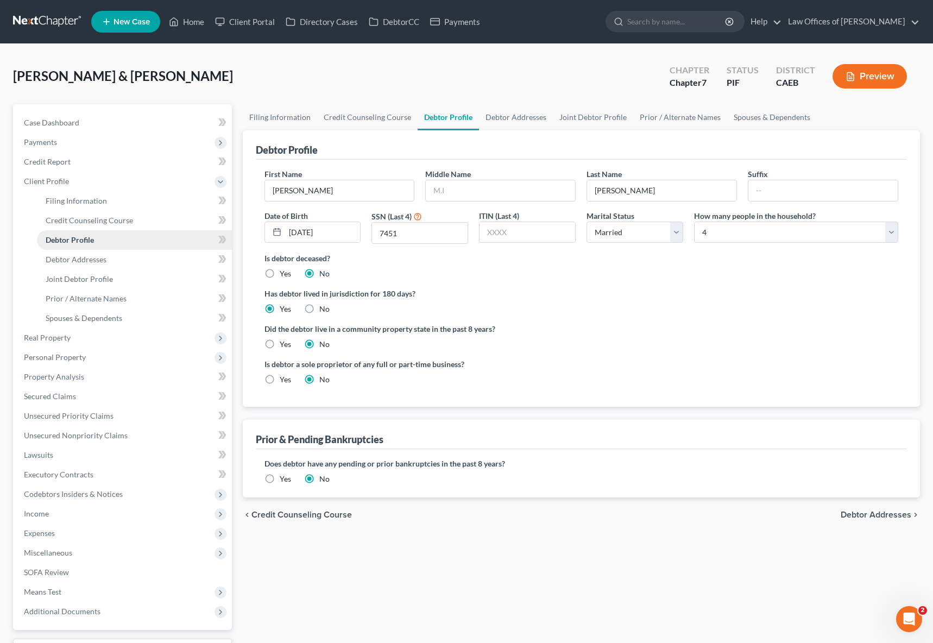
radio input "true"
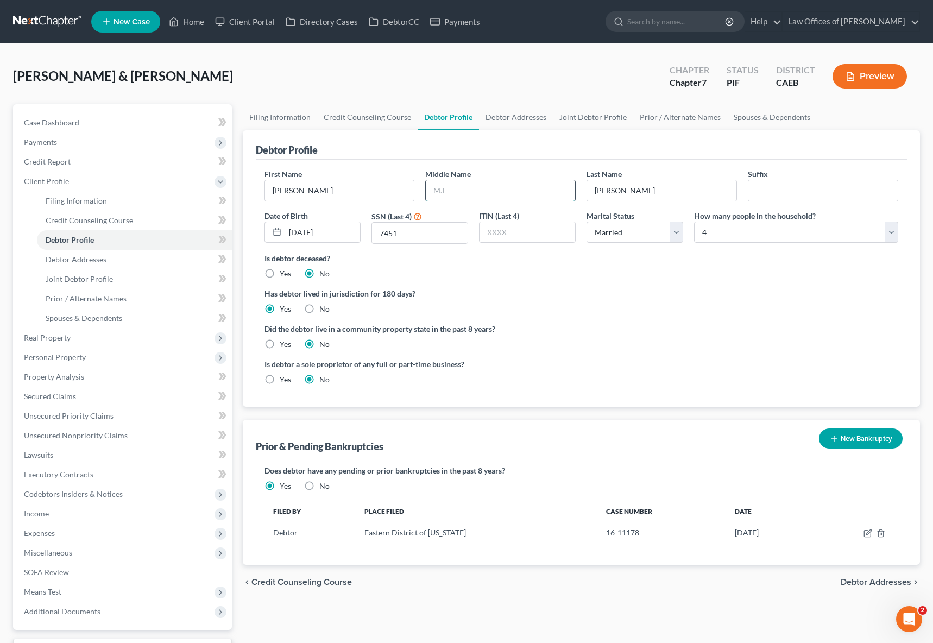
click at [459, 186] on input "text" at bounding box center [500, 190] width 149 height 21
type input "[PERSON_NAME]"
click at [121, 279] on link "Joint Debtor Profile" at bounding box center [134, 279] width 195 height 20
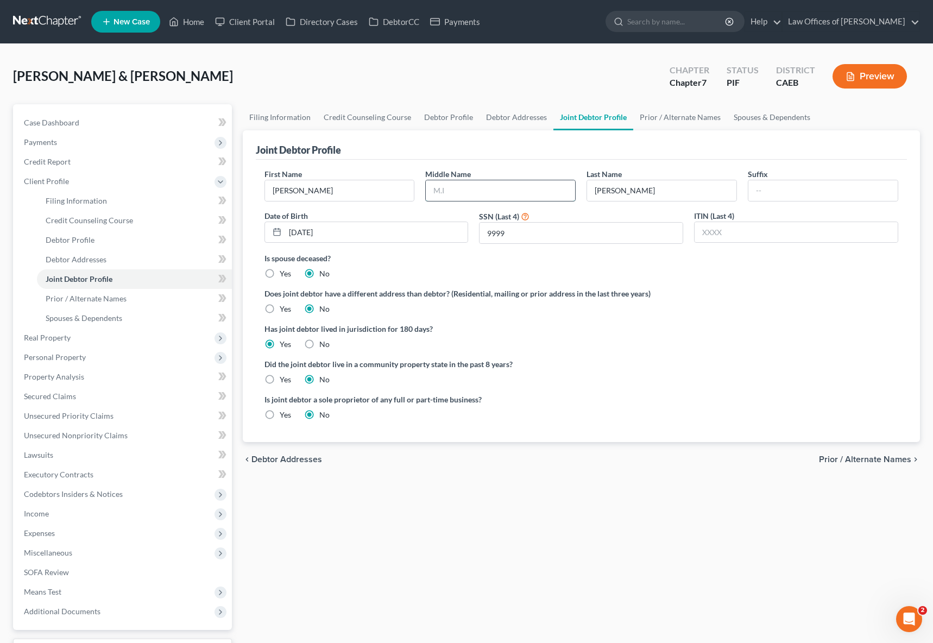
click at [485, 187] on input "text" at bounding box center [500, 190] width 149 height 21
type input "[PERSON_NAME]"
click at [72, 241] on span "Debtor Profile" at bounding box center [70, 239] width 49 height 9
select select "1"
select select "3"
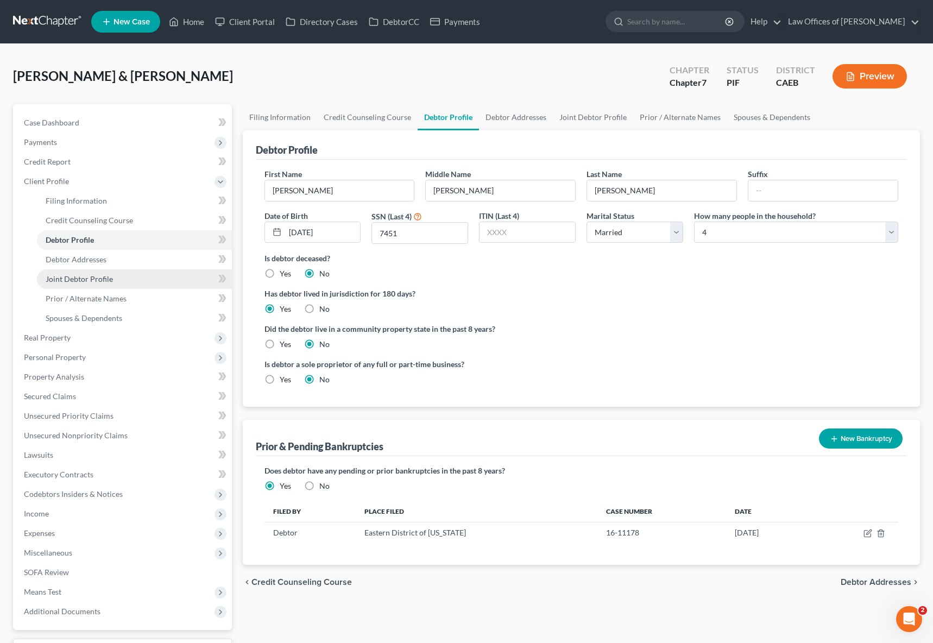
click at [117, 282] on link "Joint Debtor Profile" at bounding box center [134, 279] width 195 height 20
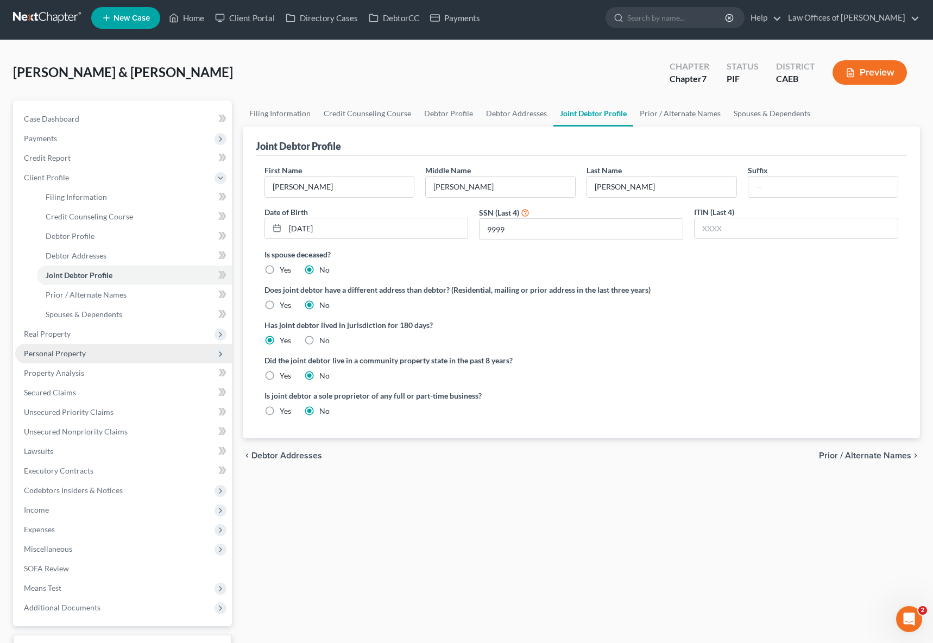
scroll to position [4, 0]
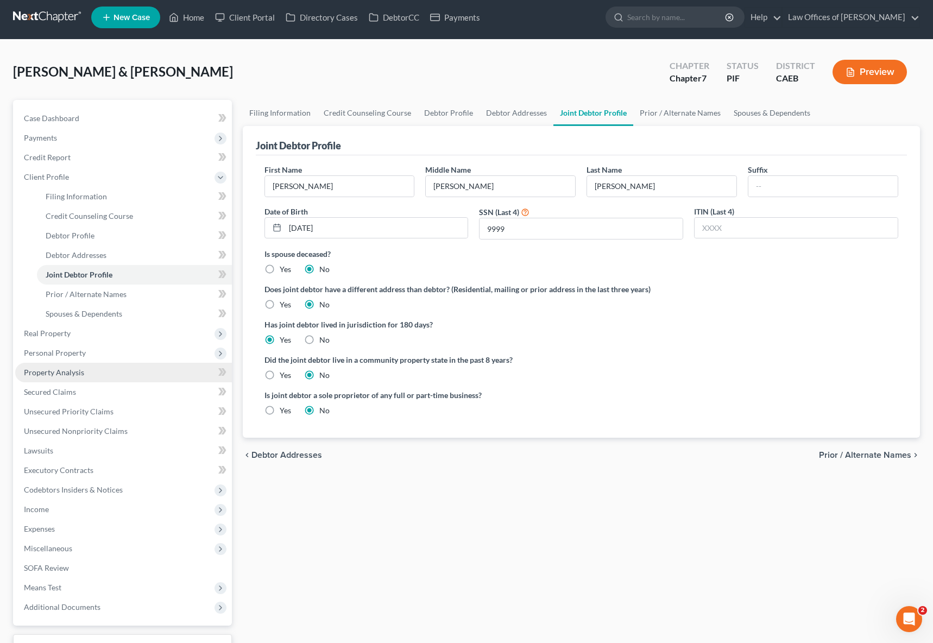
click at [117, 375] on link "Property Analysis" at bounding box center [123, 373] width 217 height 20
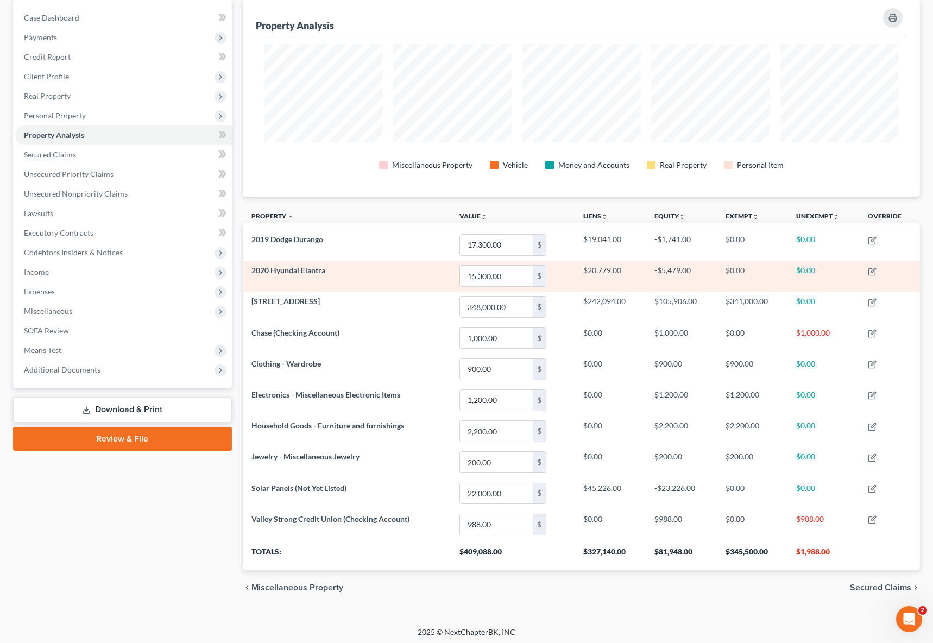
scroll to position [108, 0]
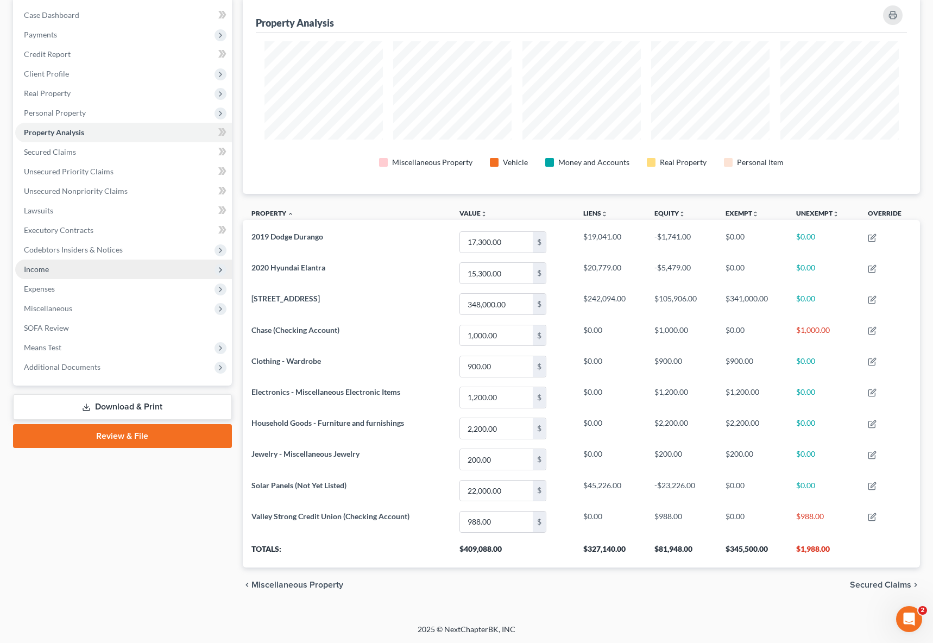
click at [62, 274] on span "Income" at bounding box center [123, 270] width 217 height 20
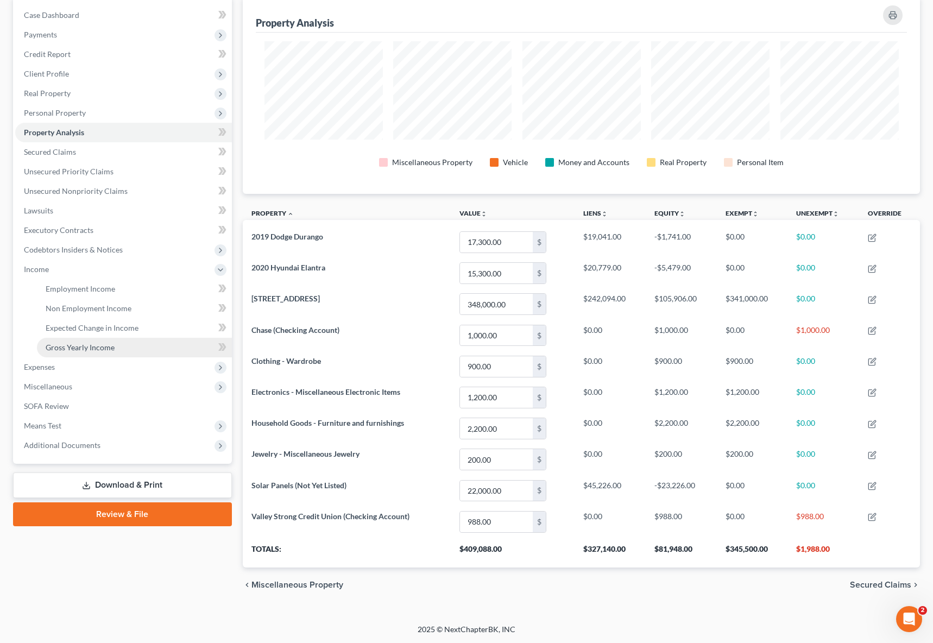
click at [98, 345] on span "Gross Yearly Income" at bounding box center [80, 347] width 69 height 9
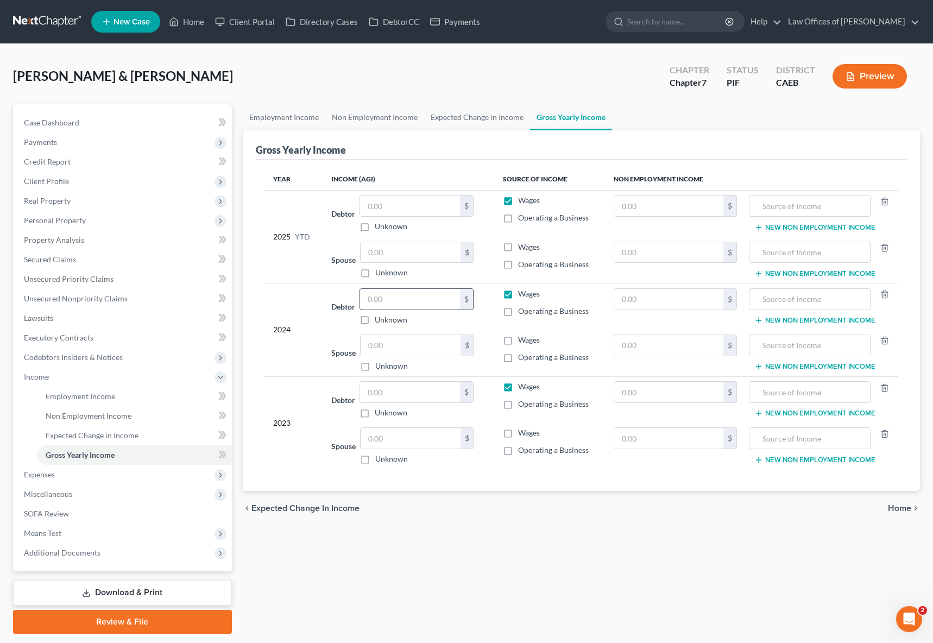
click at [414, 298] on input "text" at bounding box center [410, 299] width 100 height 21
type input "97,278."
click at [405, 388] on input "text" at bounding box center [410, 392] width 100 height 21
type input "92,668."
click at [132, 393] on link "Employment Income" at bounding box center [134, 397] width 195 height 20
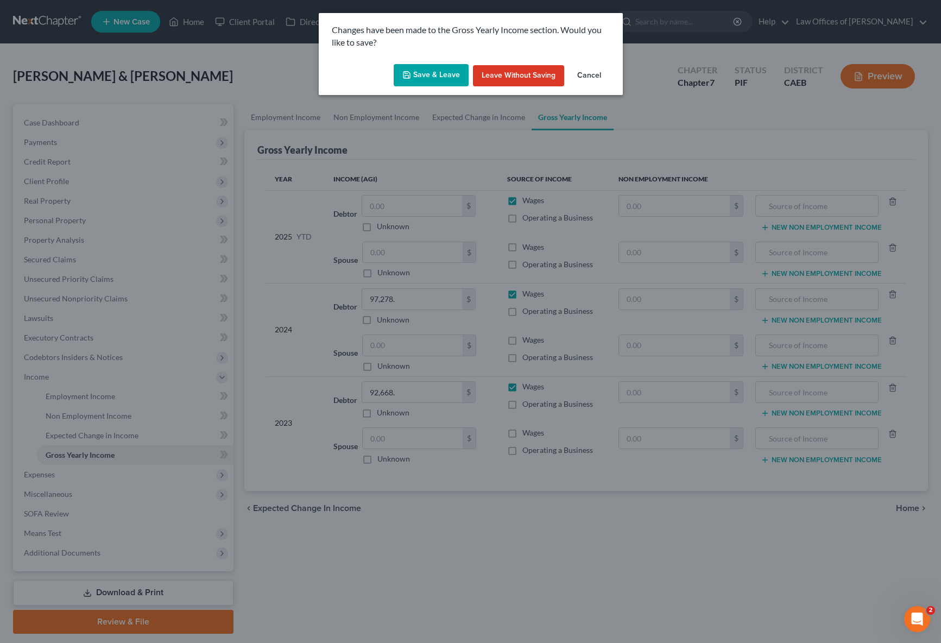
click at [437, 70] on button "Save & Leave" at bounding box center [431, 75] width 75 height 23
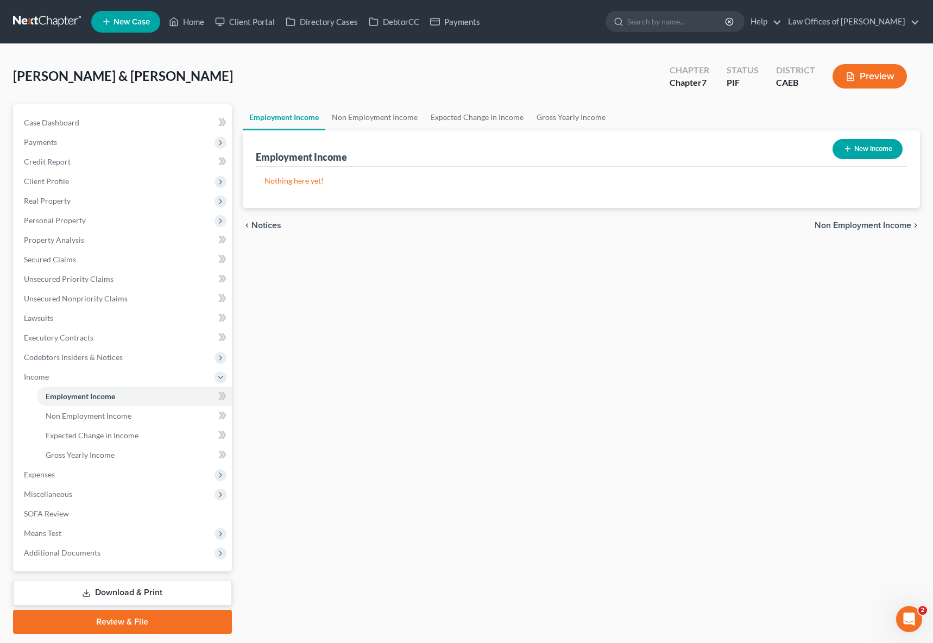
click at [730, 151] on button "New Income" at bounding box center [868, 149] width 70 height 20
select select "0"
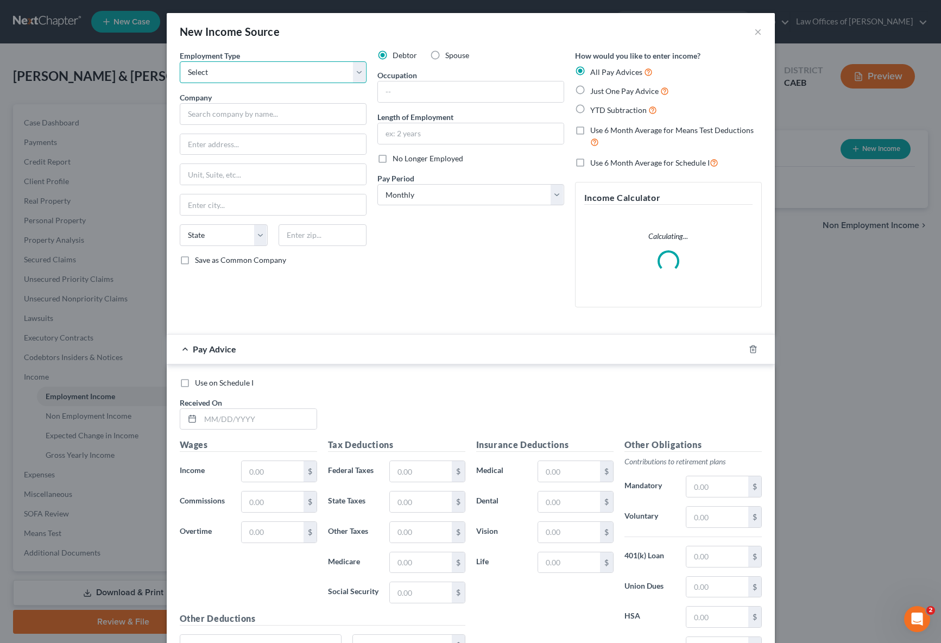
click at [356, 73] on select "Select Full or [DEMOGRAPHIC_DATA] Employment Self Employment" at bounding box center [273, 72] width 187 height 22
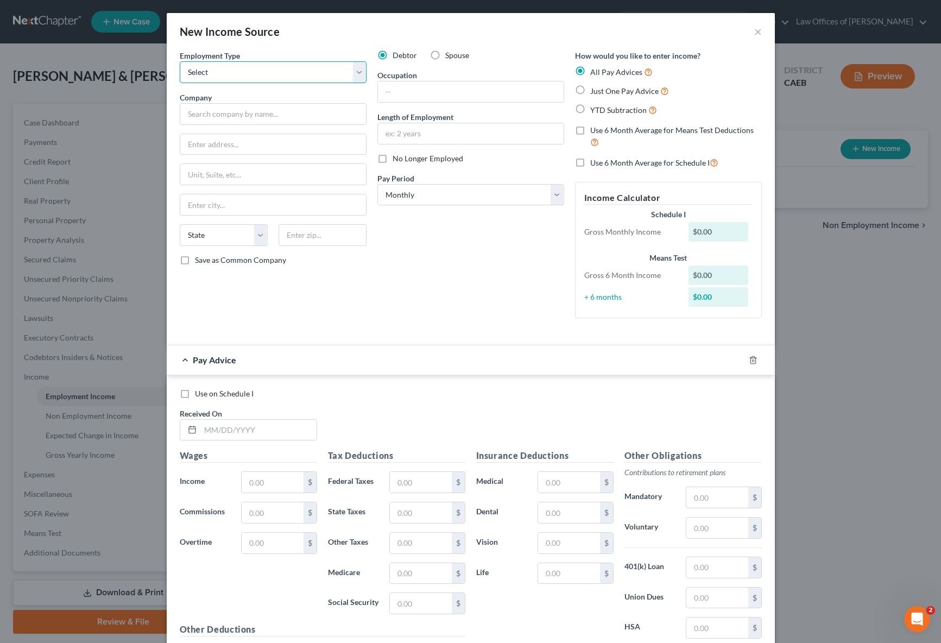
select select "0"
click at [180, 61] on select "Select Full or [DEMOGRAPHIC_DATA] Employment Self Employment" at bounding box center [273, 72] width 187 height 22
click at [262, 108] on input "text" at bounding box center [273, 114] width 187 height 22
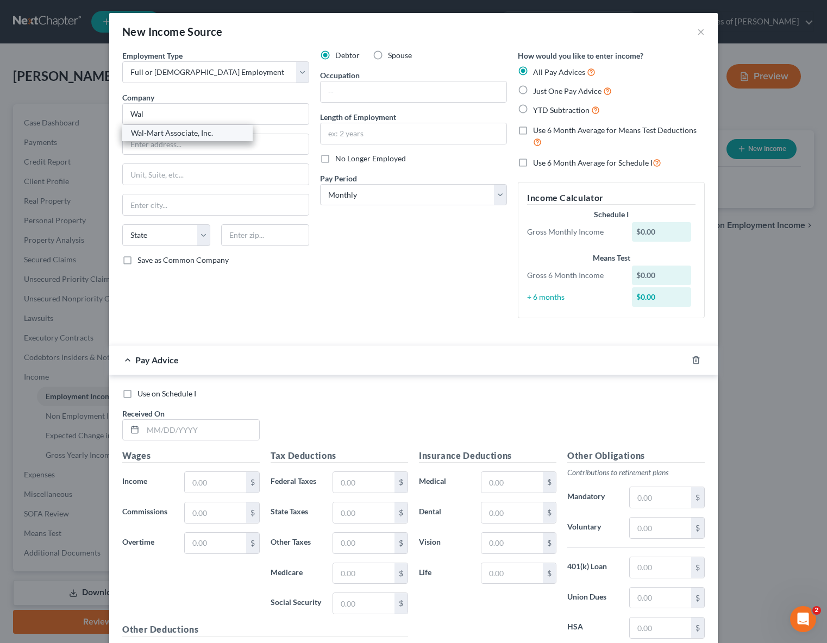
click at [219, 139] on div "Wal-Mart Associate, Inc." at bounding box center [187, 133] width 130 height 16
type input "Wal-Mart Associate, Inc."
type input "702 S. W. [STREET_ADDRESS]"
type input "[GEOGRAPHIC_DATA]"
select select "2"
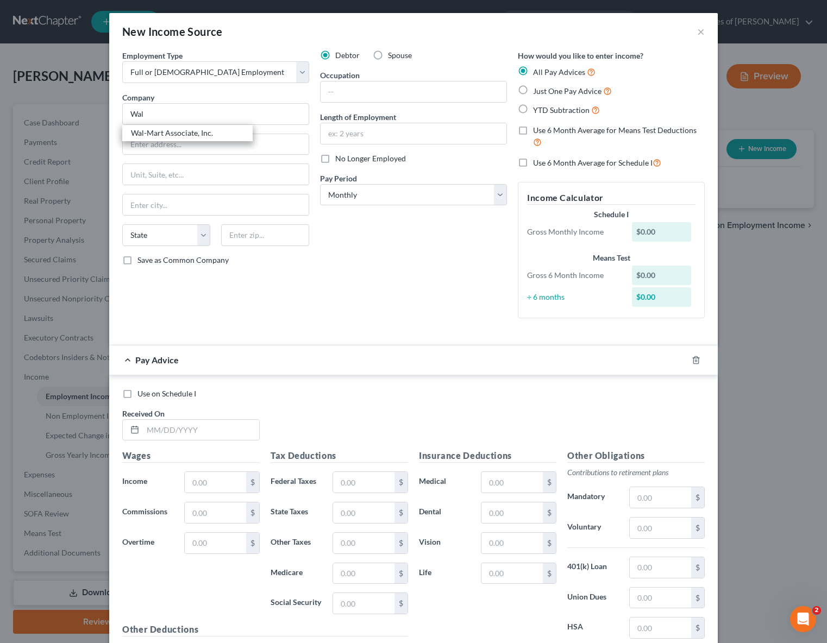
type input "72716"
click at [356, 89] on input "text" at bounding box center [413, 91] width 186 height 21
type input "Attendant"
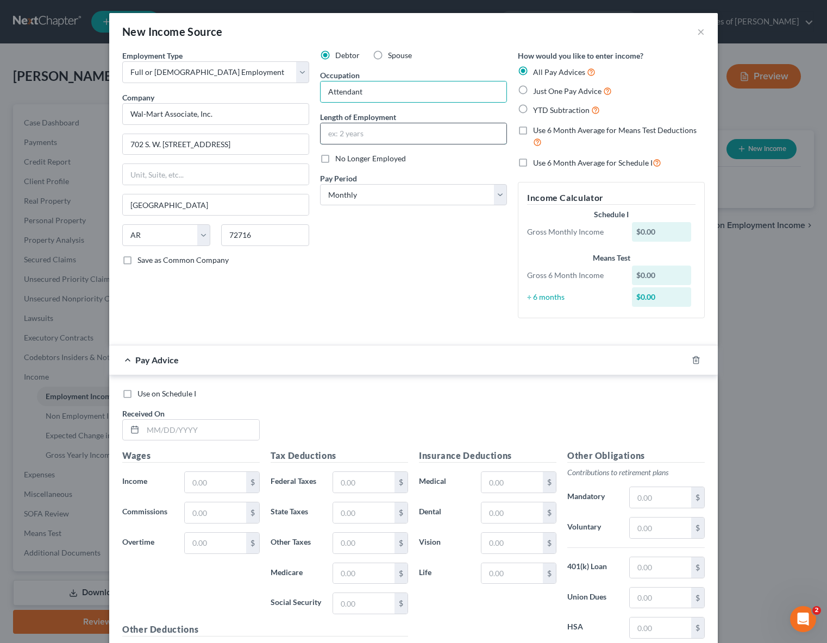
click at [374, 135] on input "text" at bounding box center [413, 133] width 186 height 21
type input "5 Years"
click at [496, 195] on select "Select Monthly Twice Monthly Every Other Week Weekly" at bounding box center [413, 195] width 187 height 22
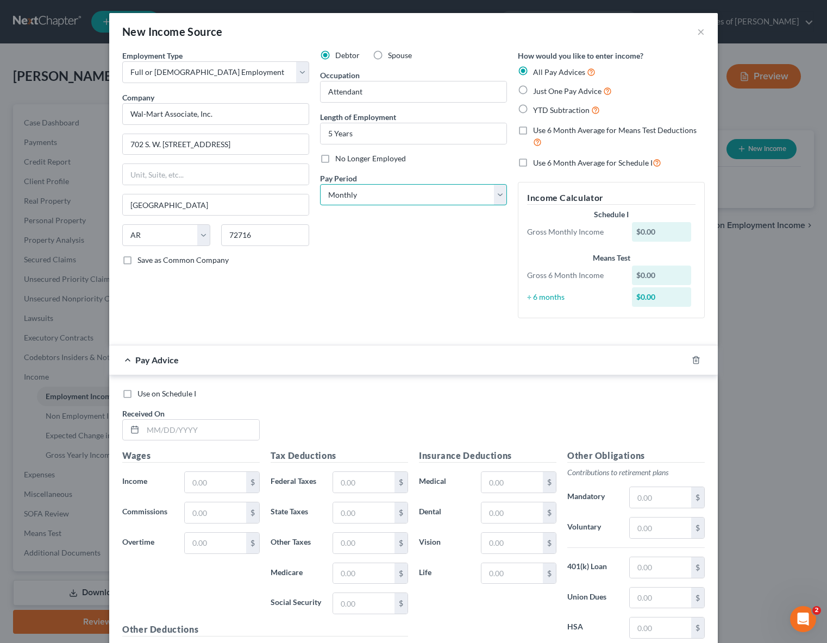
select select "2"
click at [320, 184] on select "Select Monthly Twice Monthly Every Other Week Weekly" at bounding box center [413, 195] width 187 height 22
click at [533, 109] on label "YTD Subtraction" at bounding box center [566, 110] width 67 height 12
click at [537, 109] on input "YTD Subtraction" at bounding box center [540, 107] width 7 height 7
radio input "true"
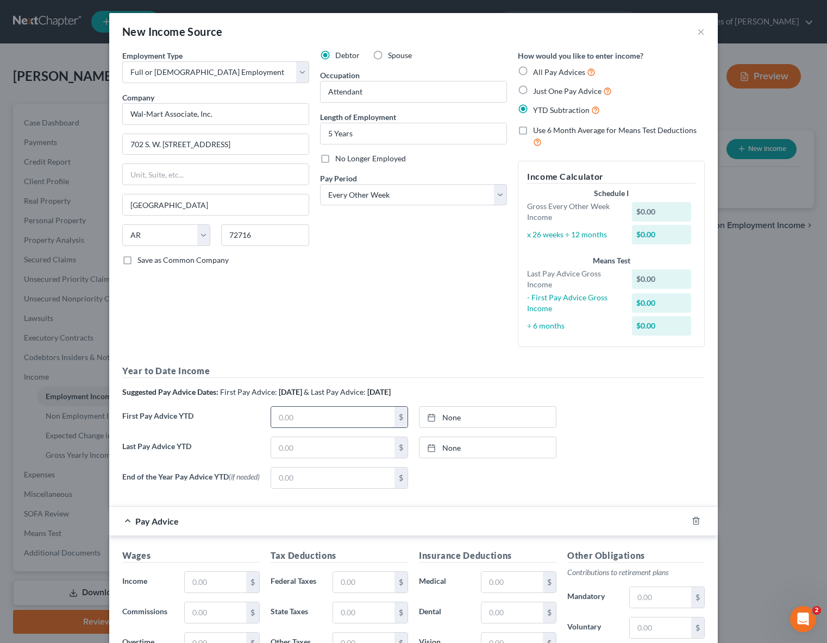
click at [317, 407] on input "text" at bounding box center [332, 417] width 123 height 21
type input "9,185"
click at [328, 449] on input "text" at bounding box center [332, 447] width 123 height 21
click at [548, 487] on div "None close Date Time chevron_left [DATE] chevron_right Su M Tu W Th F Sa 31 1 2…" at bounding box center [487, 478] width 148 height 22
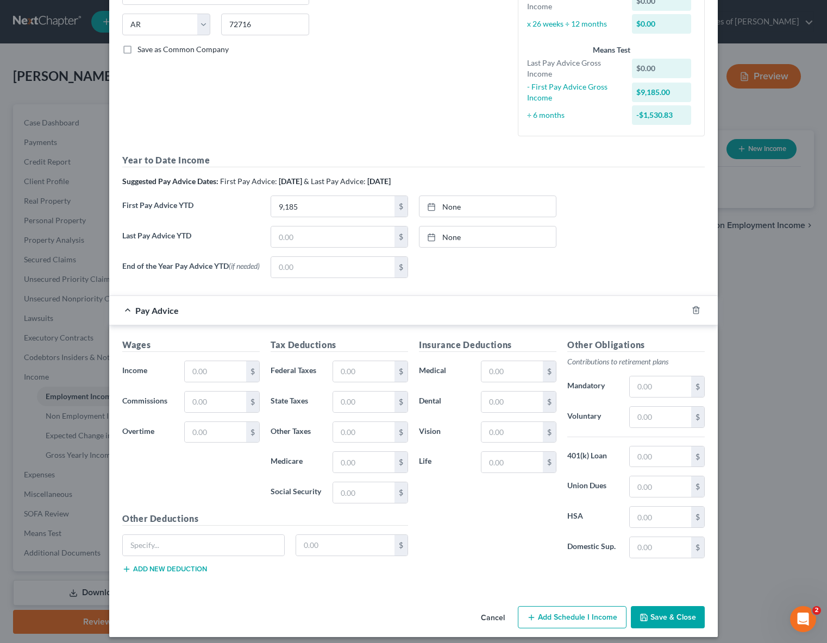
scroll to position [211, 0]
click at [228, 378] on input "text" at bounding box center [215, 371] width 61 height 21
type input "1,591."
click at [360, 372] on input "text" at bounding box center [363, 371] width 61 height 21
type input "102"
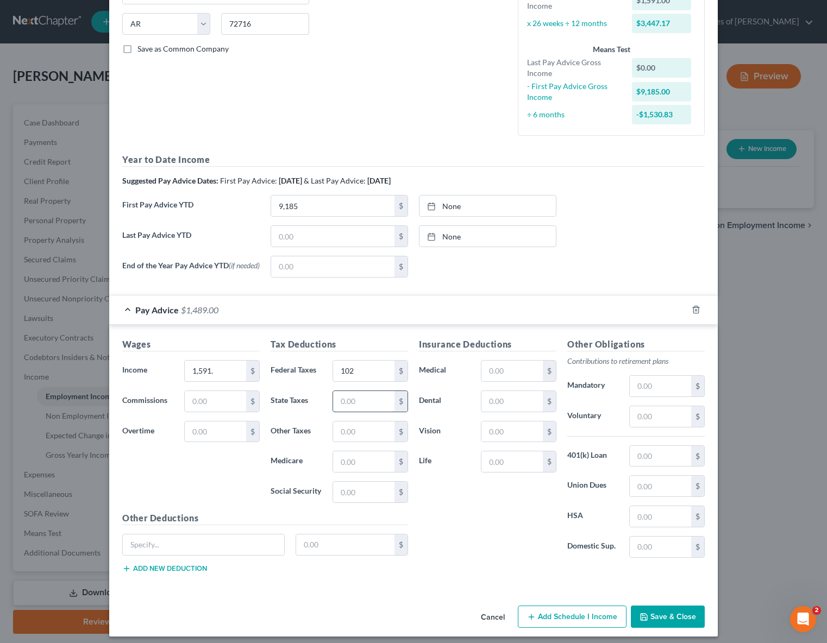
click at [340, 409] on input "text" at bounding box center [363, 401] width 61 height 21
type input "19.38"
click at [367, 428] on input "text" at bounding box center [363, 432] width 61 height 21
type input "19.05"
type input "98.43"
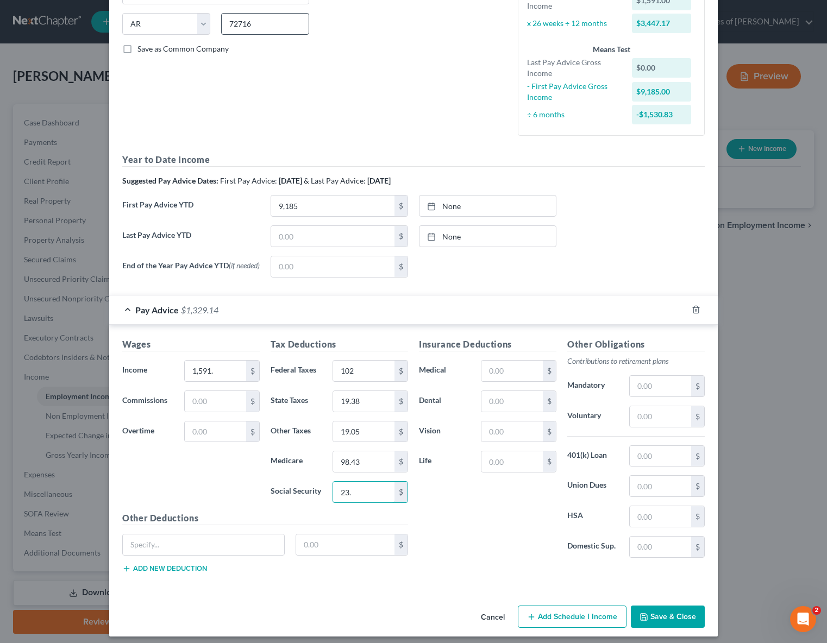
type input "23."
click at [526, 461] on input "text" at bounding box center [511, 461] width 61 height 21
type input "4.50"
drag, startPoint x: 665, startPoint y: 388, endPoint x: 664, endPoint y: 382, distance: 6.5
click at [664, 386] on input "text" at bounding box center [660, 386] width 61 height 21
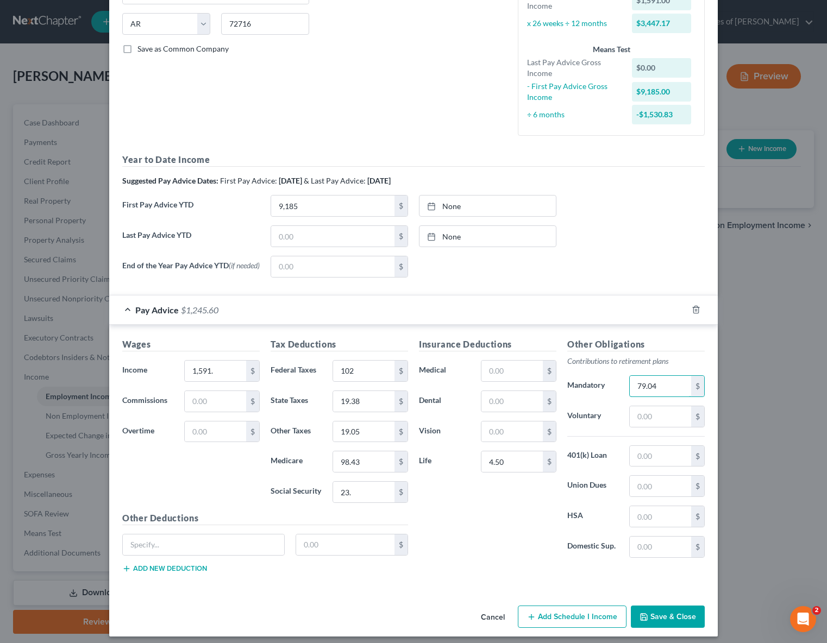
type input "79.04"
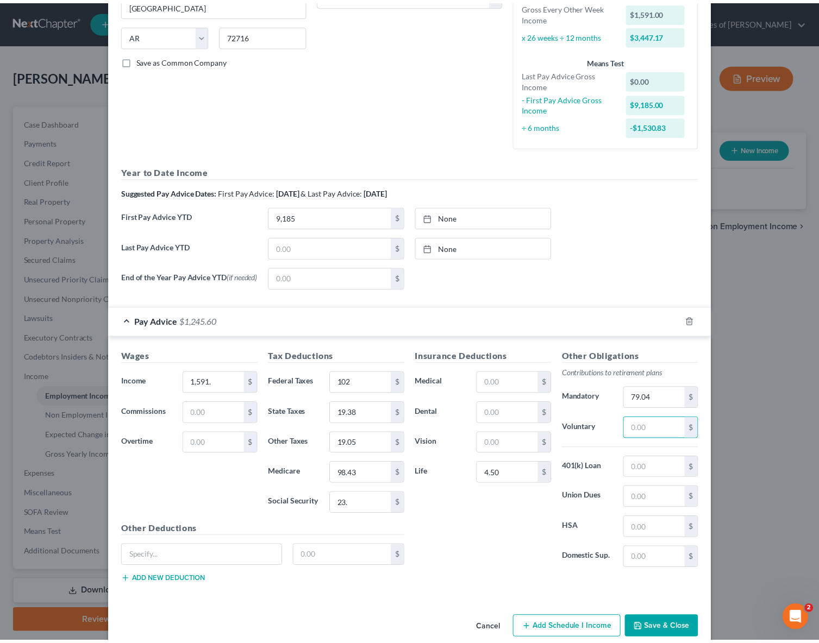
scroll to position [220, 0]
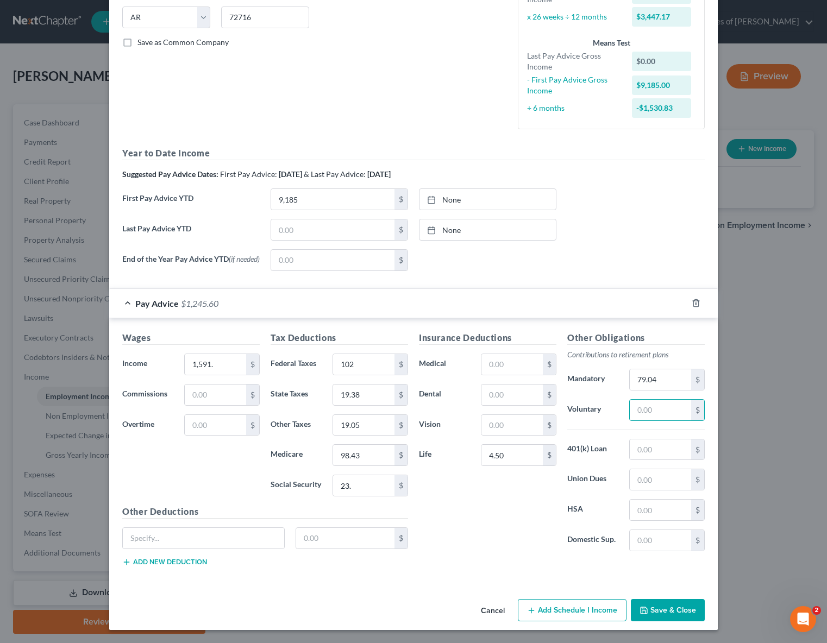
click at [684, 605] on button "Save & Close" at bounding box center [668, 610] width 74 height 23
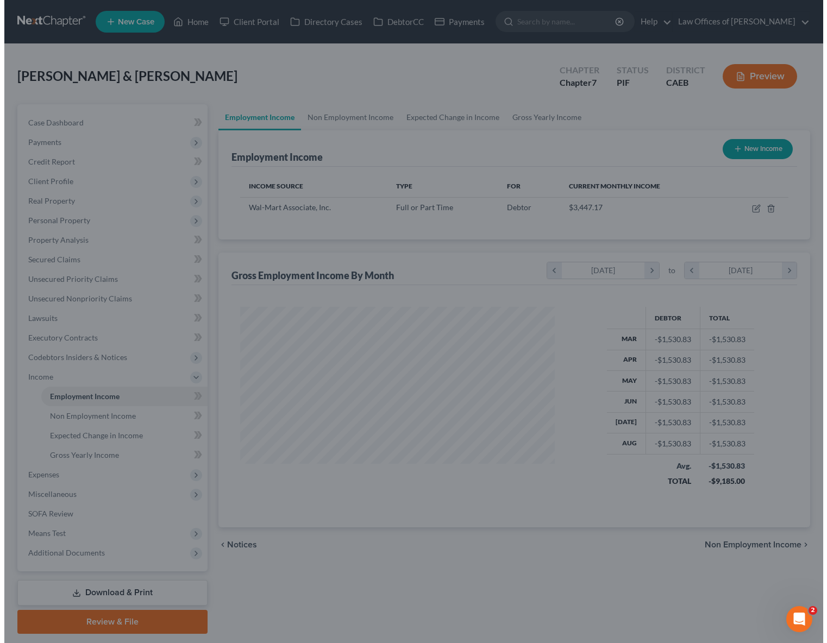
scroll to position [543013, 542875]
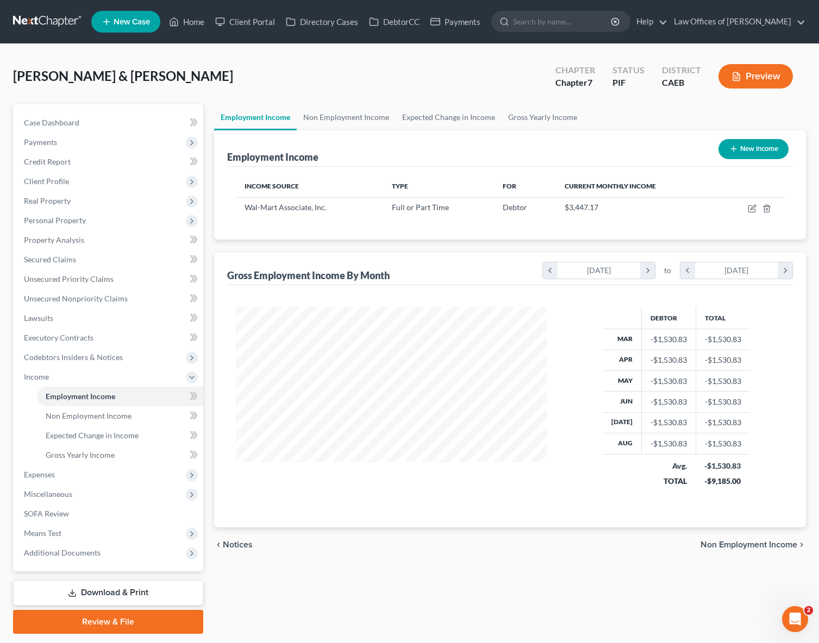
click at [730, 148] on button "New Income" at bounding box center [753, 149] width 70 height 20
select select "0"
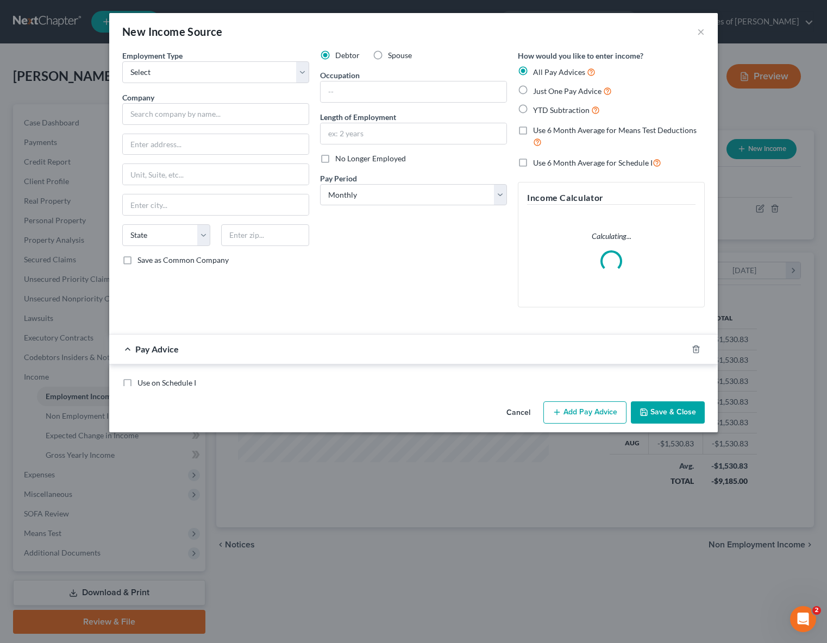
scroll to position [194, 336]
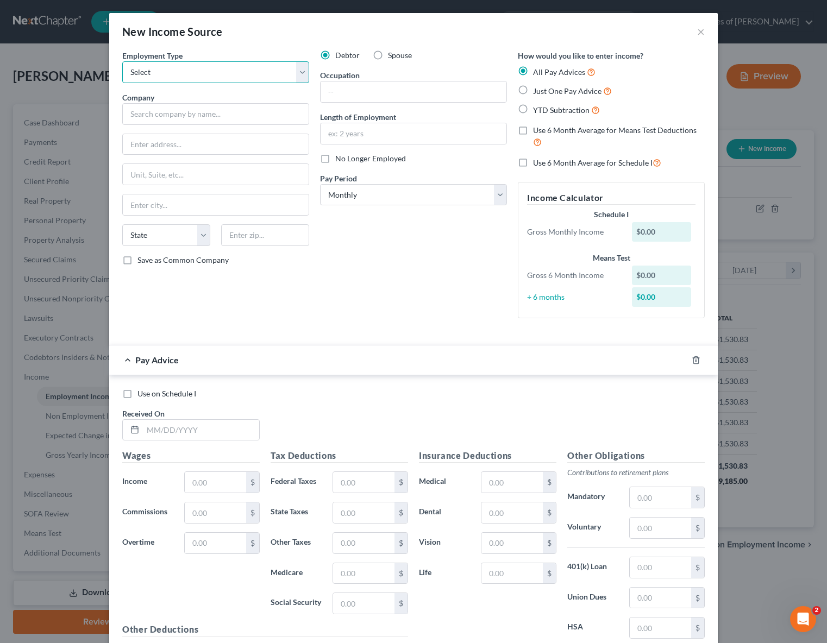
click at [301, 74] on select "Select Full or [DEMOGRAPHIC_DATA] Employment Self Employment" at bounding box center [215, 72] width 187 height 22
select select "0"
click at [122, 61] on select "Select Full or [DEMOGRAPHIC_DATA] Employment Self Employment" at bounding box center [215, 72] width 187 height 22
click at [197, 118] on input "text" at bounding box center [215, 114] width 187 height 22
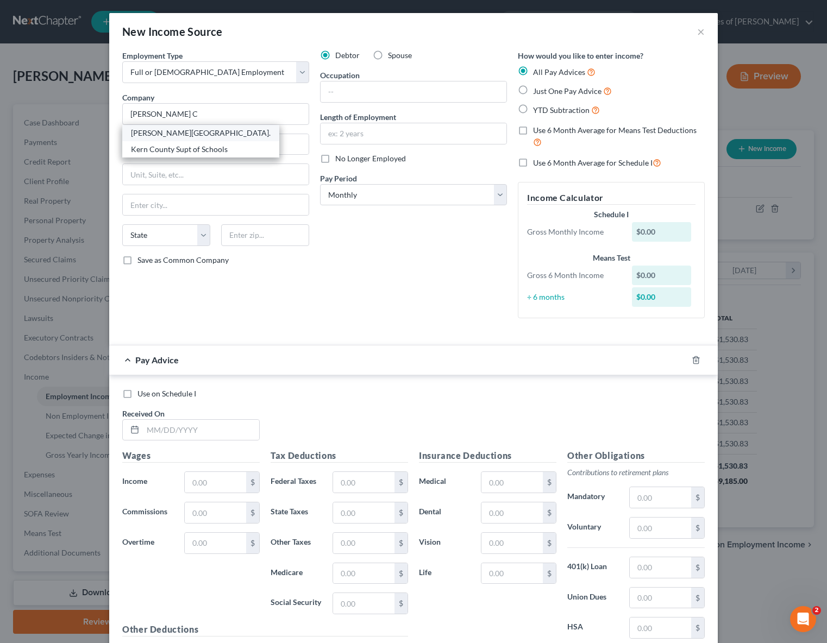
click at [148, 135] on div "[PERSON_NAME][GEOGRAPHIC_DATA]." at bounding box center [201, 133] width 140 height 11
type input "[PERSON_NAME][GEOGRAPHIC_DATA]."
type input "[STREET_ADDRESS][PERSON_NAME]"
type input "[GEOGRAPHIC_DATA]"
select select "4"
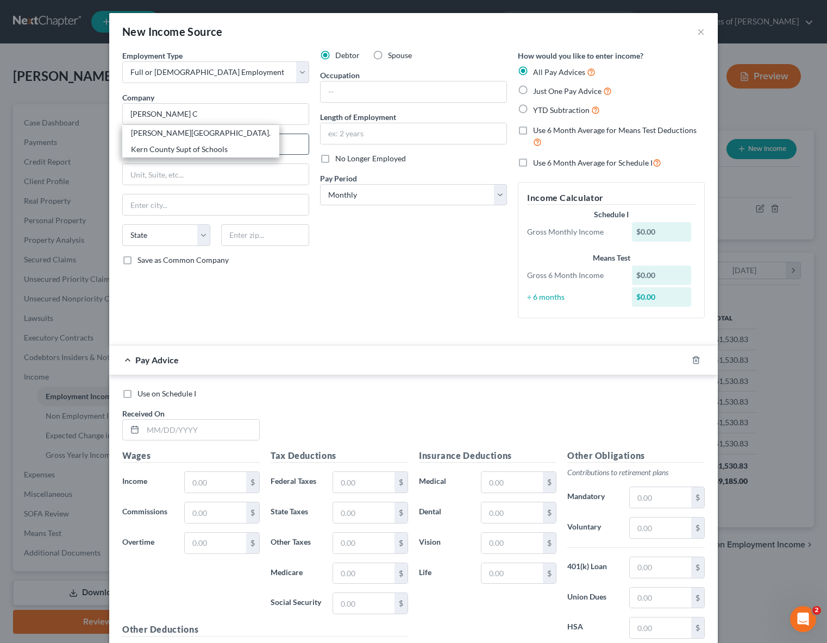
type input "93301"
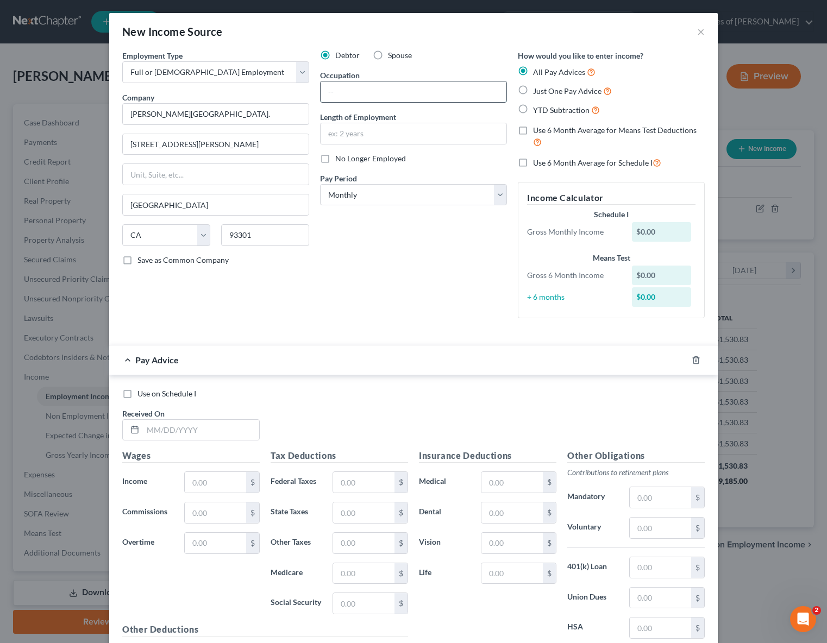
click at [354, 89] on input "text" at bounding box center [413, 91] width 186 height 21
type input "Clerk"
drag, startPoint x: 518, startPoint y: 106, endPoint x: 538, endPoint y: 147, distance: 45.9
click at [533, 106] on label "YTD Subtraction" at bounding box center [566, 110] width 67 height 12
click at [537, 106] on input "YTD Subtraction" at bounding box center [540, 107] width 7 height 7
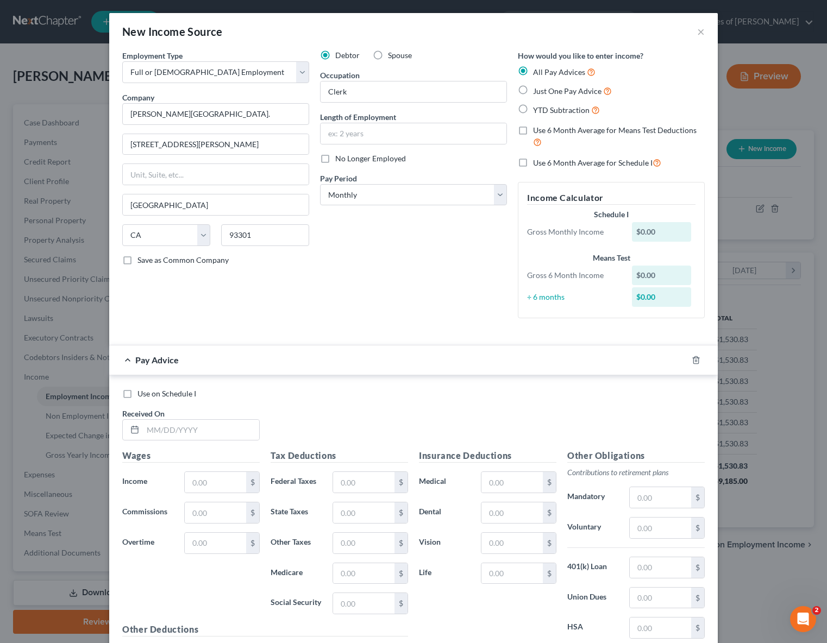
radio input "true"
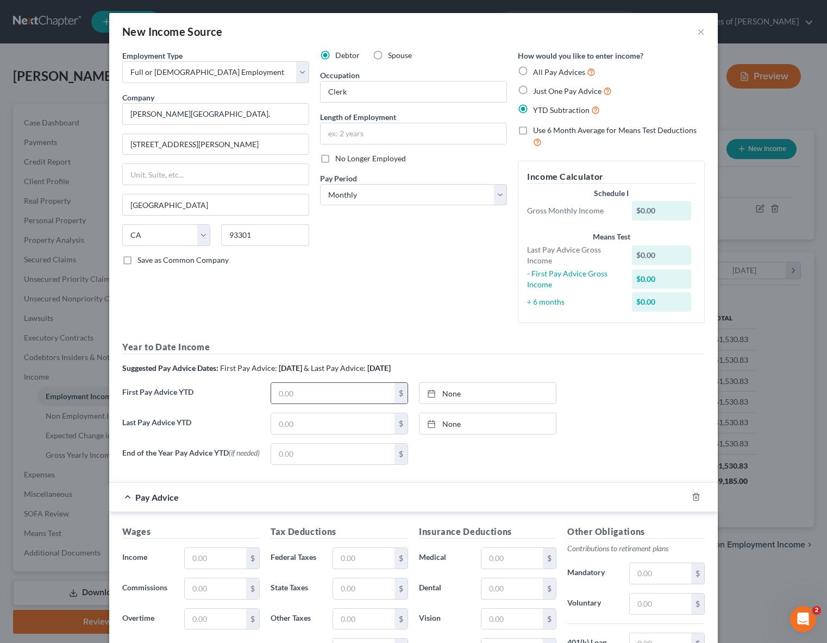
click at [309, 394] on input "text" at bounding box center [332, 393] width 123 height 21
type input "6,954.17"
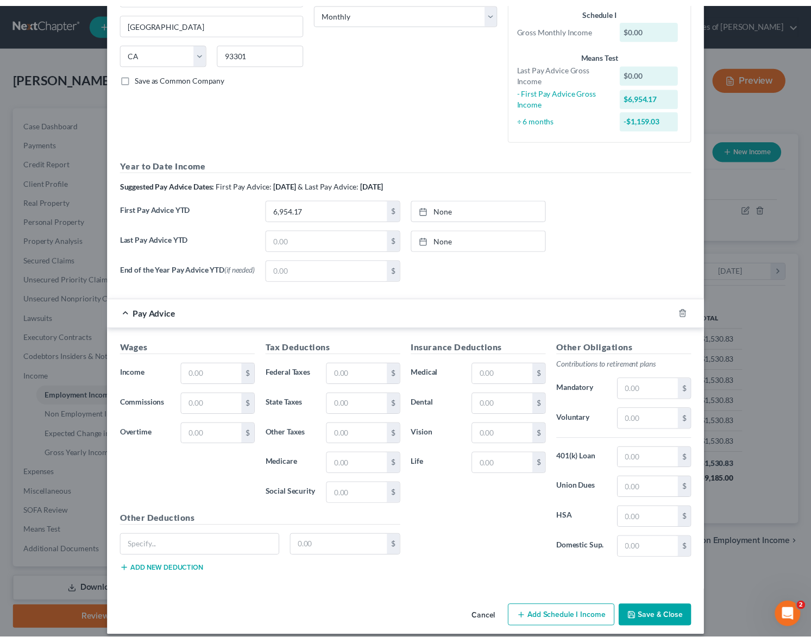
scroll to position [196, 0]
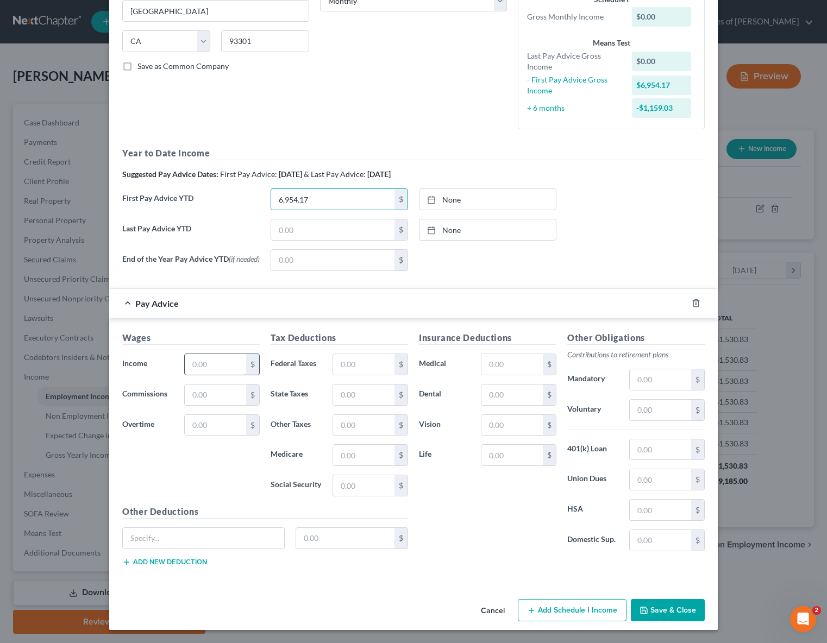
click at [227, 360] on input "text" at bounding box center [215, 364] width 61 height 21
click at [223, 362] on input "text" at bounding box center [215, 364] width 61 height 21
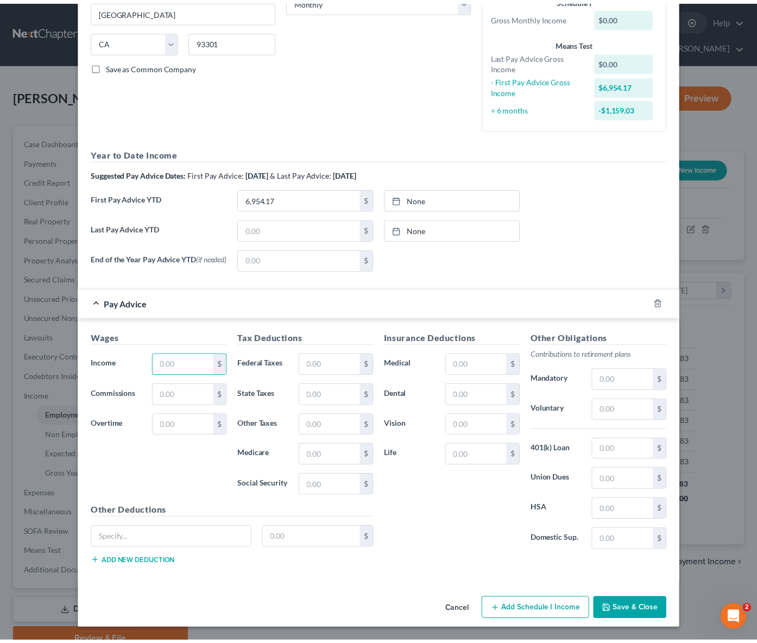
scroll to position [543013, 542898]
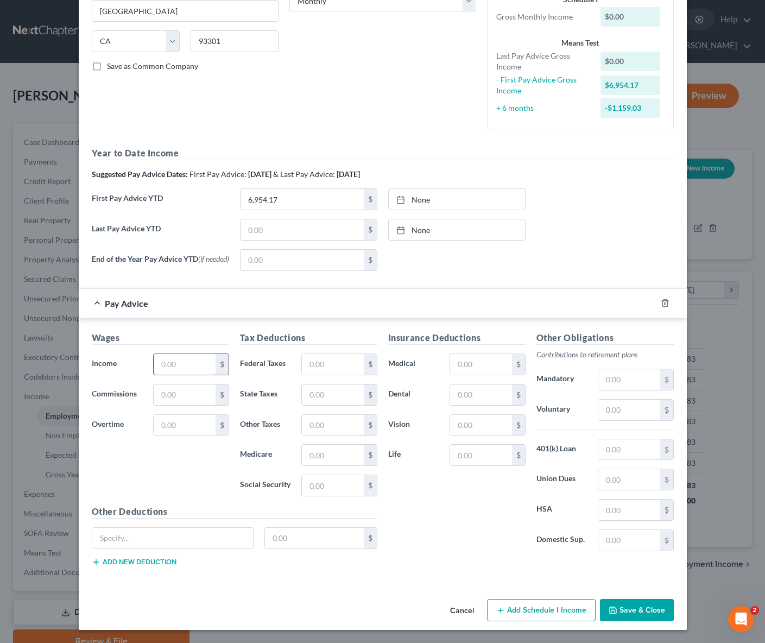
click at [185, 361] on input "text" at bounding box center [184, 364] width 61 height 21
type input "4,955"
click at [329, 365] on input "text" at bounding box center [332, 364] width 61 height 21
type input "140"
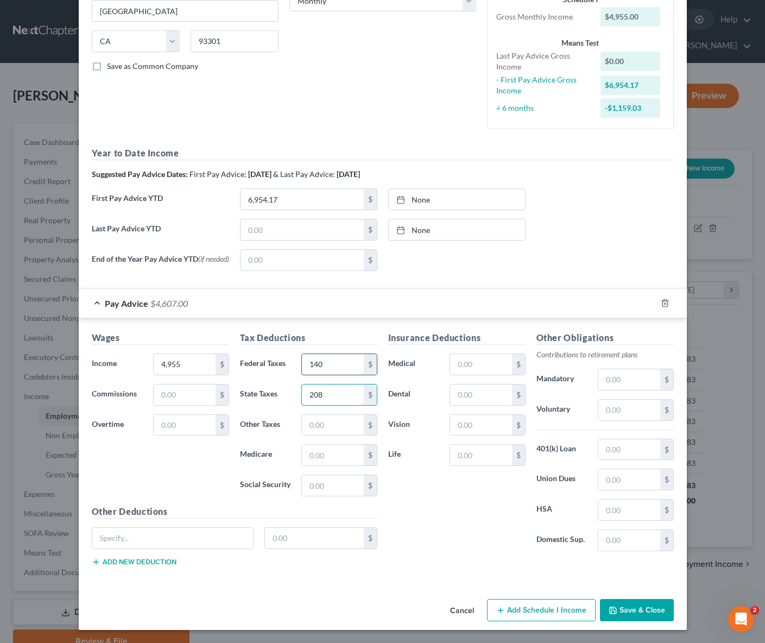
type input "208"
type input "72"
type input "307"
click at [623, 382] on input "text" at bounding box center [629, 379] width 61 height 21
type input "74."
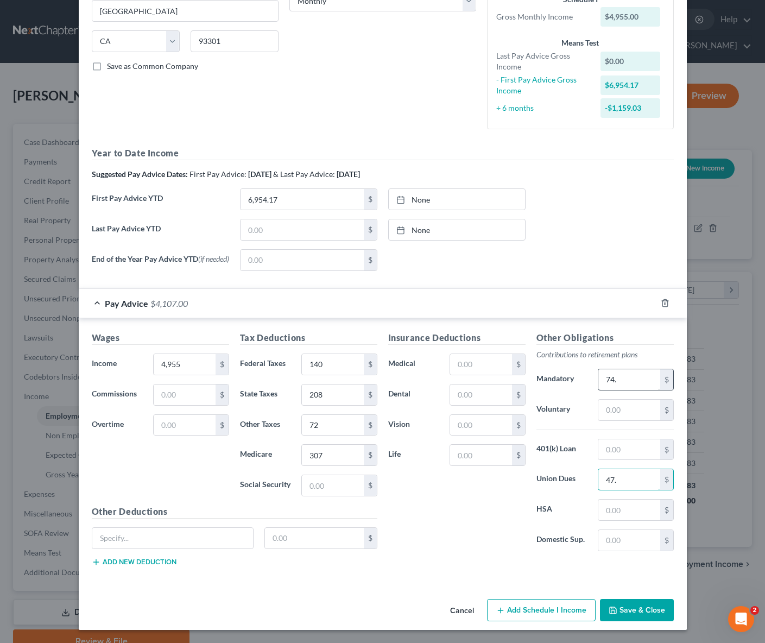
type input "47."
click at [625, 382] on input "74." at bounding box center [629, 379] width 61 height 21
type input "389."
click at [477, 458] on input "text" at bounding box center [480, 455] width 61 height 21
type input "73."
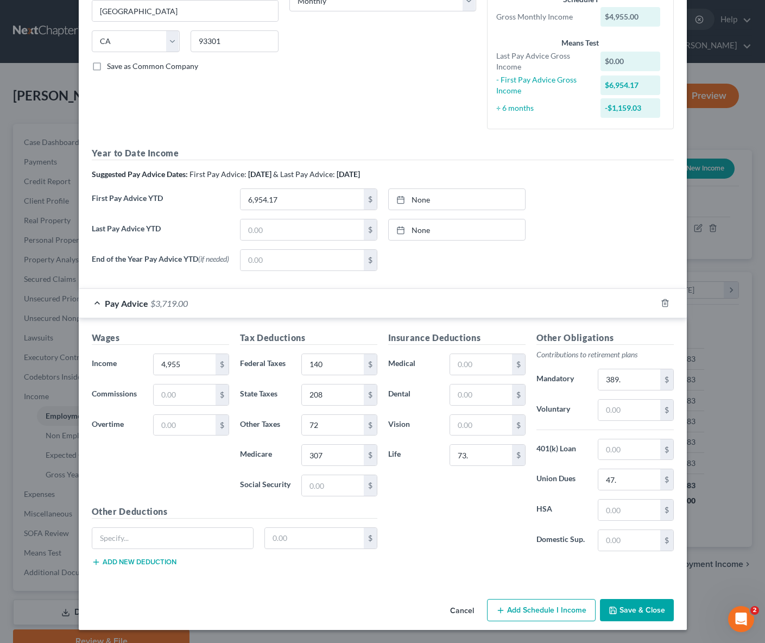
click at [634, 611] on button "Save & Close" at bounding box center [637, 610] width 74 height 23
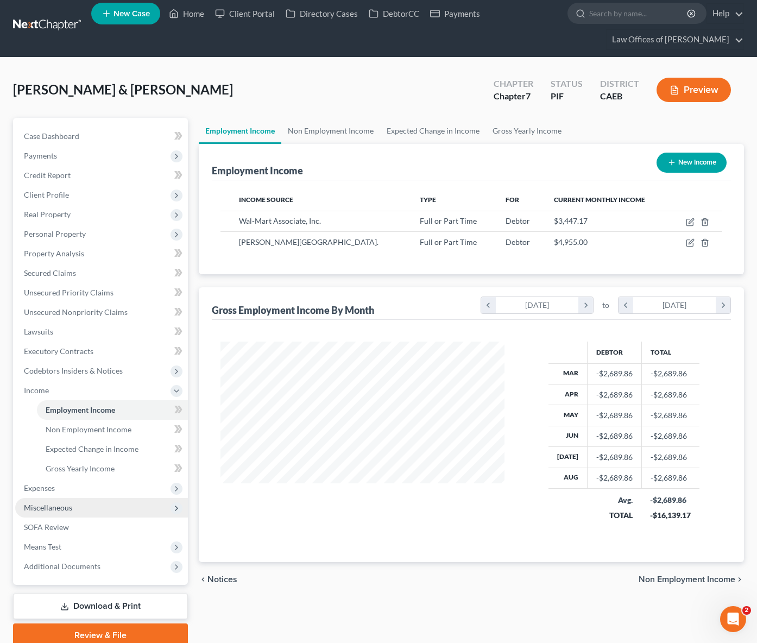
scroll to position [7, 0]
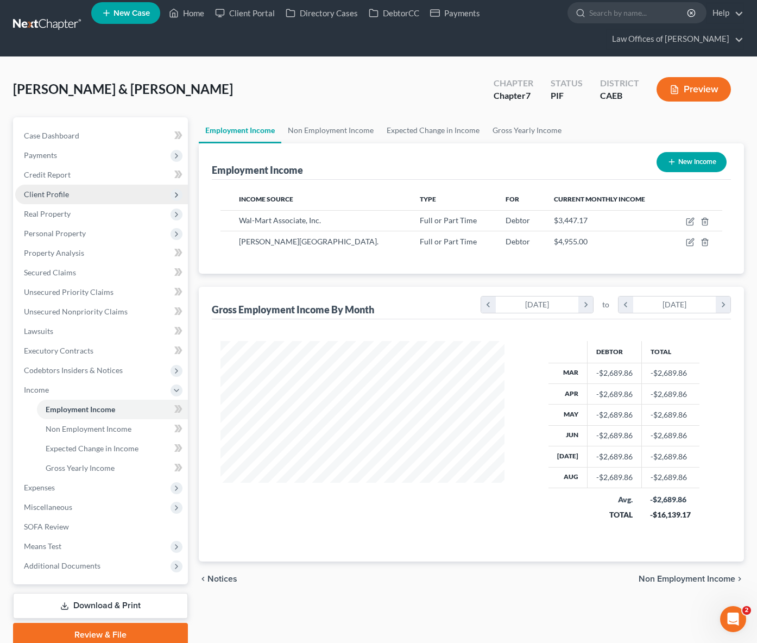
click at [80, 199] on span "Client Profile" at bounding box center [101, 195] width 173 height 20
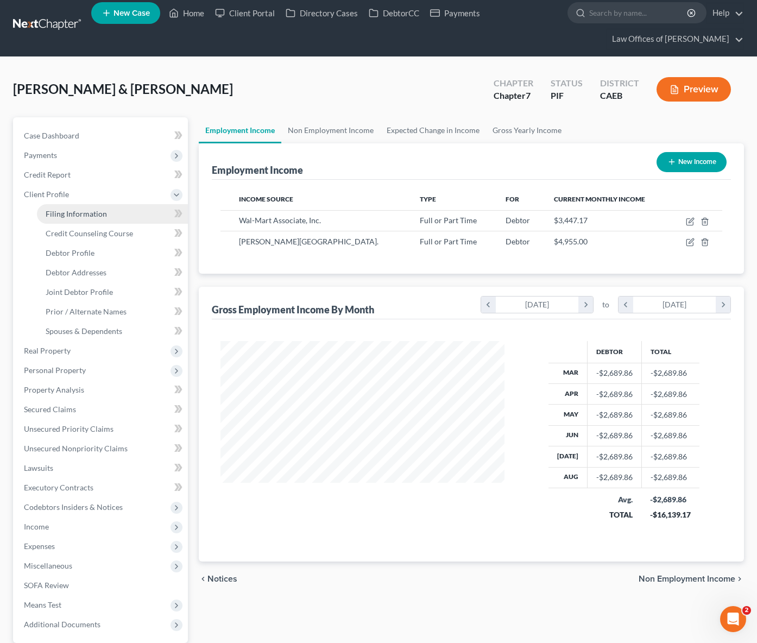
click at [87, 206] on link "Filing Information" at bounding box center [112, 214] width 151 height 20
select select "1"
select select "0"
select select "4"
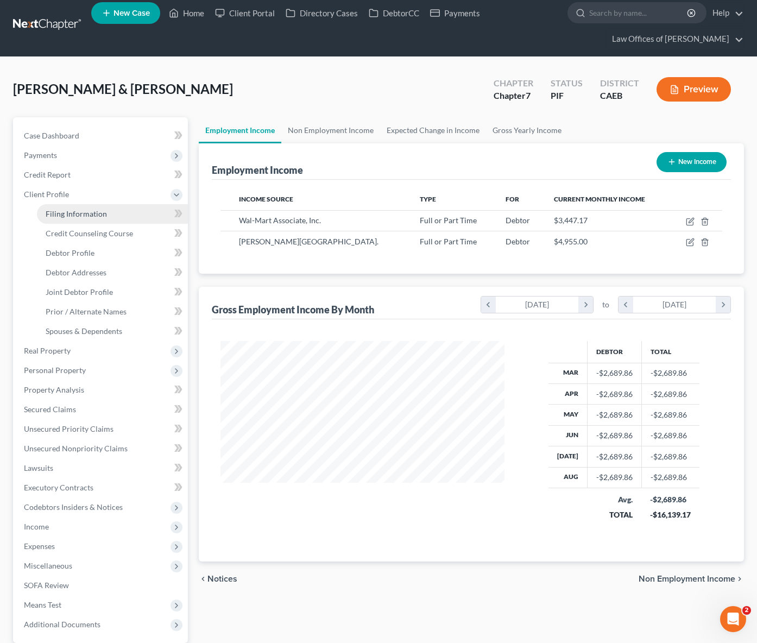
select select "1"
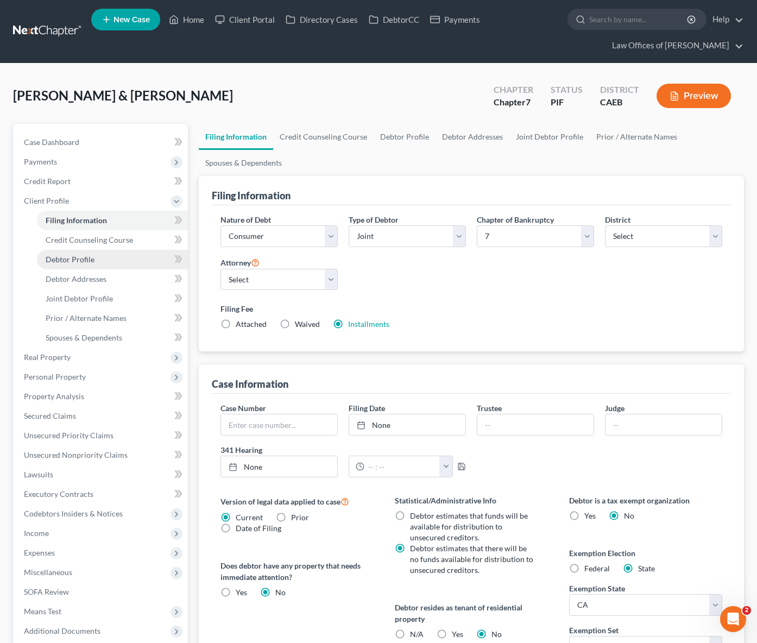
click at [124, 259] on link "Debtor Profile" at bounding box center [112, 260] width 151 height 20
select select "1"
select select "3"
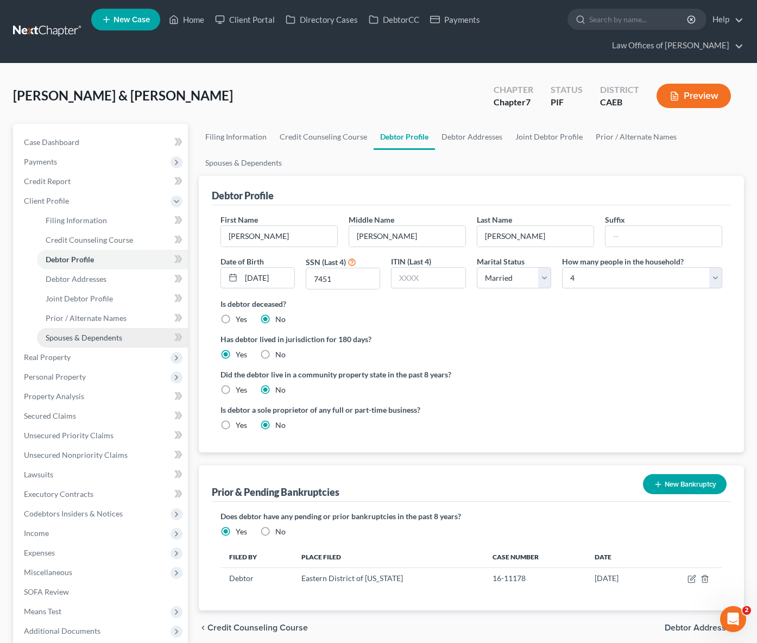
click at [115, 340] on span "Spouses & Dependents" at bounding box center [84, 337] width 77 height 9
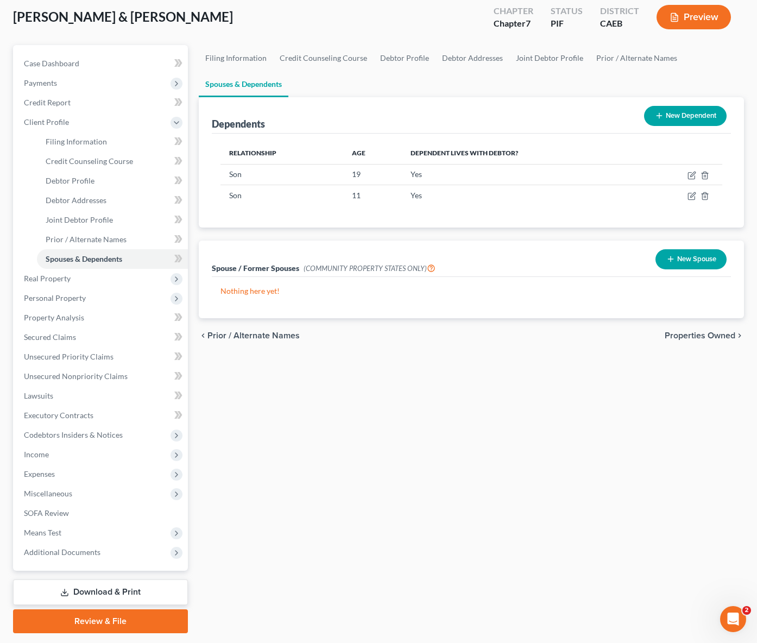
scroll to position [80, 0]
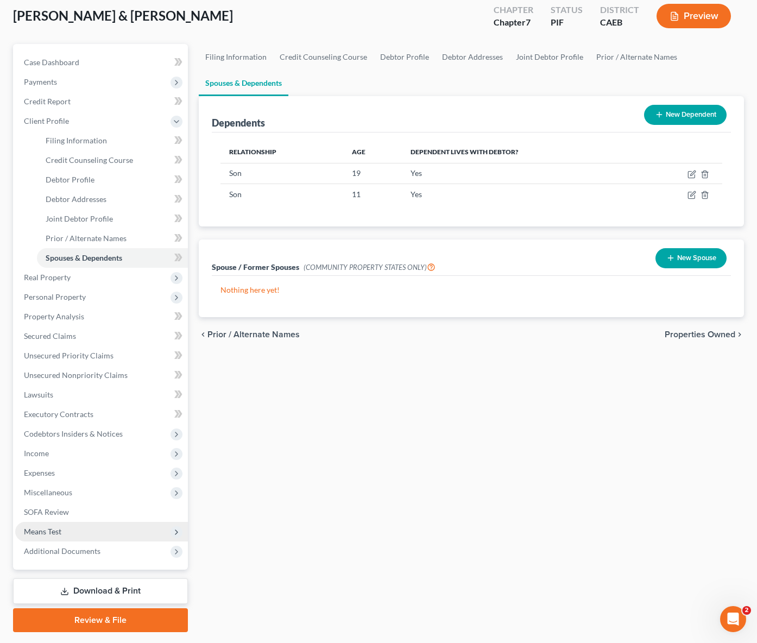
click at [57, 532] on span "Means Test" at bounding box center [42, 531] width 37 height 9
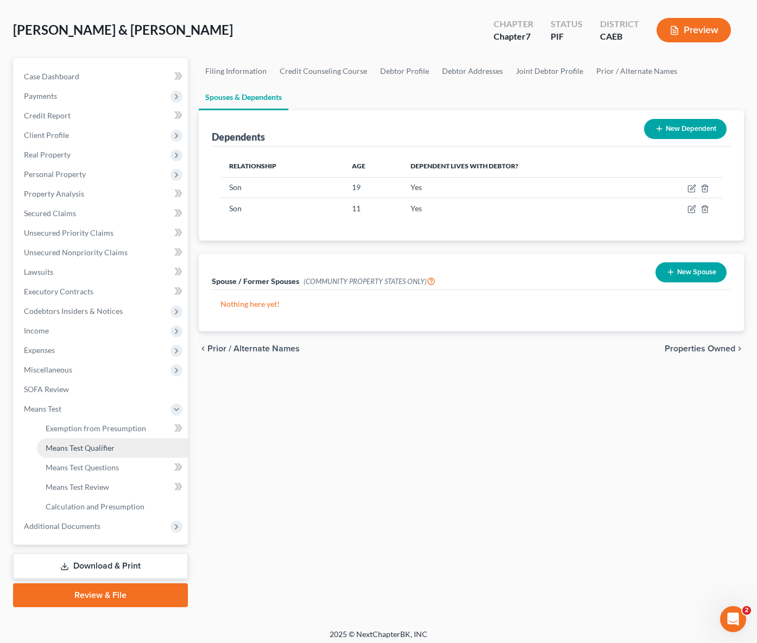
scroll to position [70, 0]
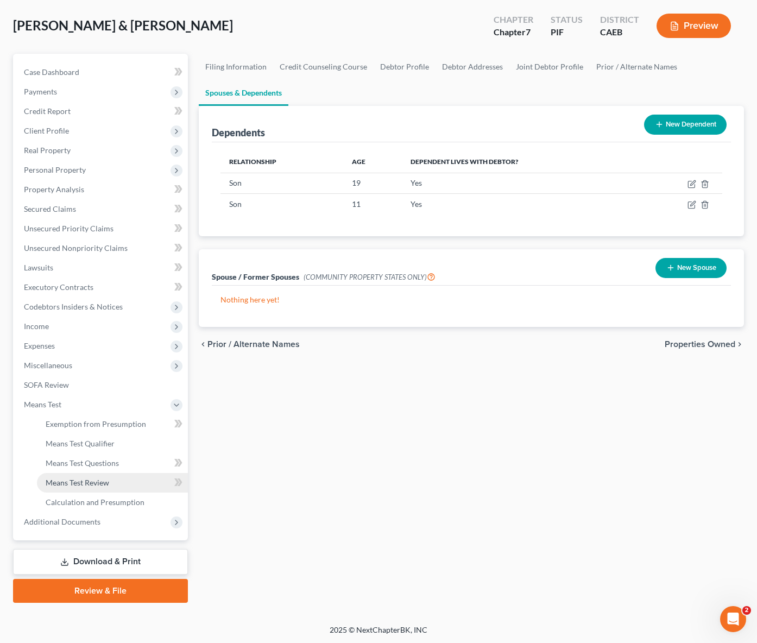
click at [117, 481] on link "Means Test Review" at bounding box center [112, 483] width 151 height 20
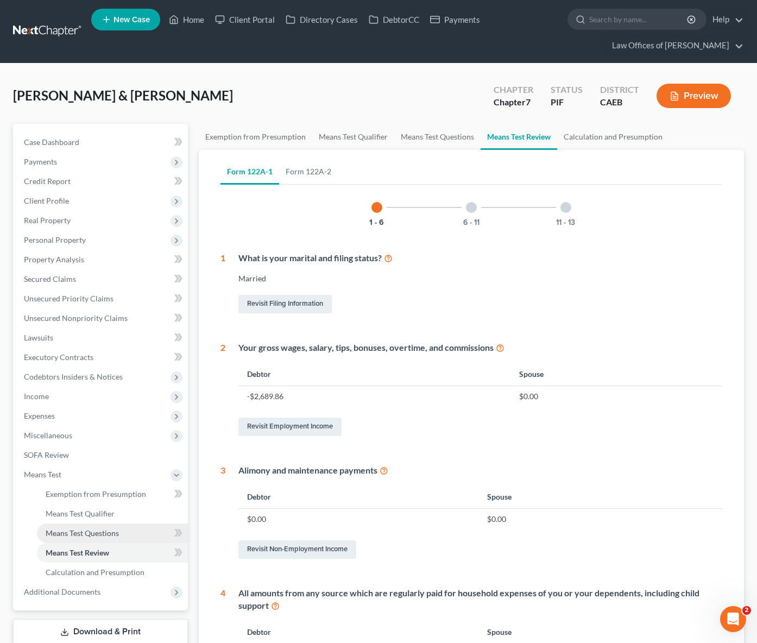
click at [123, 533] on link "Means Test Questions" at bounding box center [112, 534] width 151 height 20
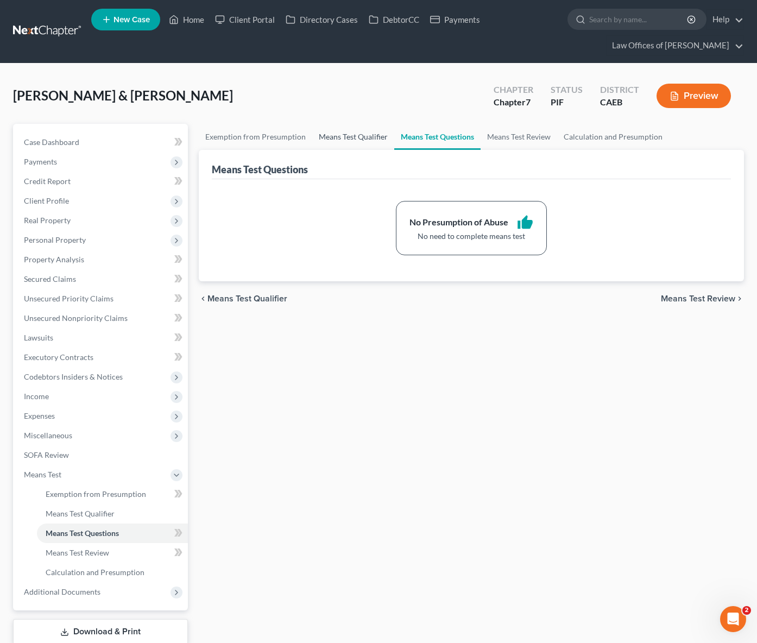
click at [359, 140] on link "Means Test Qualifier" at bounding box center [353, 137] width 82 height 26
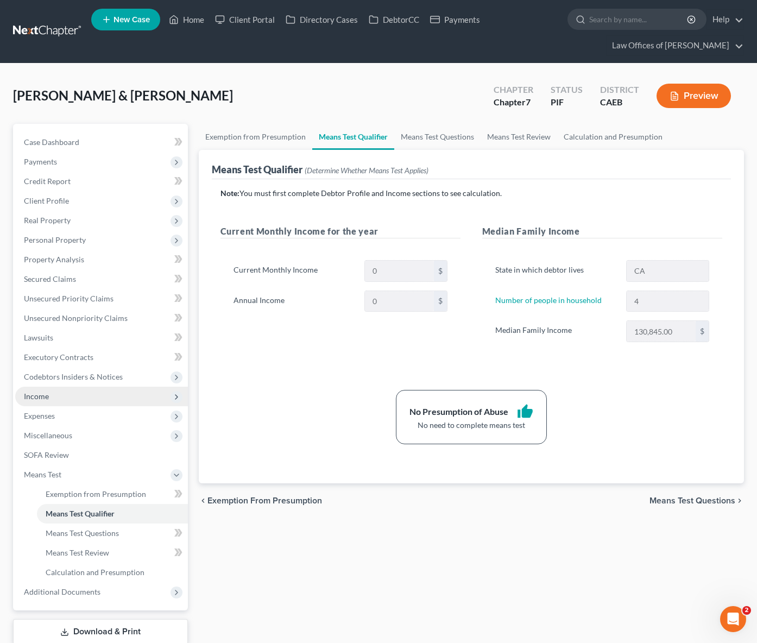
click at [73, 403] on span "Income" at bounding box center [101, 397] width 173 height 20
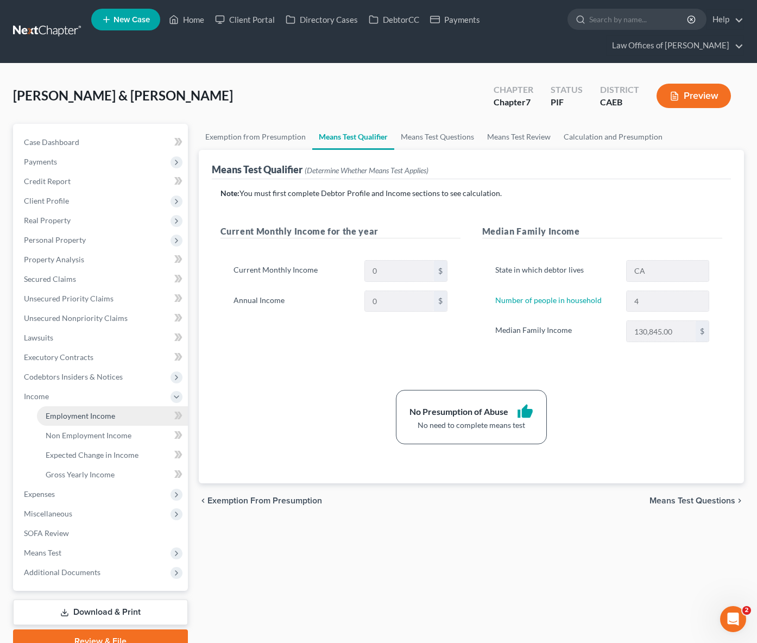
click at [95, 417] on span "Employment Income" at bounding box center [81, 415] width 70 height 9
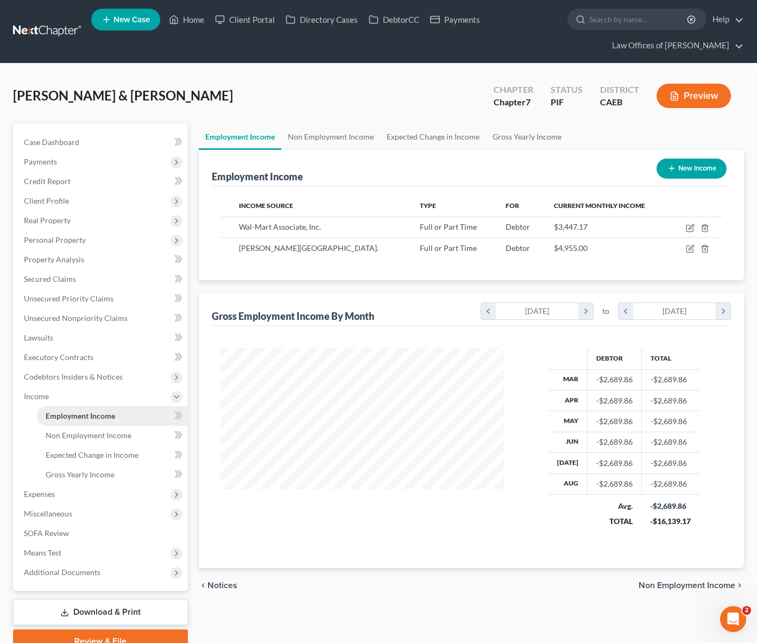
scroll to position [194, 306]
click at [95, 498] on span "Expenses" at bounding box center [101, 495] width 173 height 20
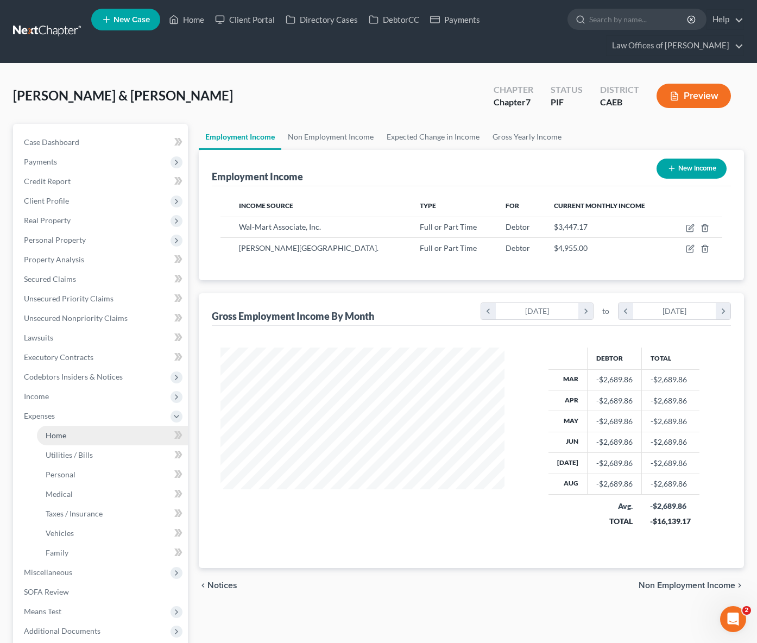
click at [90, 437] on link "Home" at bounding box center [112, 436] width 151 height 20
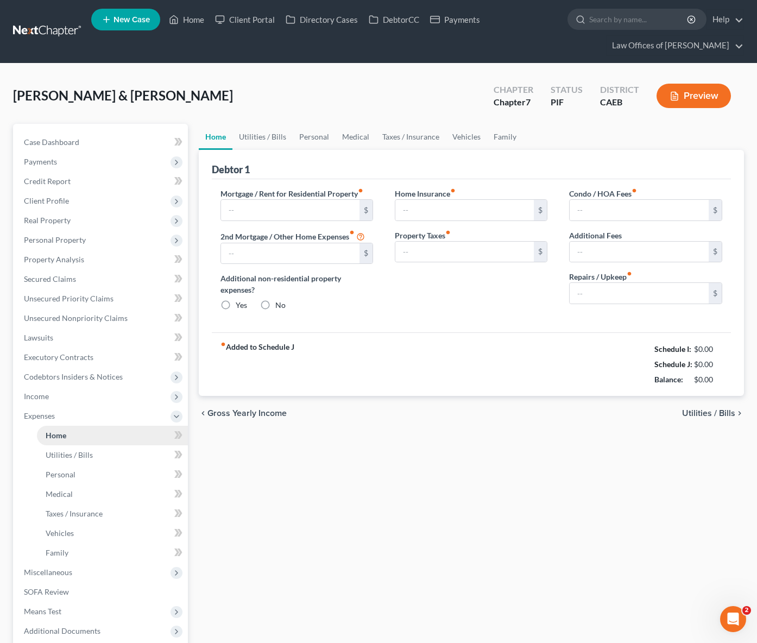
type input "1,815.01"
type input "0.00"
radio input "true"
type input "997.00"
type input "3,896.00"
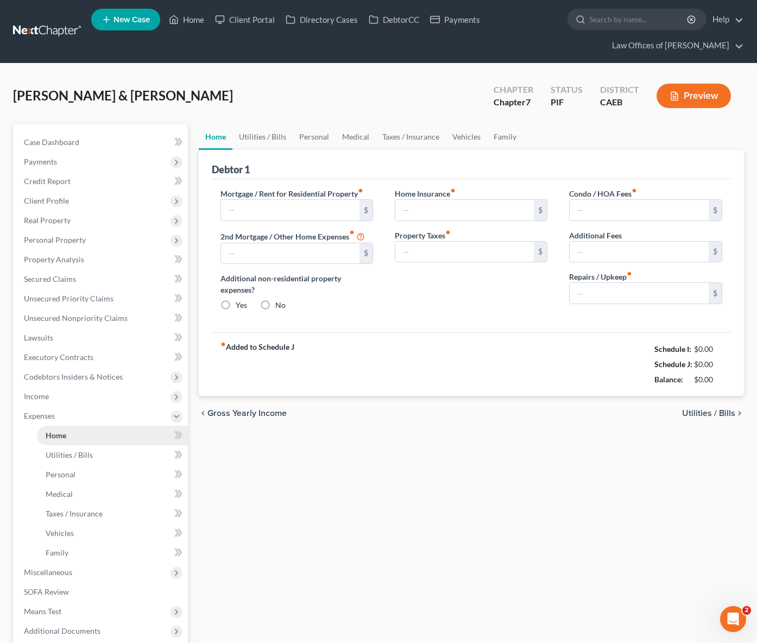
type input "0.00"
click at [436, 210] on input "997.00" at bounding box center [464, 210] width 139 height 21
click at [278, 140] on link "Utilities / Bills" at bounding box center [262, 137] width 60 height 26
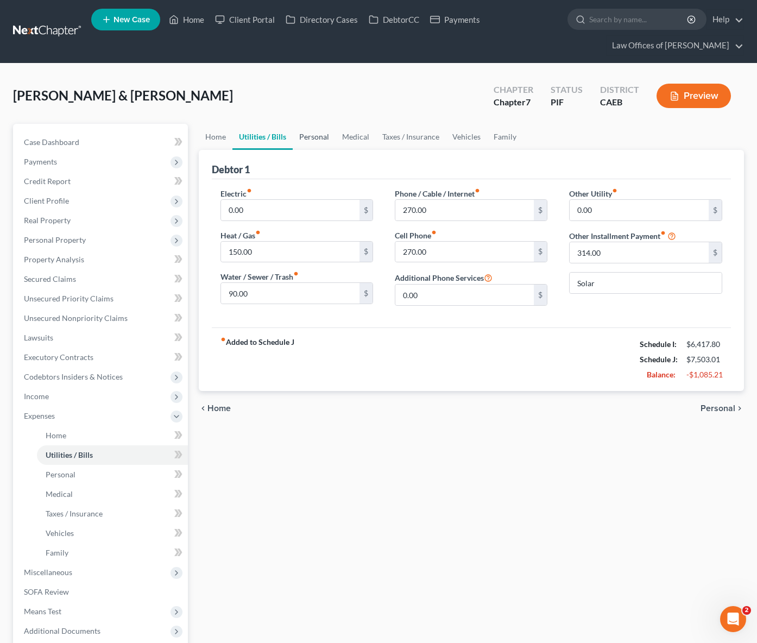
click at [319, 139] on link "Personal" at bounding box center [314, 137] width 43 height 26
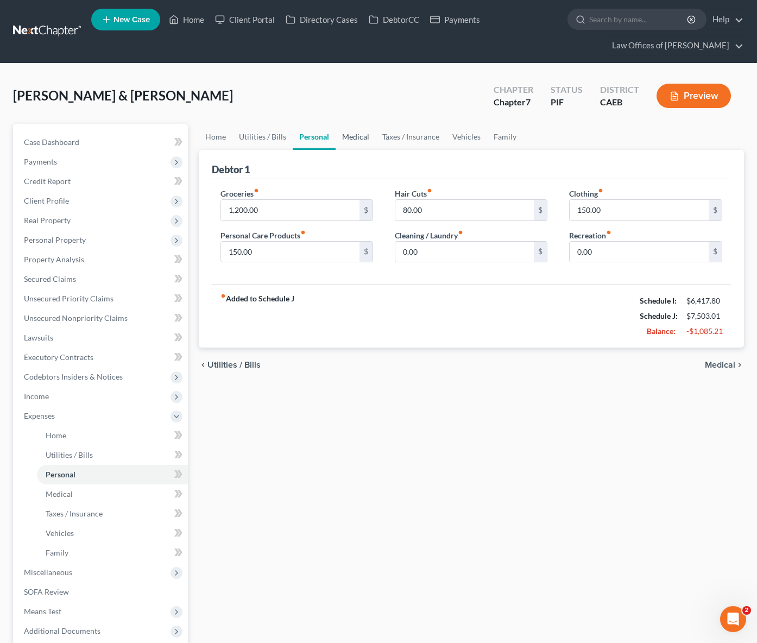
click at [347, 134] on link "Medical" at bounding box center [356, 137] width 40 height 26
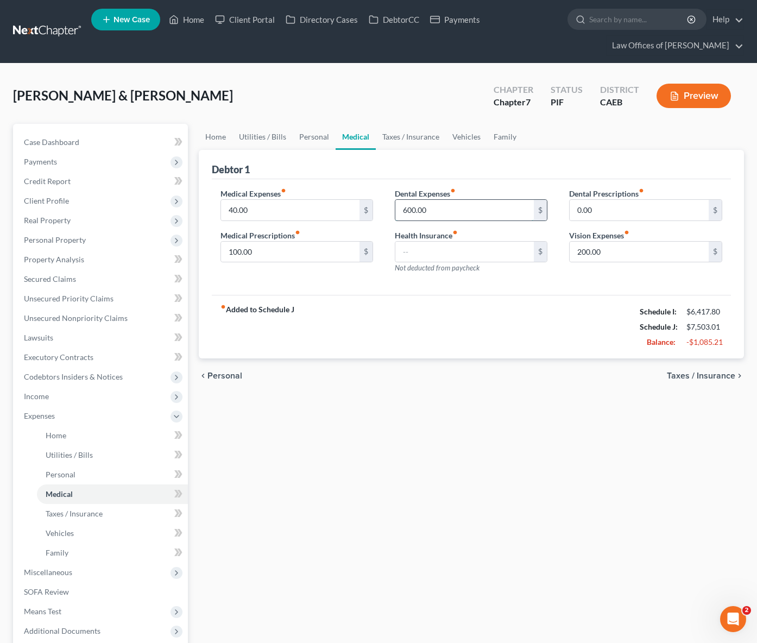
click at [454, 211] on input "600.00" at bounding box center [464, 210] width 139 height 21
click at [392, 137] on link "Taxes / Insurance" at bounding box center [411, 137] width 70 height 26
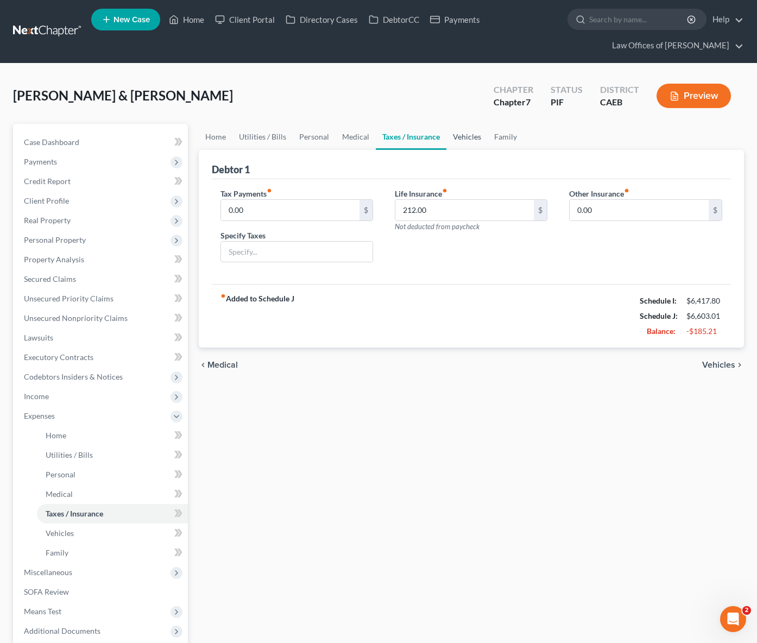
click at [468, 135] on link "Vehicles" at bounding box center [467, 137] width 41 height 26
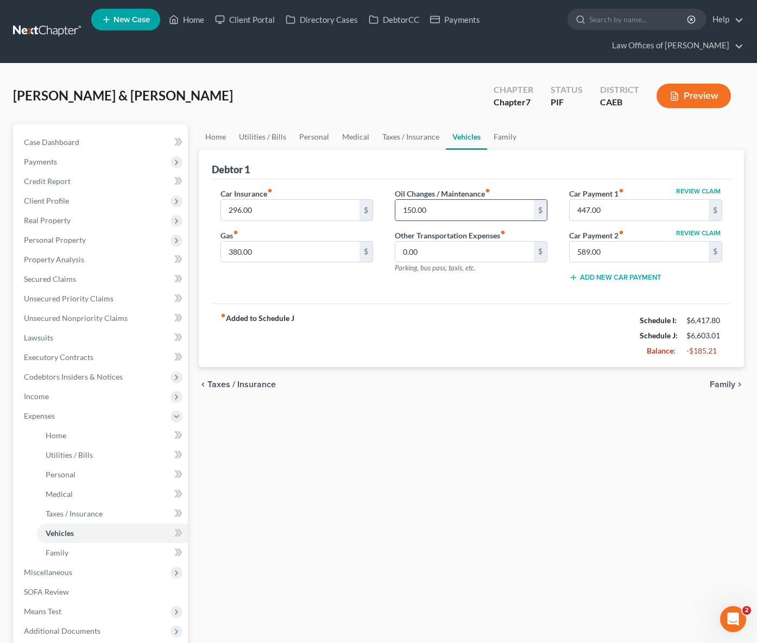
click at [445, 208] on input "150.00" at bounding box center [464, 210] width 139 height 21
click at [499, 134] on link "Family" at bounding box center [505, 137] width 36 height 26
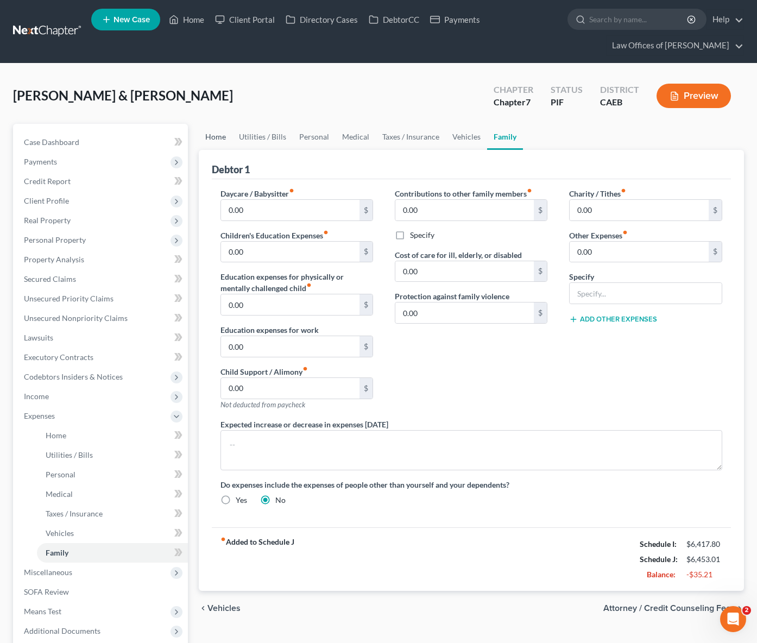
click at [212, 138] on link "Home" at bounding box center [216, 137] width 34 height 26
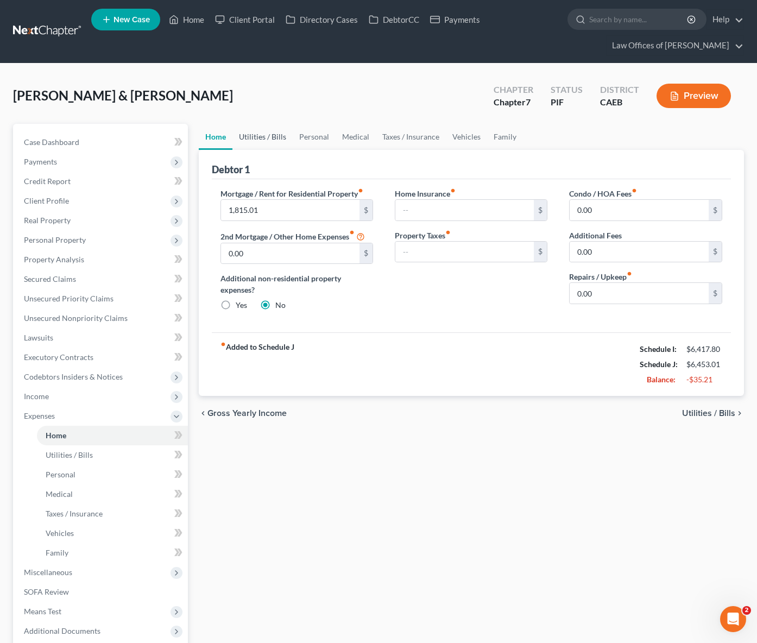
click at [259, 136] on link "Utilities / Bills" at bounding box center [262, 137] width 60 height 26
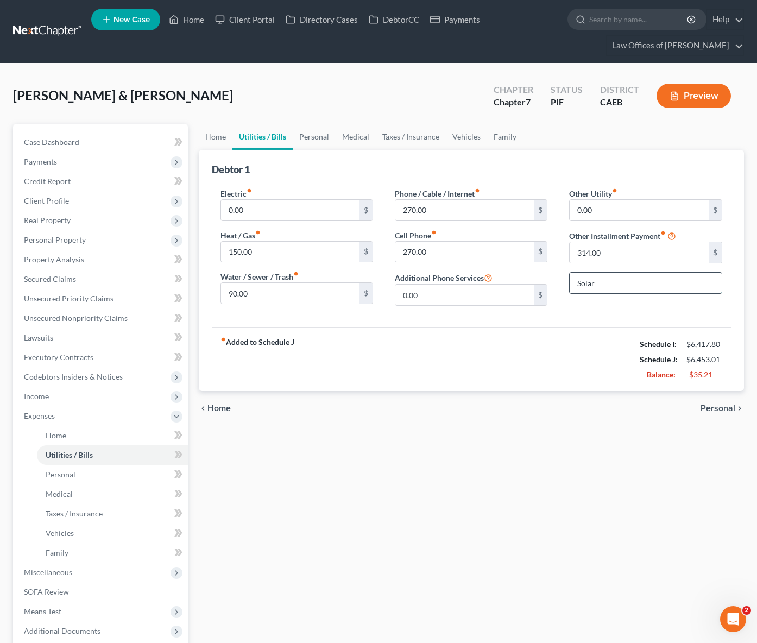
click at [604, 284] on input "Solar" at bounding box center [646, 283] width 152 height 21
type input "Solar Panels"
click at [306, 138] on link "Personal" at bounding box center [314, 137] width 43 height 26
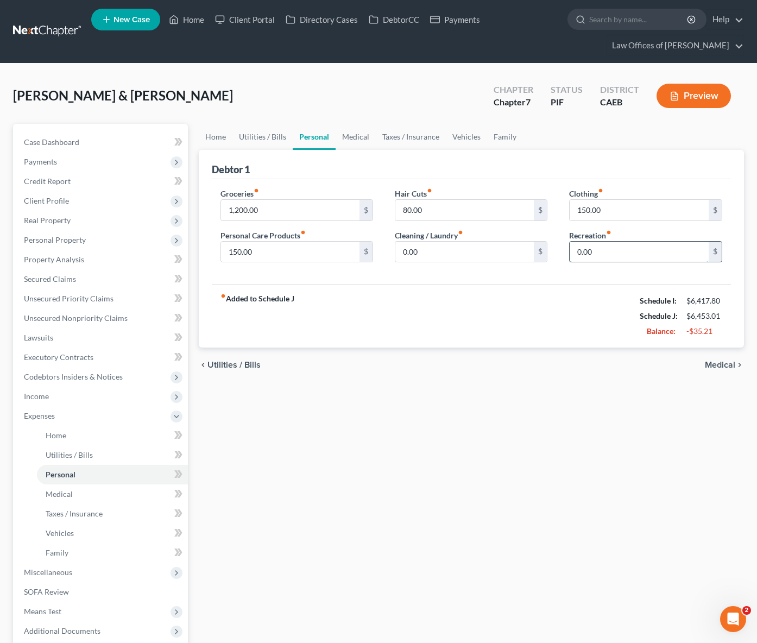
click at [573, 249] on input "0.00" at bounding box center [639, 252] width 139 height 21
type input "100."
click at [291, 209] on input "1,200.00" at bounding box center [290, 210] width 139 height 21
type input "1,000"
click at [267, 139] on link "Utilities / Bills" at bounding box center [262, 137] width 60 height 26
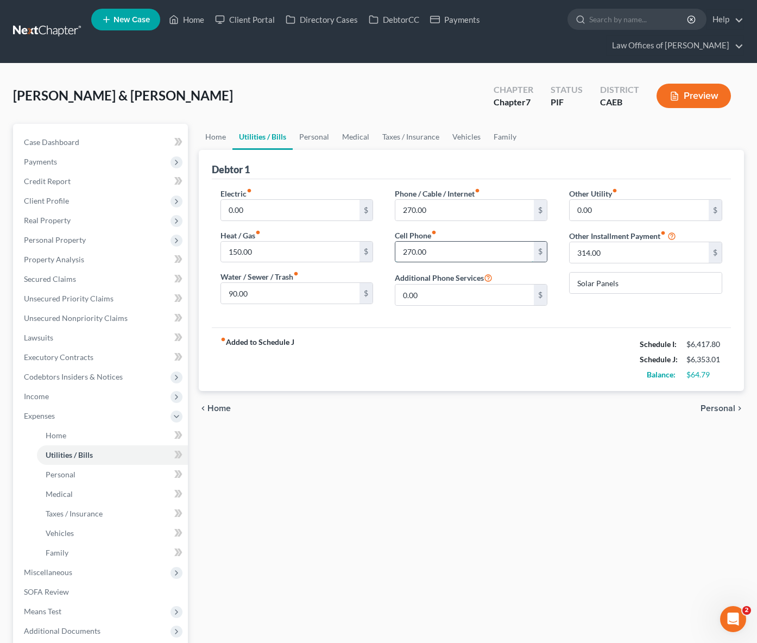
click at [455, 252] on input "270.00" at bounding box center [464, 252] width 139 height 21
type input "125."
click at [446, 456] on div "Home Utilities / Bills Personal Medical Taxes / Insurance Vehicles Family Debto…" at bounding box center [471, 418] width 557 height 588
click at [309, 136] on link "Personal" at bounding box center [314, 137] width 43 height 26
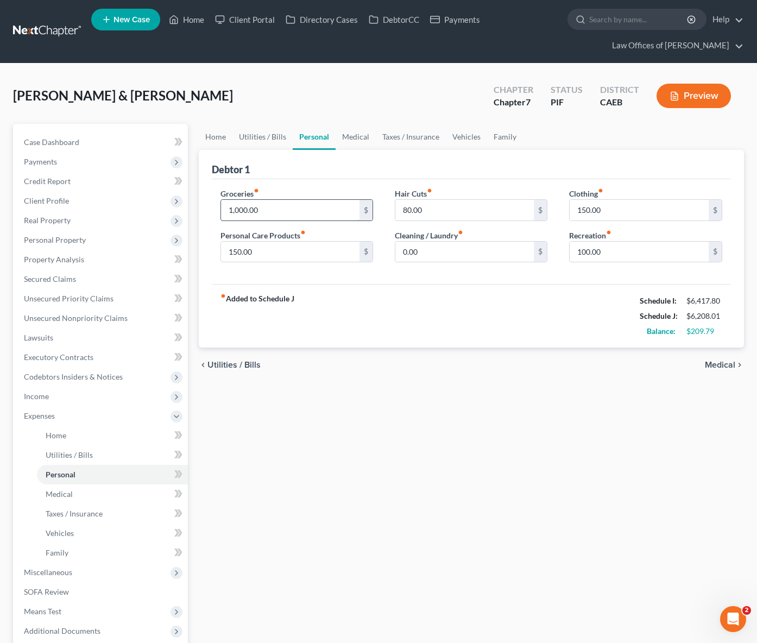
click at [291, 204] on input "1,000.00" at bounding box center [290, 210] width 139 height 21
type input "1,100."
click at [623, 249] on input "100.00" at bounding box center [639, 252] width 139 height 21
type input "150."
click at [452, 247] on input "0.00" at bounding box center [464, 252] width 139 height 21
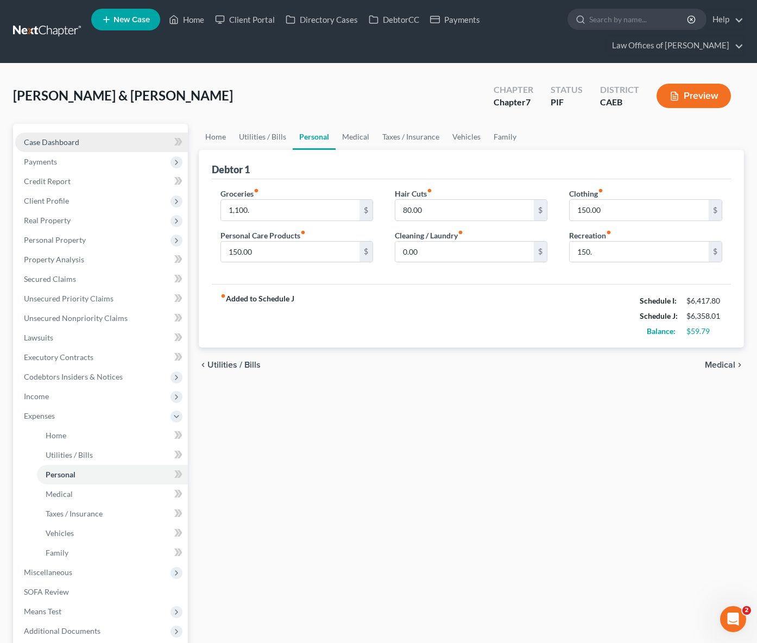
click at [79, 143] on link "Case Dashboard" at bounding box center [101, 143] width 173 height 20
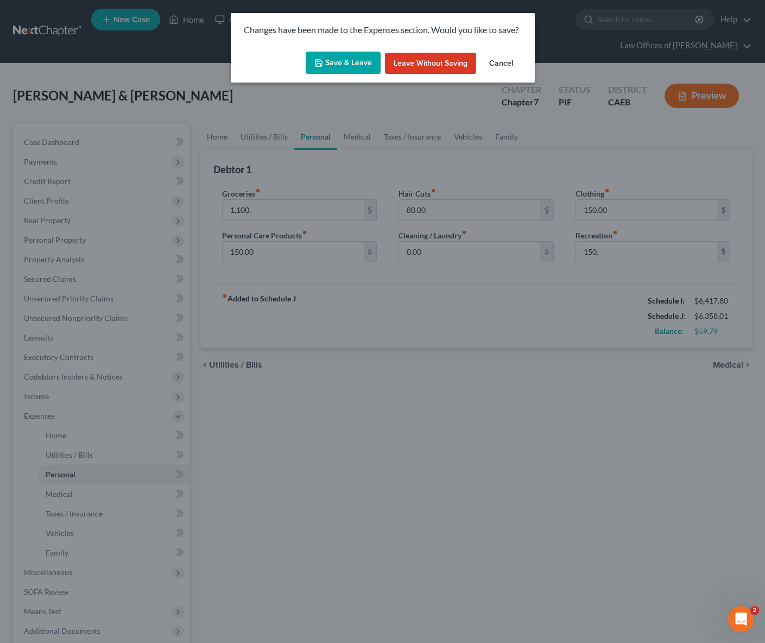
click at [355, 58] on button "Save & Leave" at bounding box center [343, 63] width 75 height 23
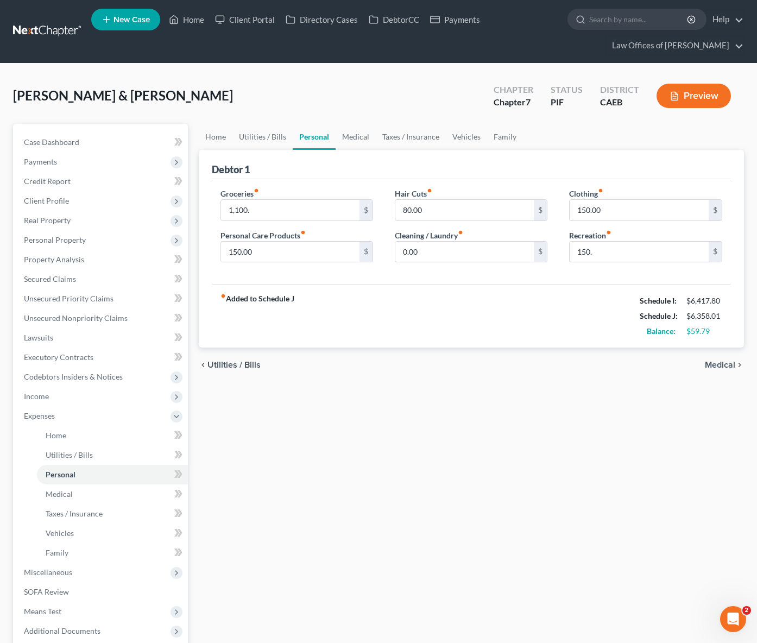
type input "1,100.00"
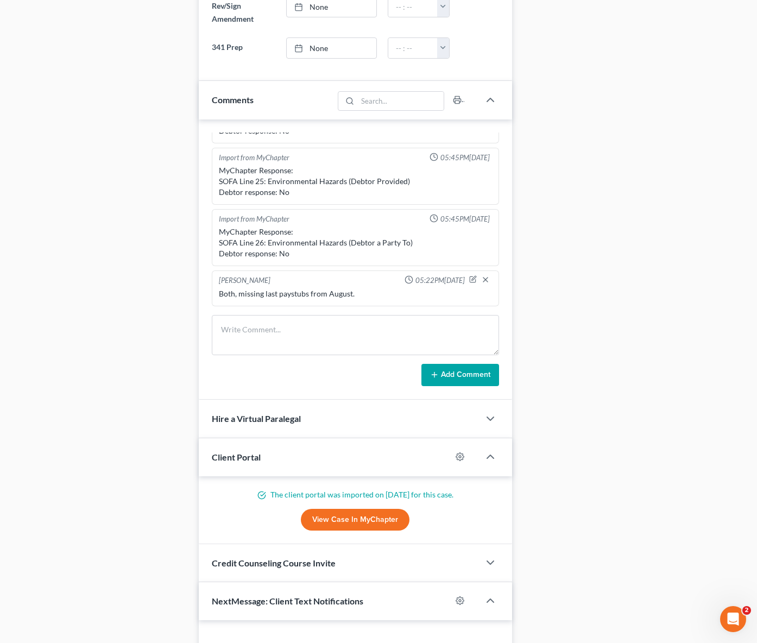
scroll to position [827, 0]
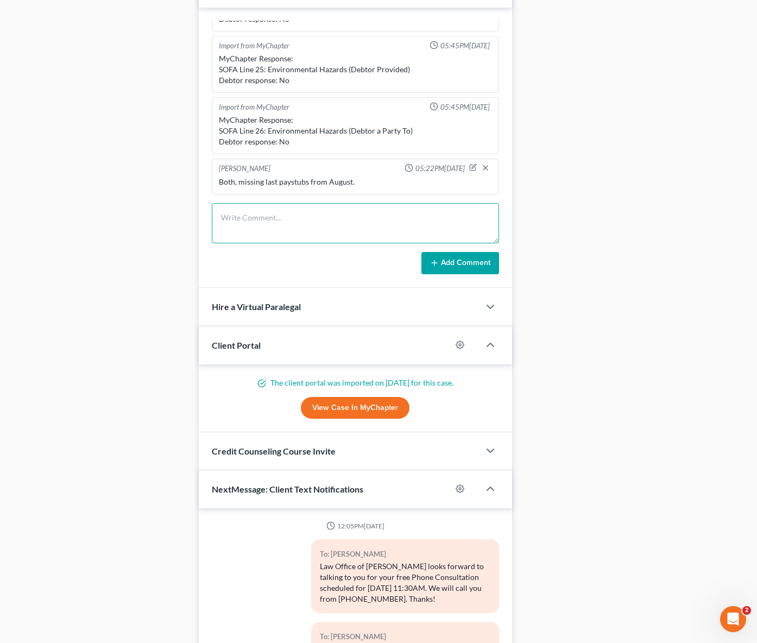
click at [246, 220] on textarea at bounding box center [356, 223] width 288 height 40
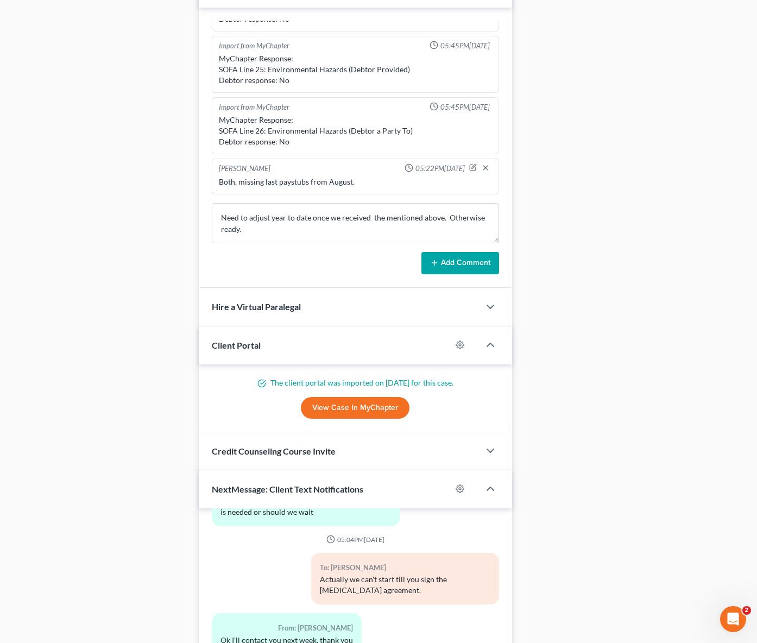
click at [470, 261] on button "Add Comment" at bounding box center [461, 263] width 78 height 23
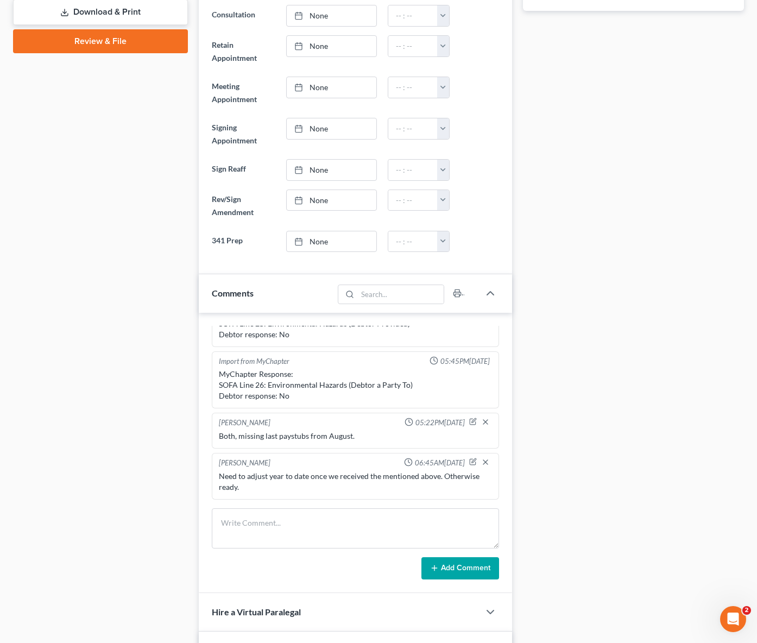
scroll to position [499, 0]
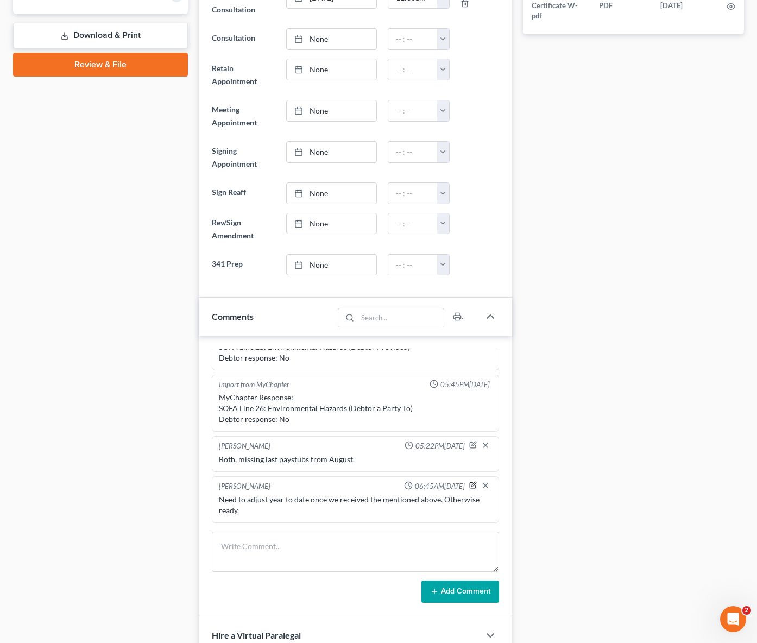
click at [469, 483] on icon "button" at bounding box center [473, 485] width 8 height 8
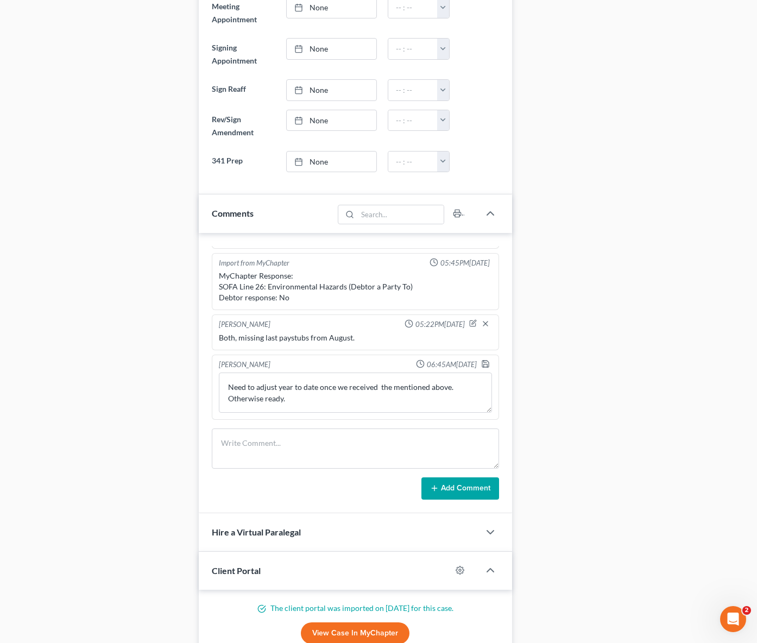
scroll to position [602, 0]
drag, startPoint x: 328, startPoint y: 397, endPoint x: 369, endPoint y: 396, distance: 40.7
click at [328, 397] on textarea "Need to adjust year to date once we received the mentioned above. Otherwise rea…" at bounding box center [356, 393] width 274 height 40
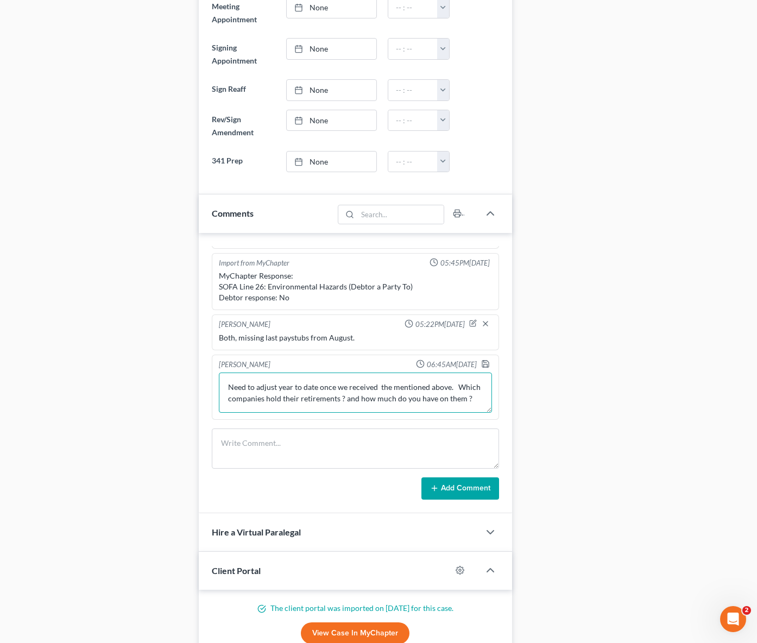
scroll to position [14, 0]
click at [481, 360] on icon "button" at bounding box center [485, 364] width 9 height 9
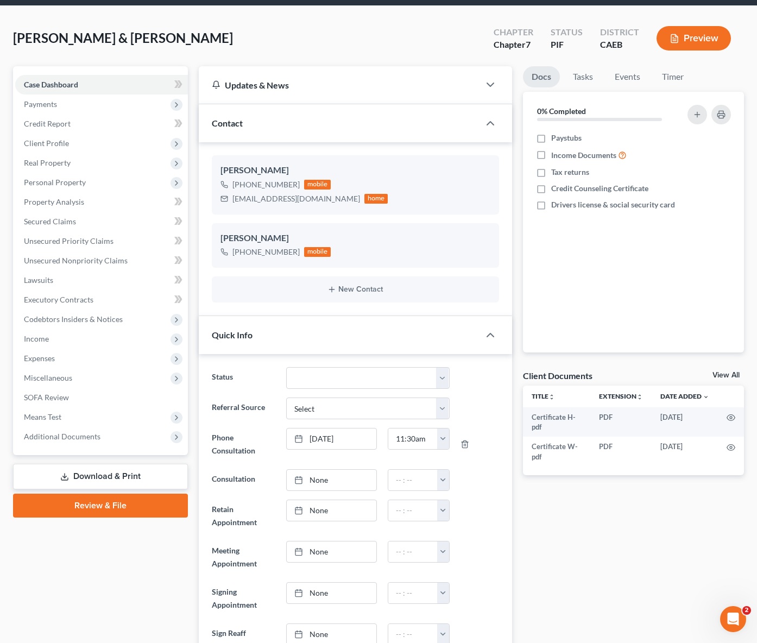
scroll to position [0, 0]
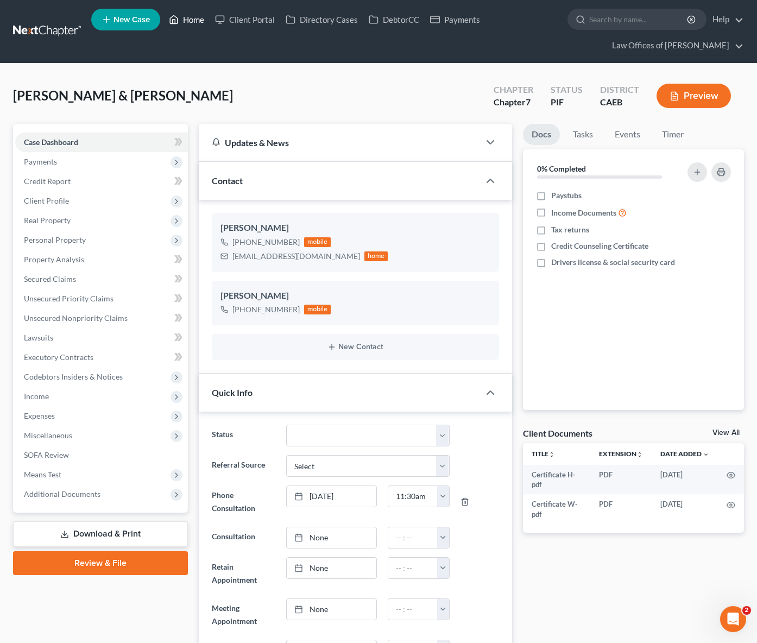
click at [198, 22] on link "Home" at bounding box center [187, 20] width 46 height 20
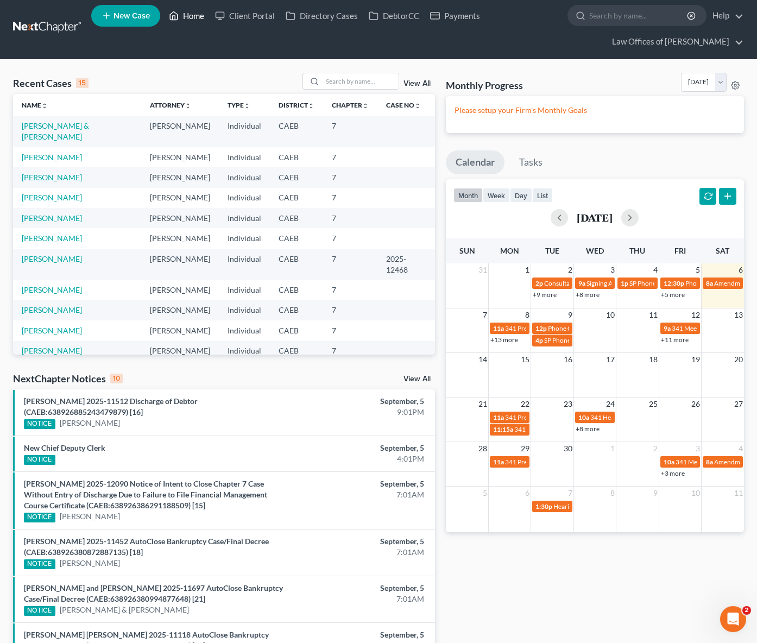
scroll to position [4, 0]
